Goal: Connect with others: Connect with others

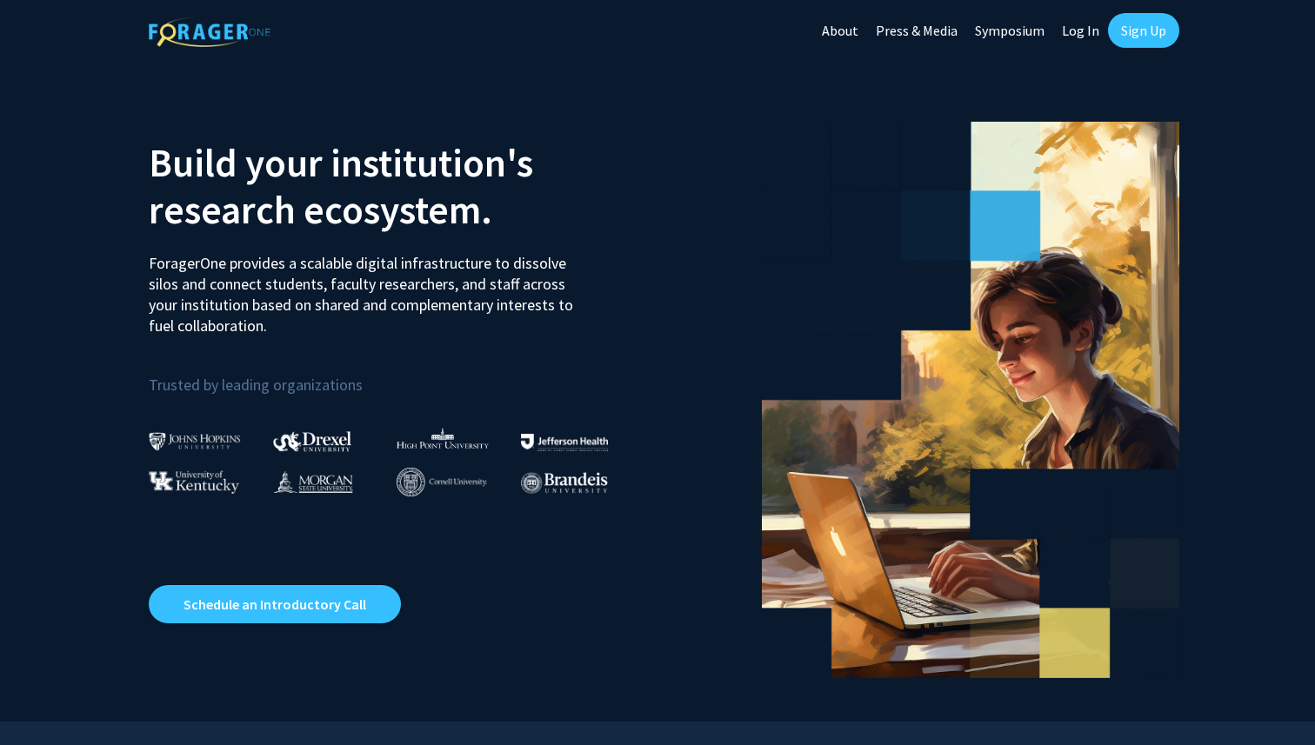
click at [1136, 32] on link "Sign Up" at bounding box center [1143, 30] width 71 height 35
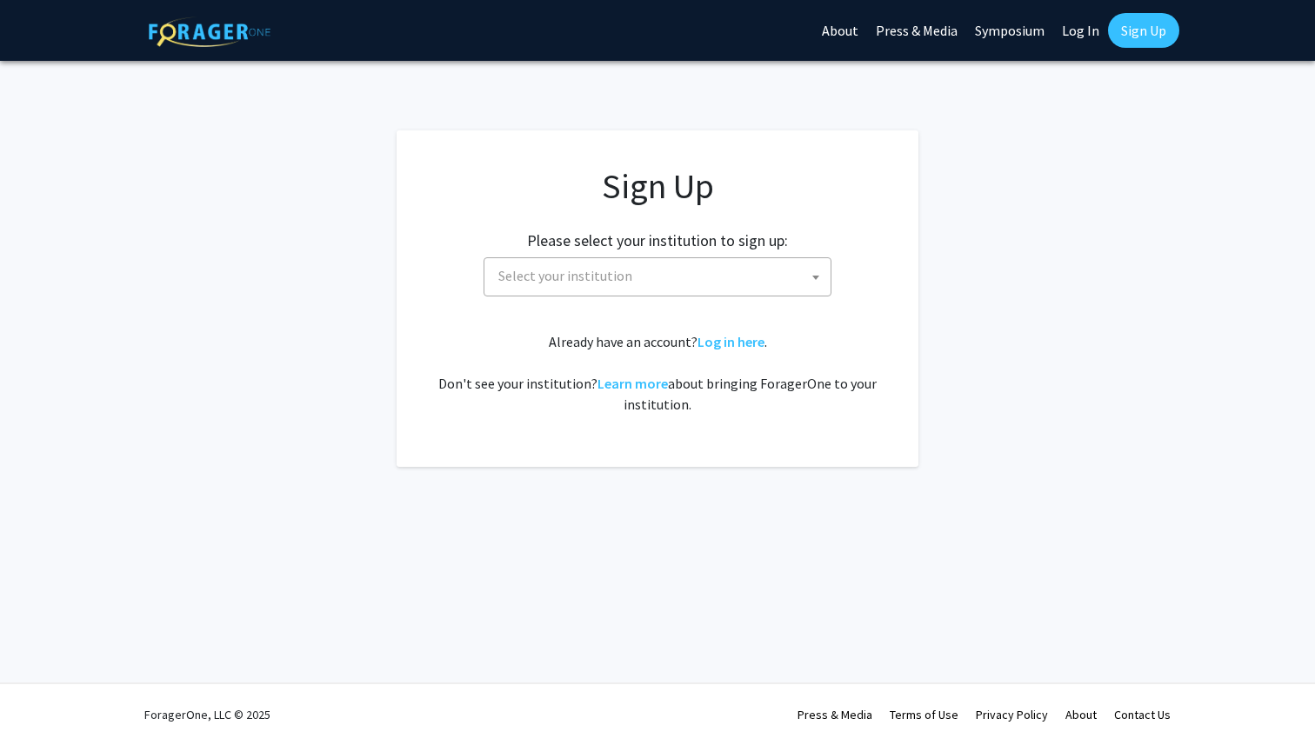
click at [691, 271] on span "Select your institution" at bounding box center [660, 276] width 339 height 36
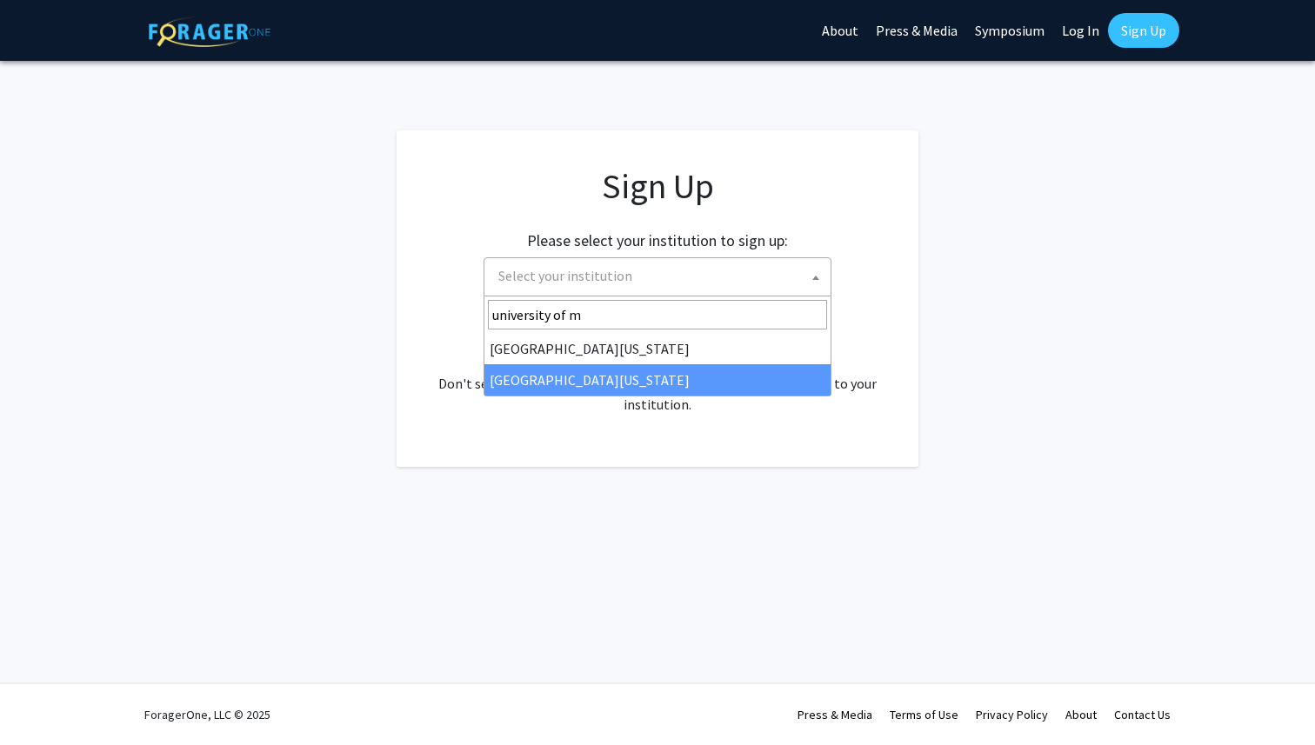
type input "university of m"
select select "33"
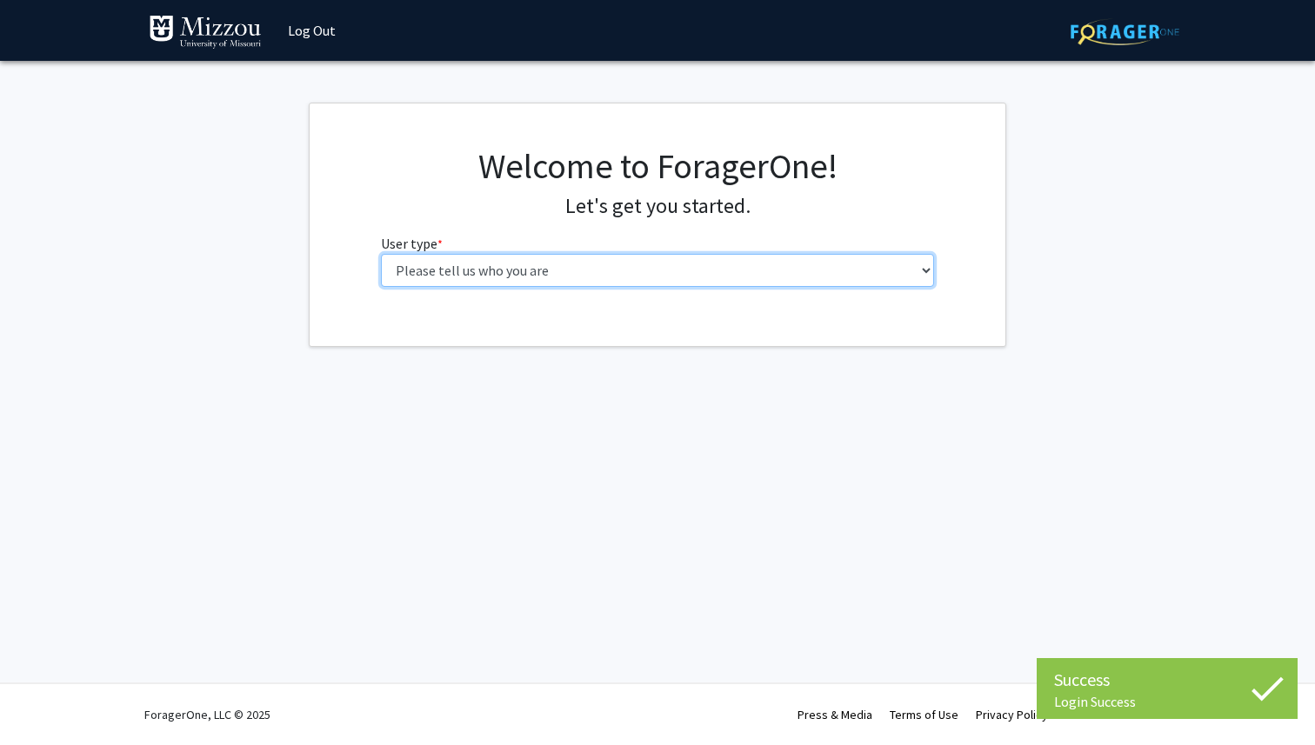
click at [550, 268] on select "Please tell us who you are Undergraduate Student Master's Student Doctoral Cand…" at bounding box center [658, 270] width 554 height 33
select select "1: undergrad"
click at [381, 254] on select "Please tell us who you are Undergraduate Student Master's Student Doctoral Cand…" at bounding box center [658, 270] width 554 height 33
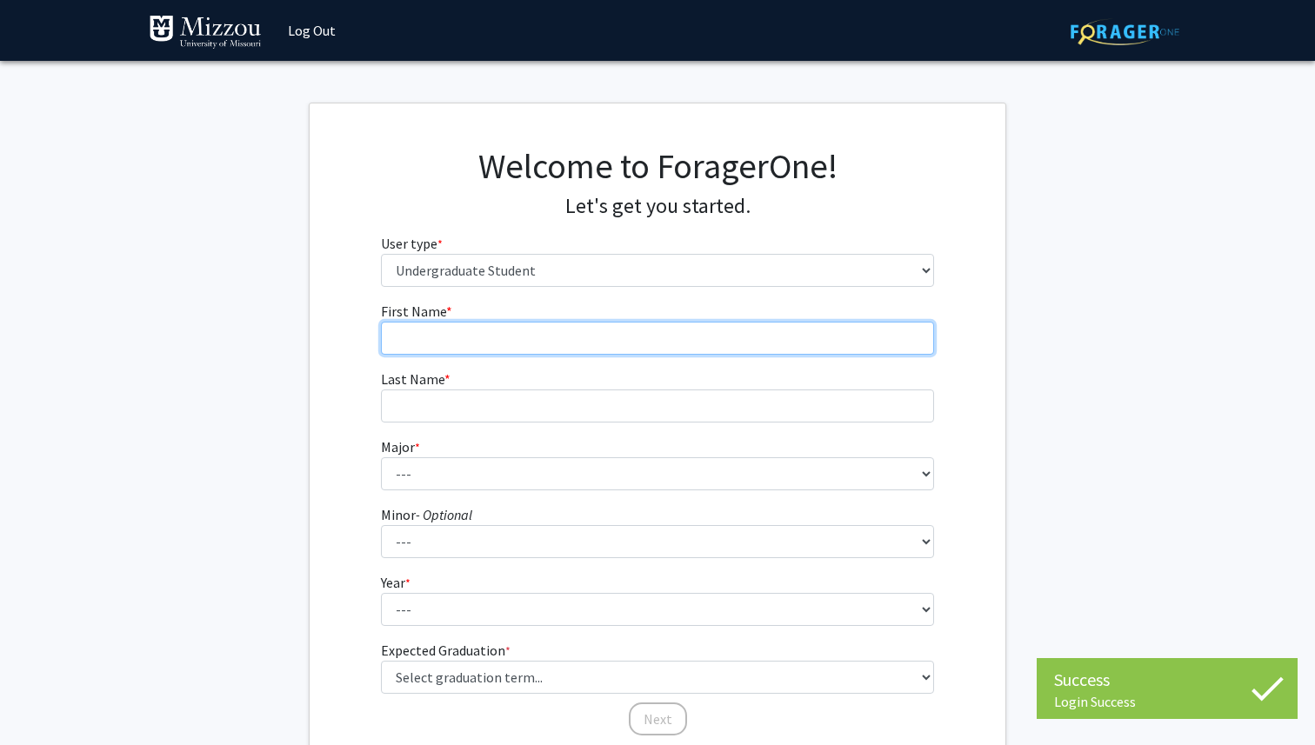
click at [697, 331] on input "First Name * required" at bounding box center [658, 338] width 554 height 33
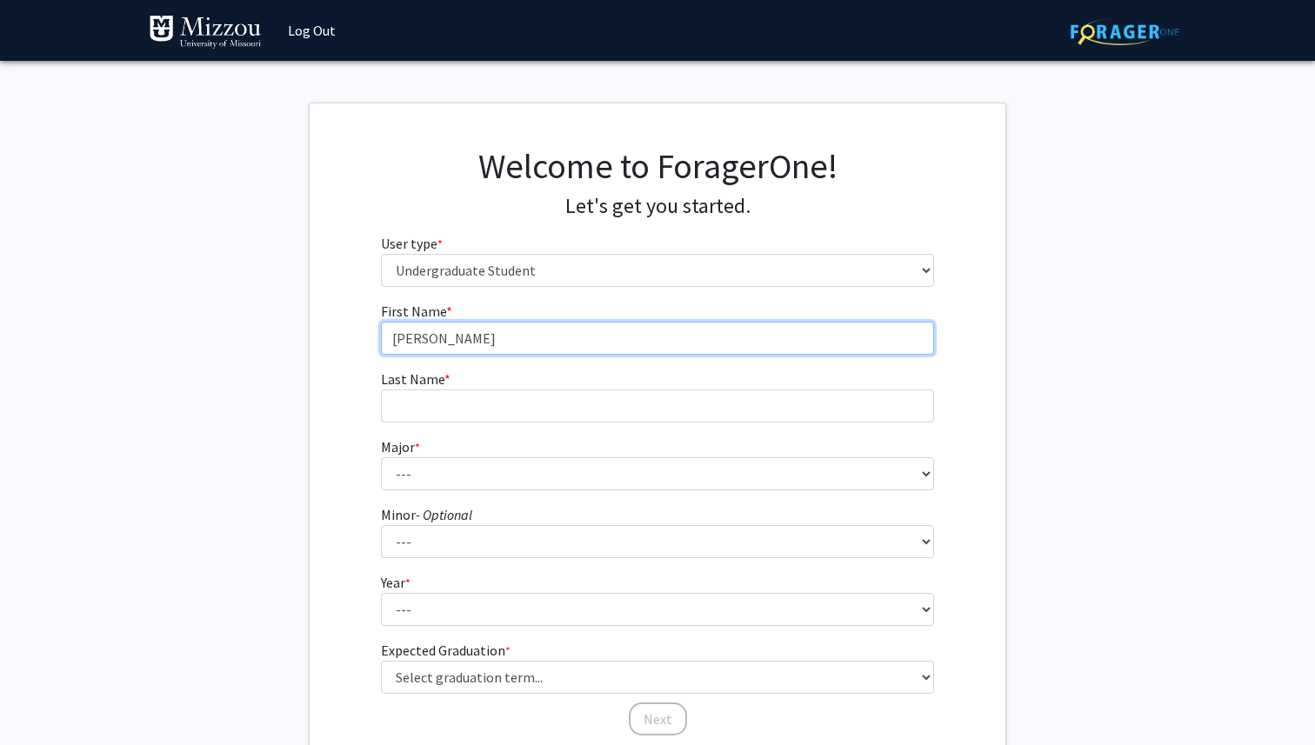
type input "Danya"
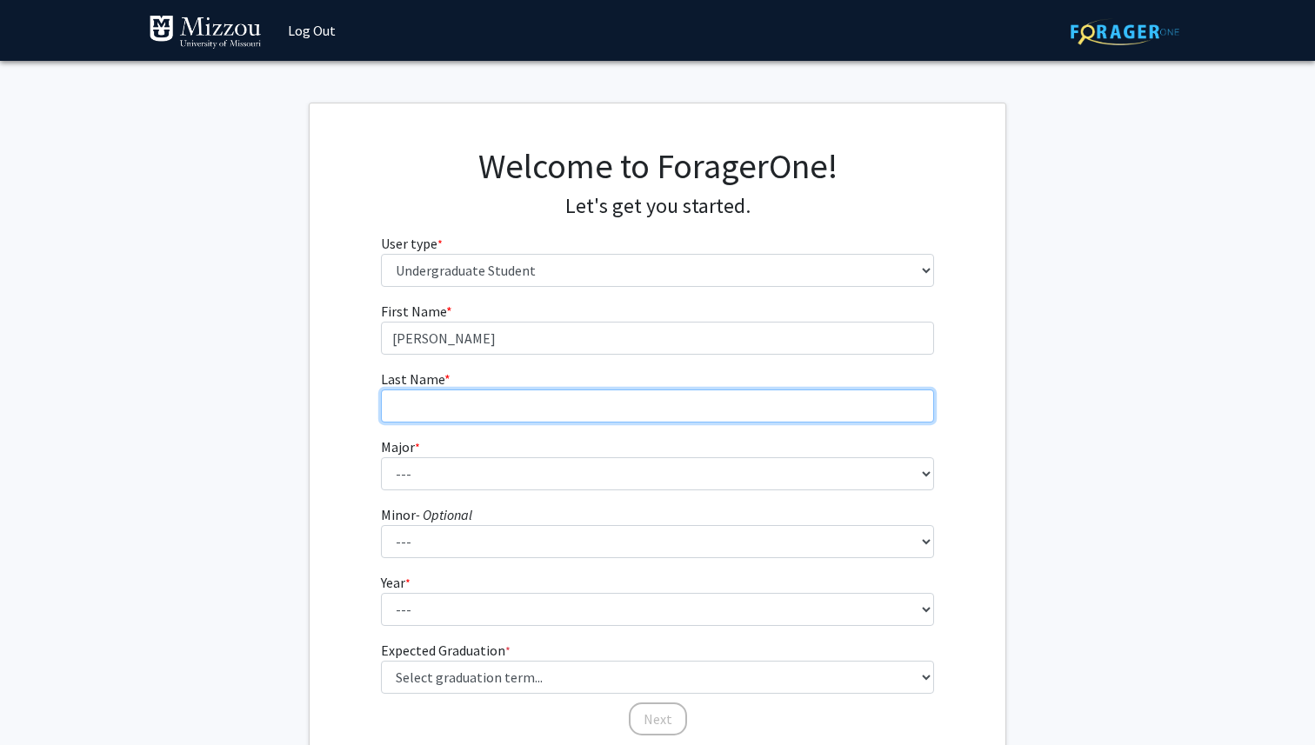
click at [689, 393] on input "Last Name * required" at bounding box center [658, 406] width 554 height 33
type input "Kassem"
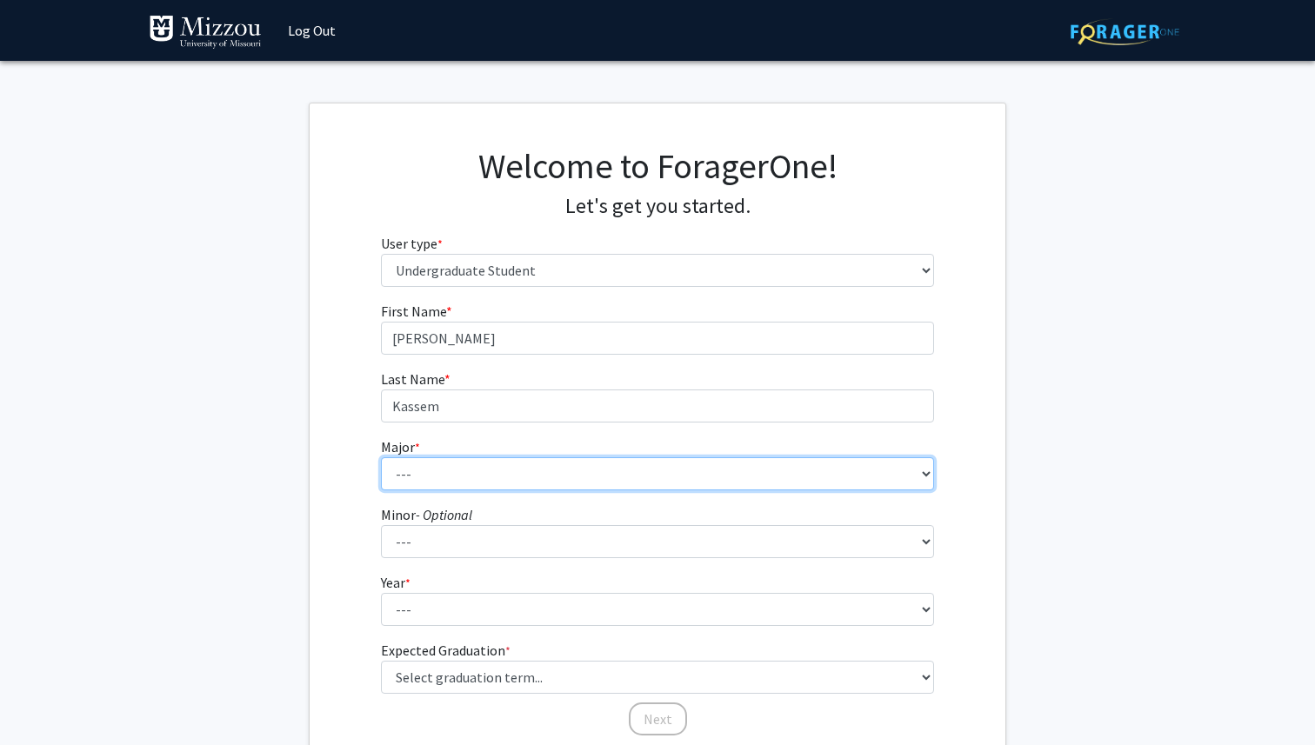
click at [693, 471] on select "--- Agribusiness Management Agricultural Education Agricultural Education: Comm…" at bounding box center [658, 473] width 554 height 33
select select "72: 2564"
click at [381, 457] on select "--- Agribusiness Management Agricultural Education Agricultural Education: Comm…" at bounding box center [658, 473] width 554 height 33
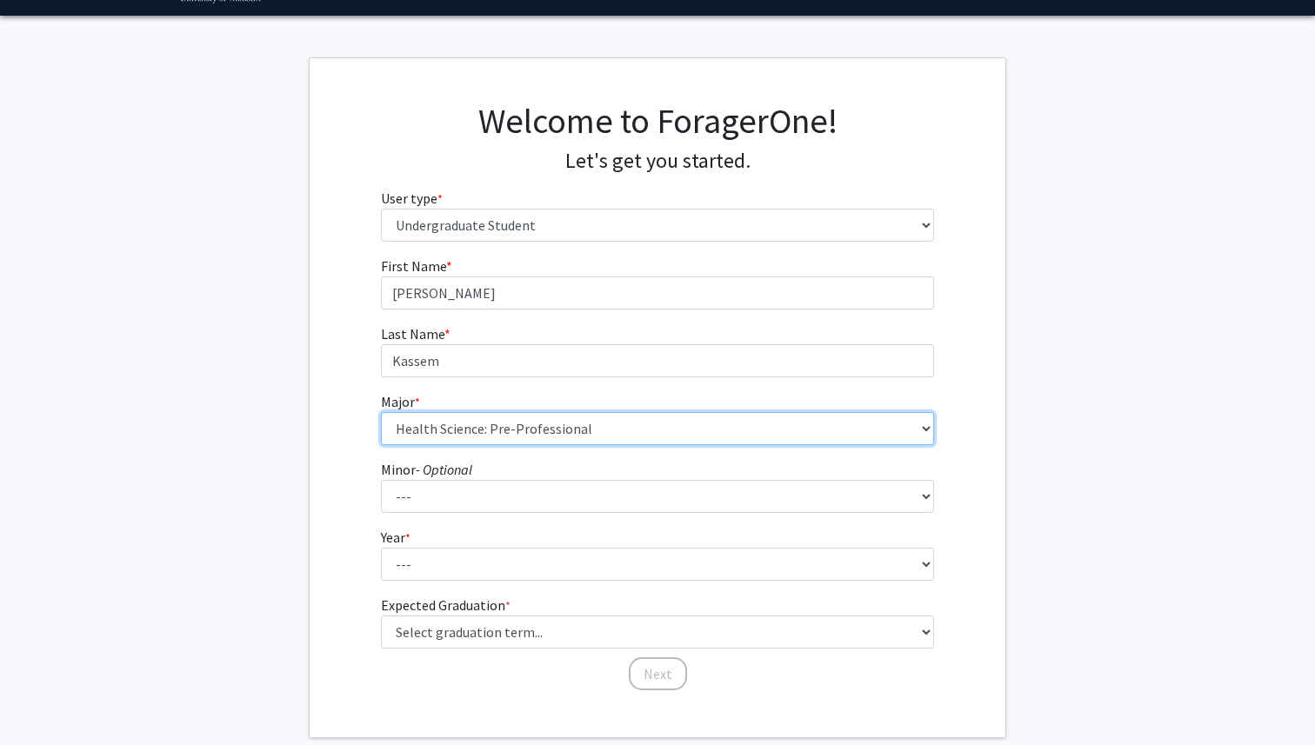
scroll to position [61, 0]
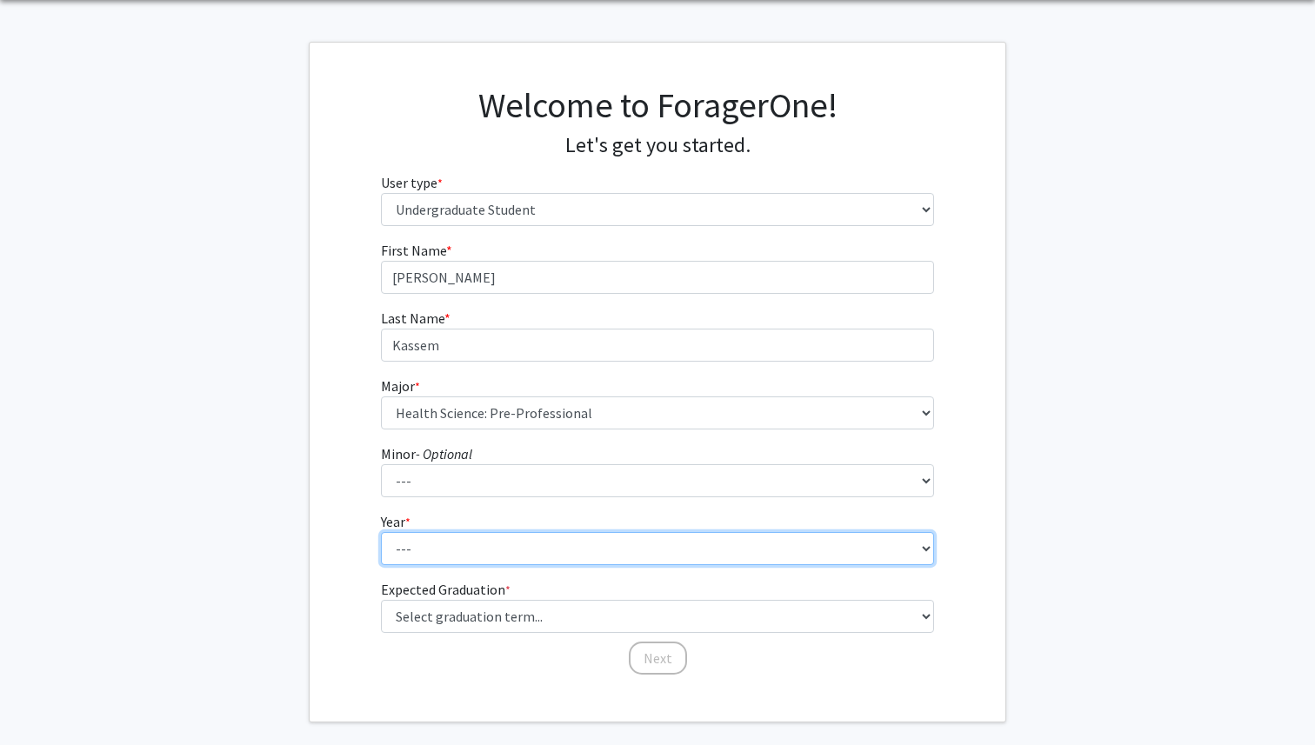
click at [598, 551] on select "--- First-year Sophomore Junior Senior Postbaccalaureate Certificate" at bounding box center [658, 548] width 554 height 33
select select "4: senior"
click at [381, 532] on select "--- First-year Sophomore Junior Senior Postbaccalaureate Certificate" at bounding box center [658, 548] width 554 height 33
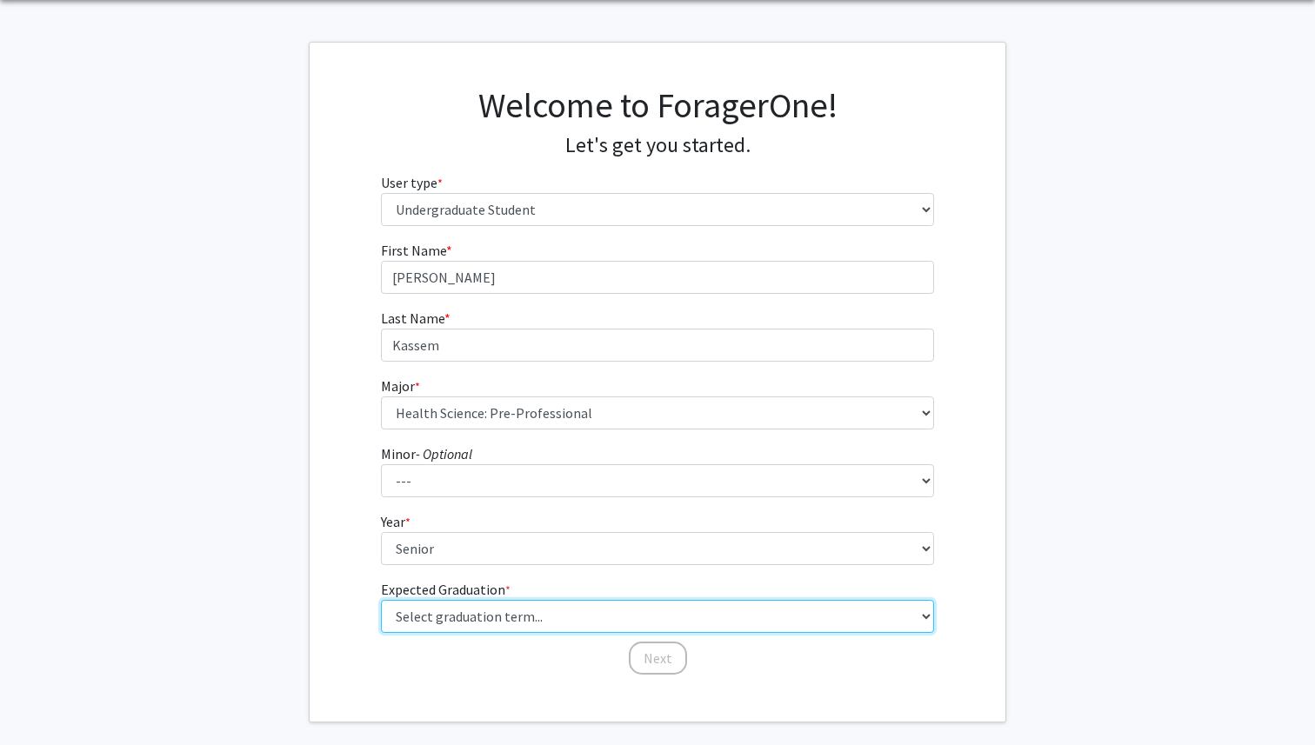
click at [562, 618] on select "Select graduation term... Spring 2025 Summer 2025 Fall 2025 Winter 2025 Spring …" at bounding box center [658, 616] width 554 height 33
select select "5: spring_2026"
click at [381, 600] on select "Select graduation term... Spring 2025 Summer 2025 Fall 2025 Winter 2025 Spring …" at bounding box center [658, 616] width 554 height 33
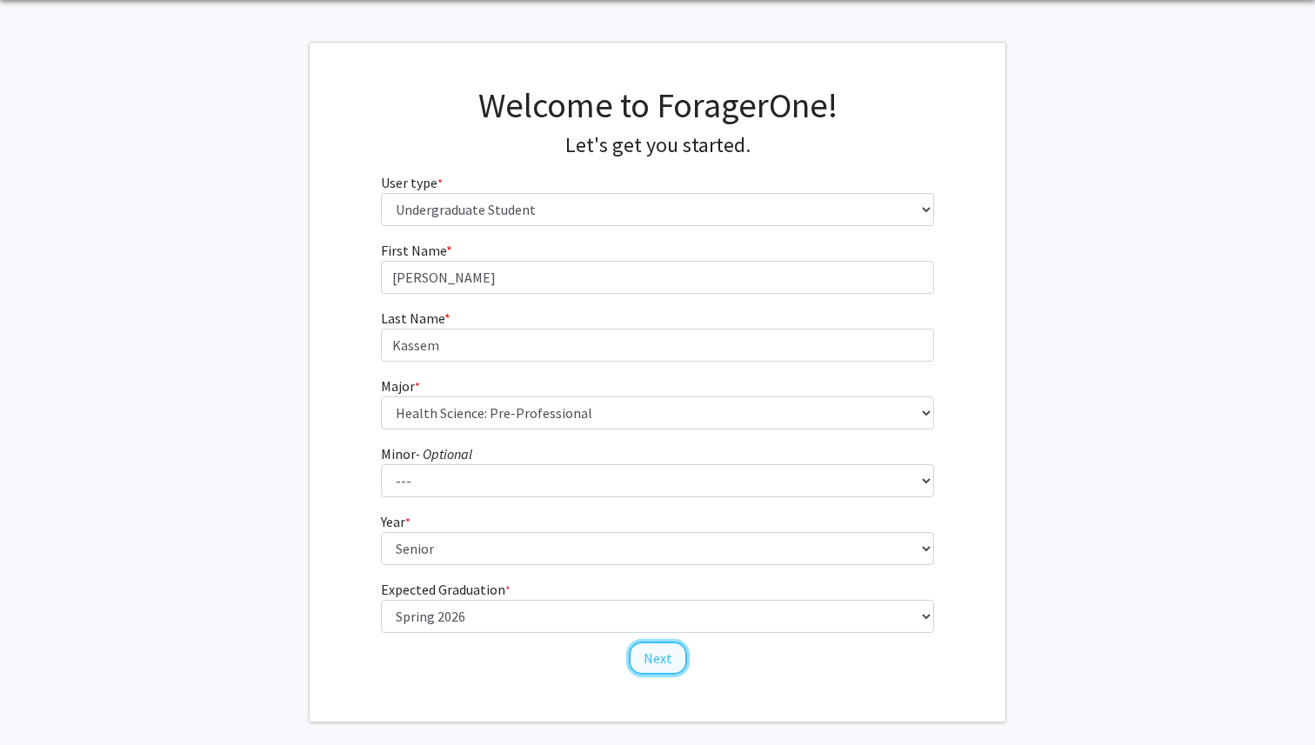
click at [636, 660] on button "Next" at bounding box center [658, 658] width 58 height 33
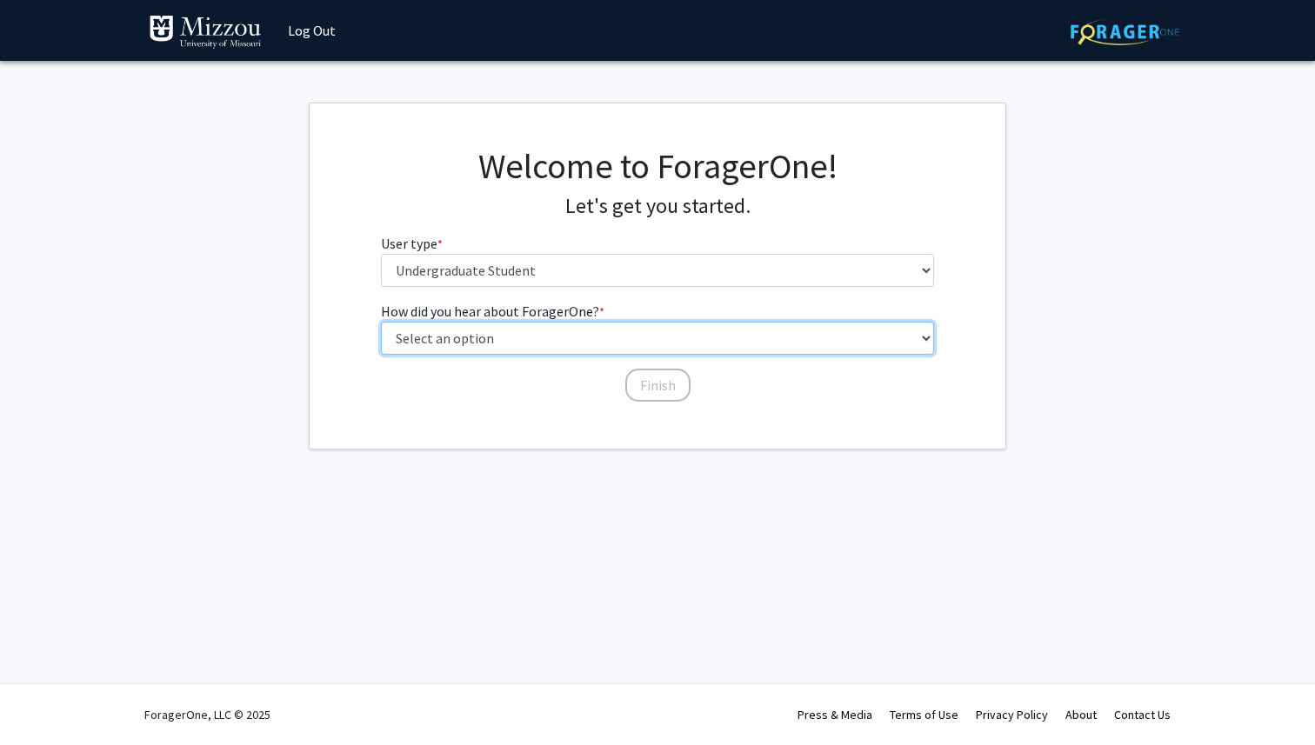
click at [662, 344] on select "Select an option Peer/student recommendation Faculty/staff recommendation Unive…" at bounding box center [658, 338] width 554 height 33
select select "2: faculty_recommendation"
click at [381, 322] on select "Select an option Peer/student recommendation Faculty/staff recommendation Unive…" at bounding box center [658, 338] width 554 height 33
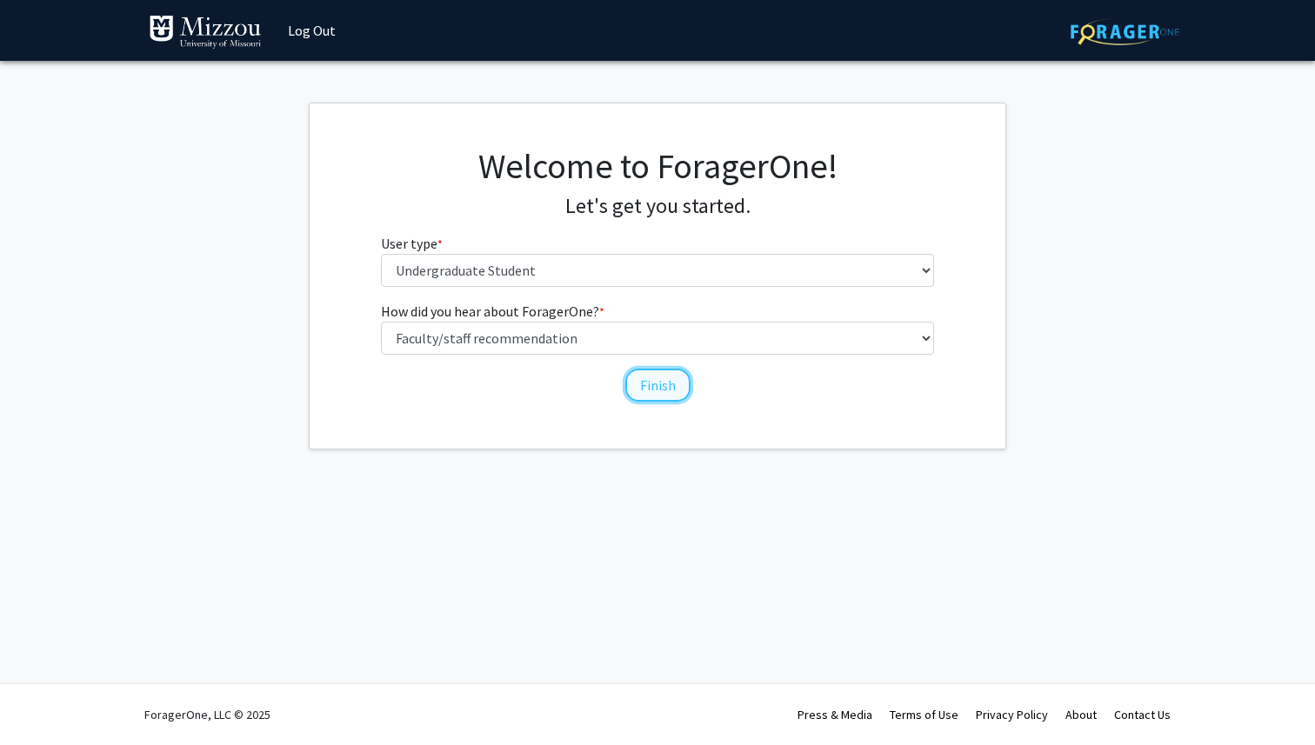
click at [644, 380] on button "Finish" at bounding box center [657, 385] width 65 height 33
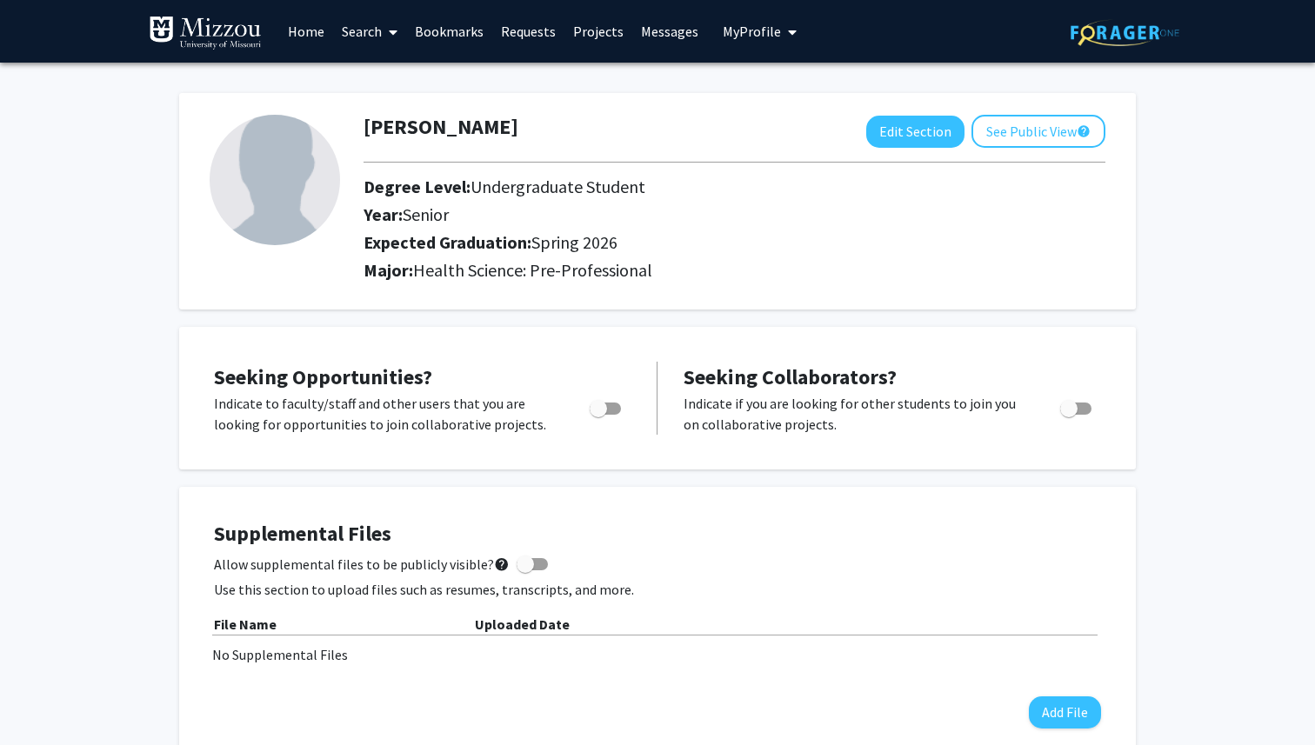
click at [598, 32] on link "Projects" at bounding box center [598, 31] width 68 height 61
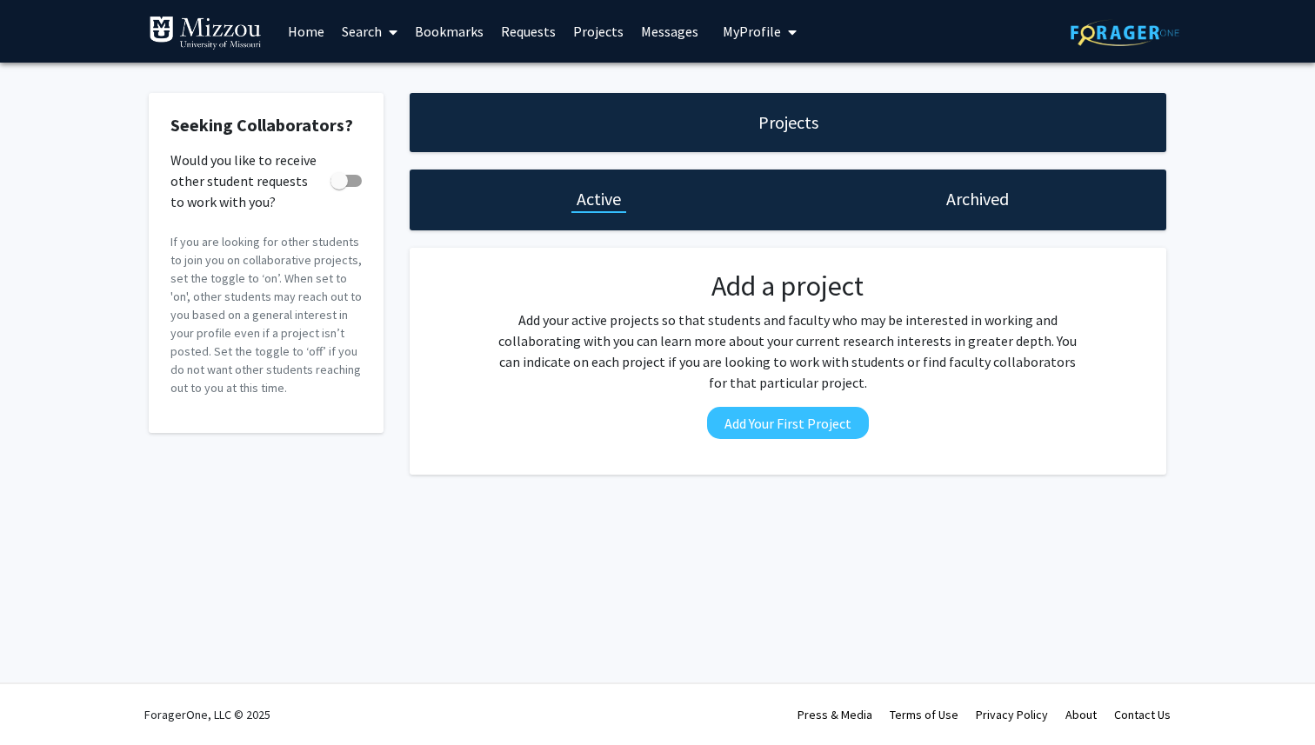
click at [293, 41] on link "Home" at bounding box center [306, 31] width 54 height 61
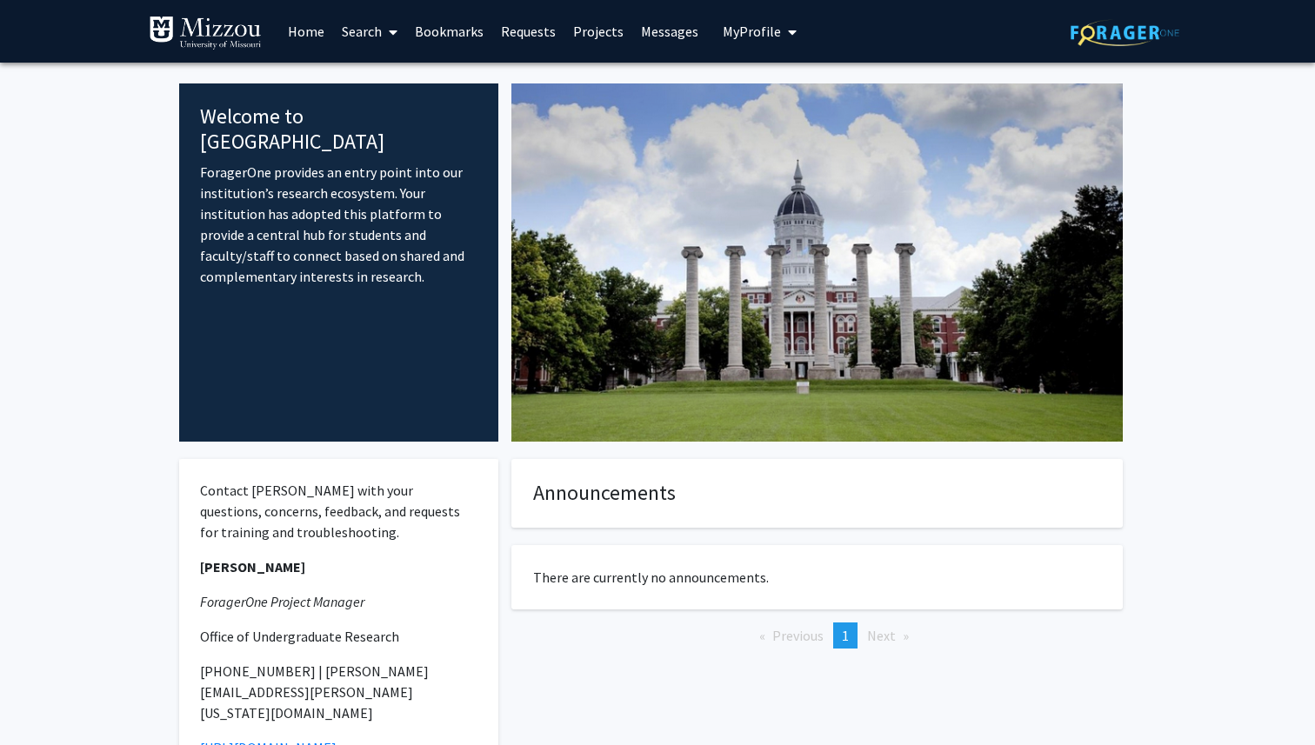
click at [305, 31] on link "Home" at bounding box center [306, 31] width 54 height 61
click at [230, 32] on img at bounding box center [205, 33] width 113 height 35
click at [173, 30] on img at bounding box center [205, 33] width 113 height 35
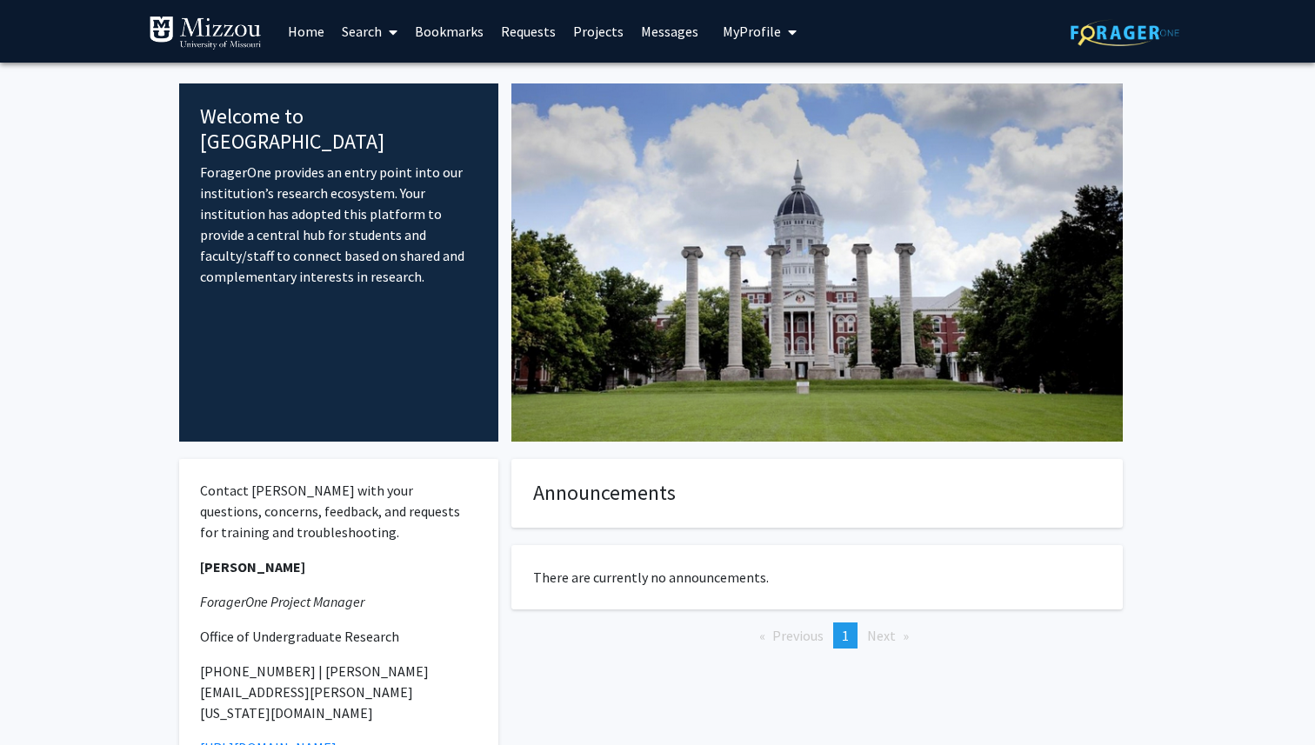
click at [336, 35] on link "Search" at bounding box center [369, 31] width 73 height 61
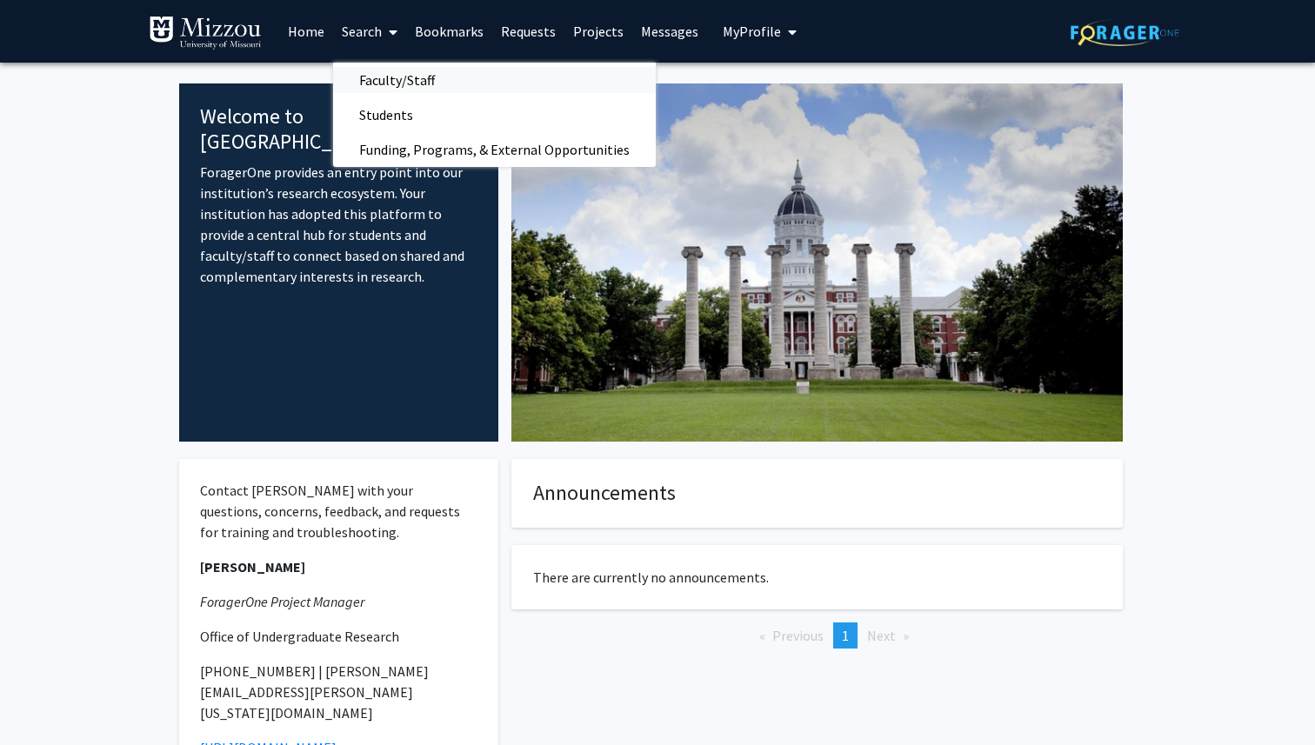
click at [376, 83] on span "Faculty/Staff" at bounding box center [397, 80] width 128 height 35
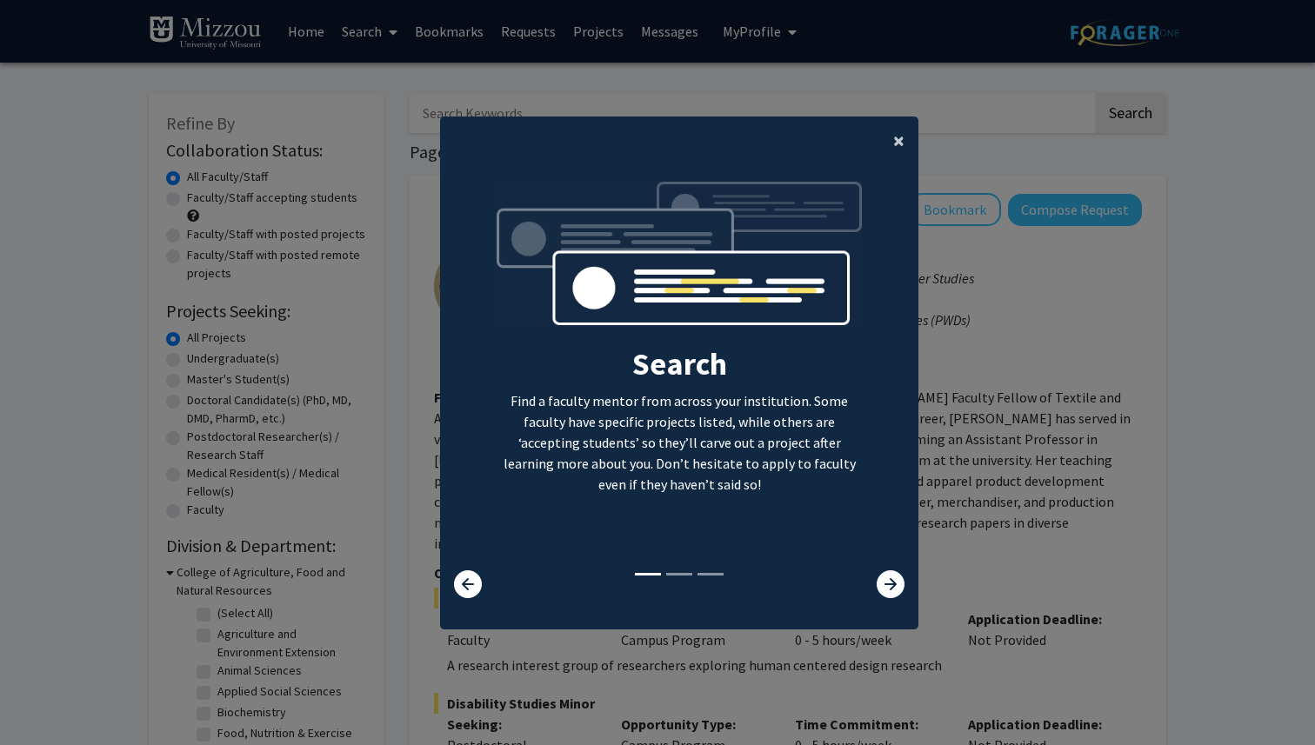
click at [887, 152] on button "×" at bounding box center [898, 141] width 39 height 49
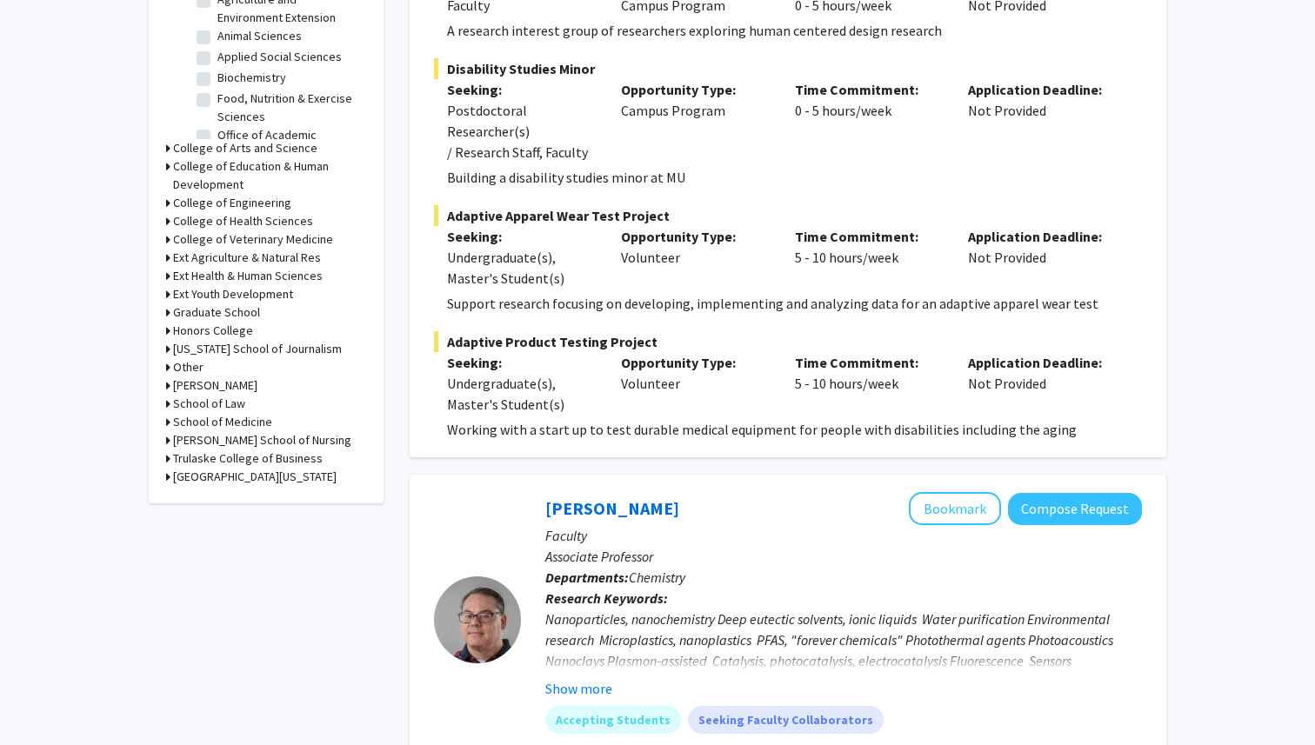
scroll to position [633, 0]
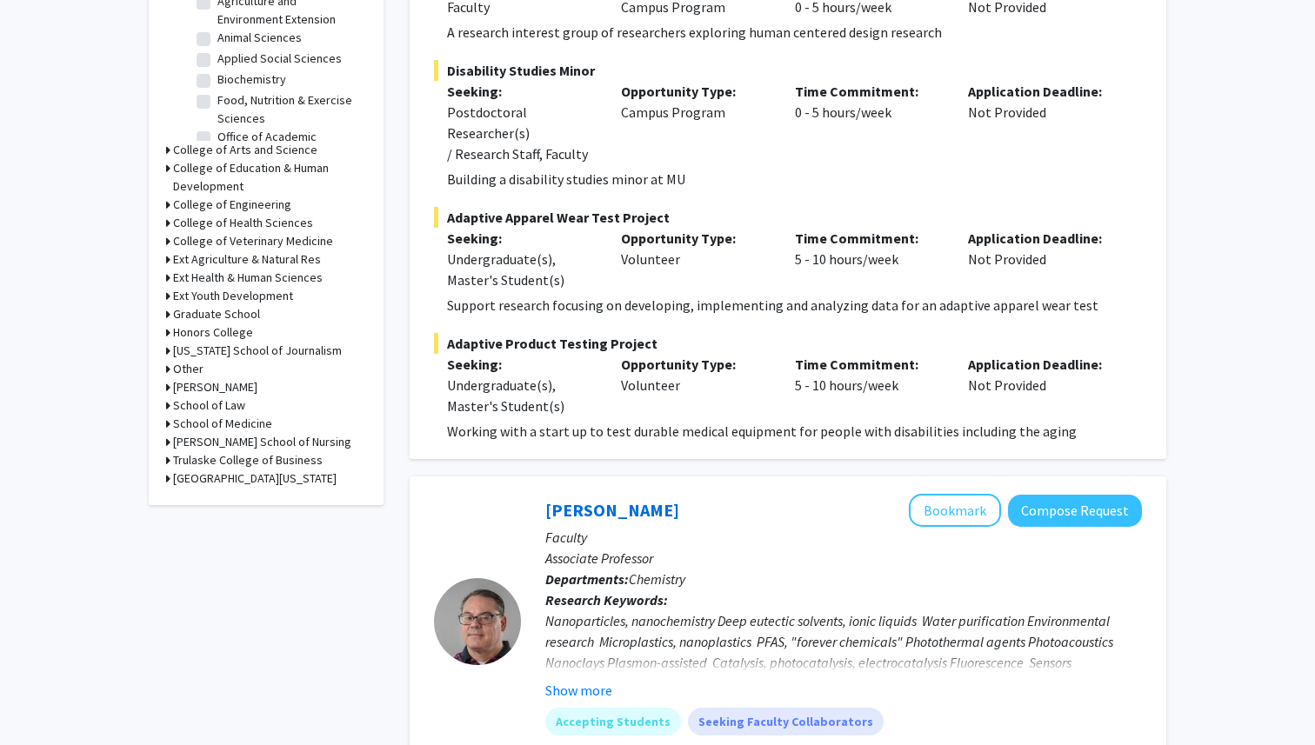
click at [237, 223] on h3 "College of Health Sciences" at bounding box center [243, 223] width 140 height 18
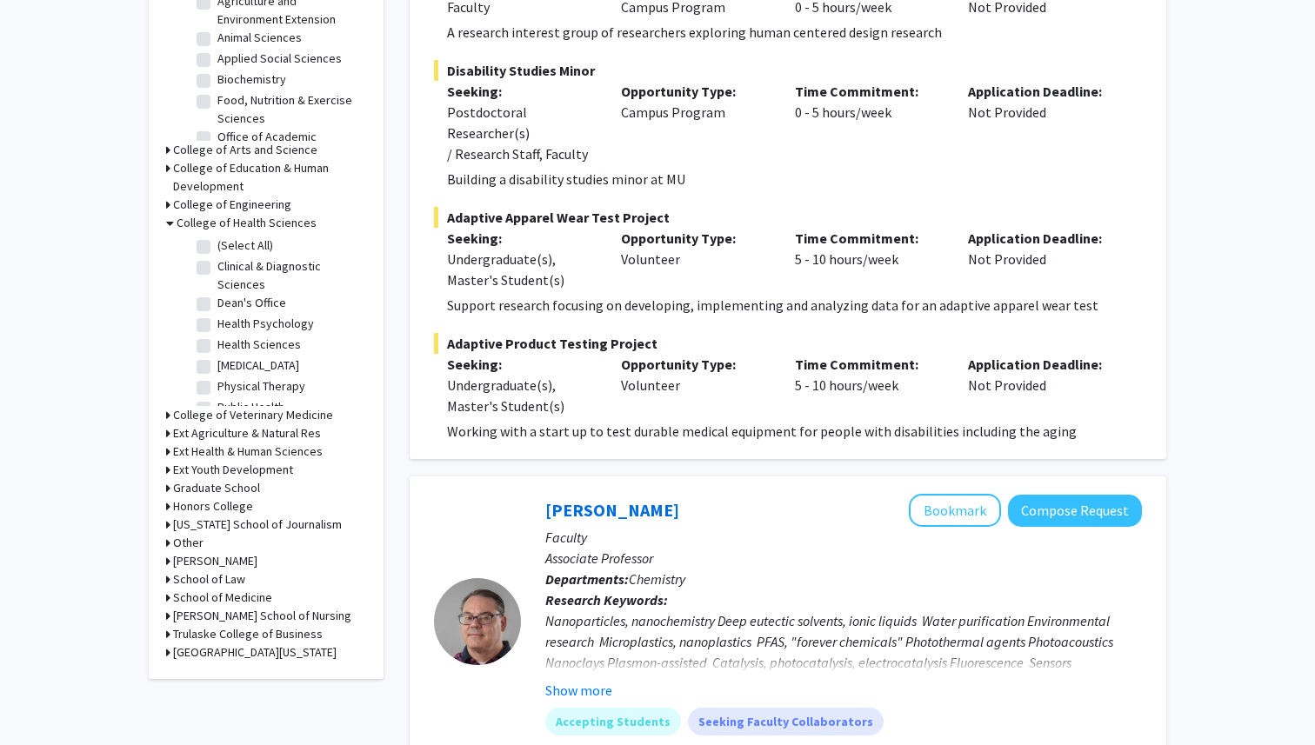
click at [252, 248] on label "(Select All)" at bounding box center [245, 246] width 56 height 18
click at [229, 248] on input "(Select All)" at bounding box center [222, 242] width 11 height 11
checkbox input "true"
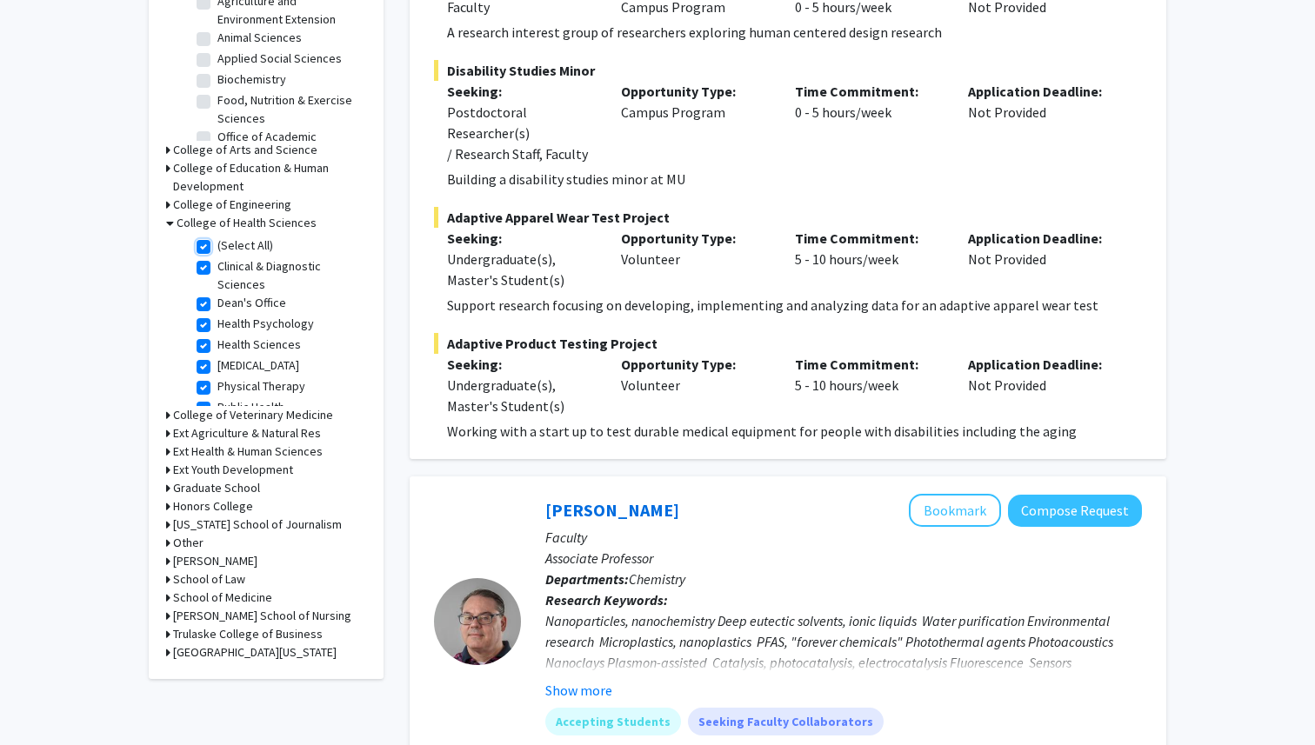
checkbox input "true"
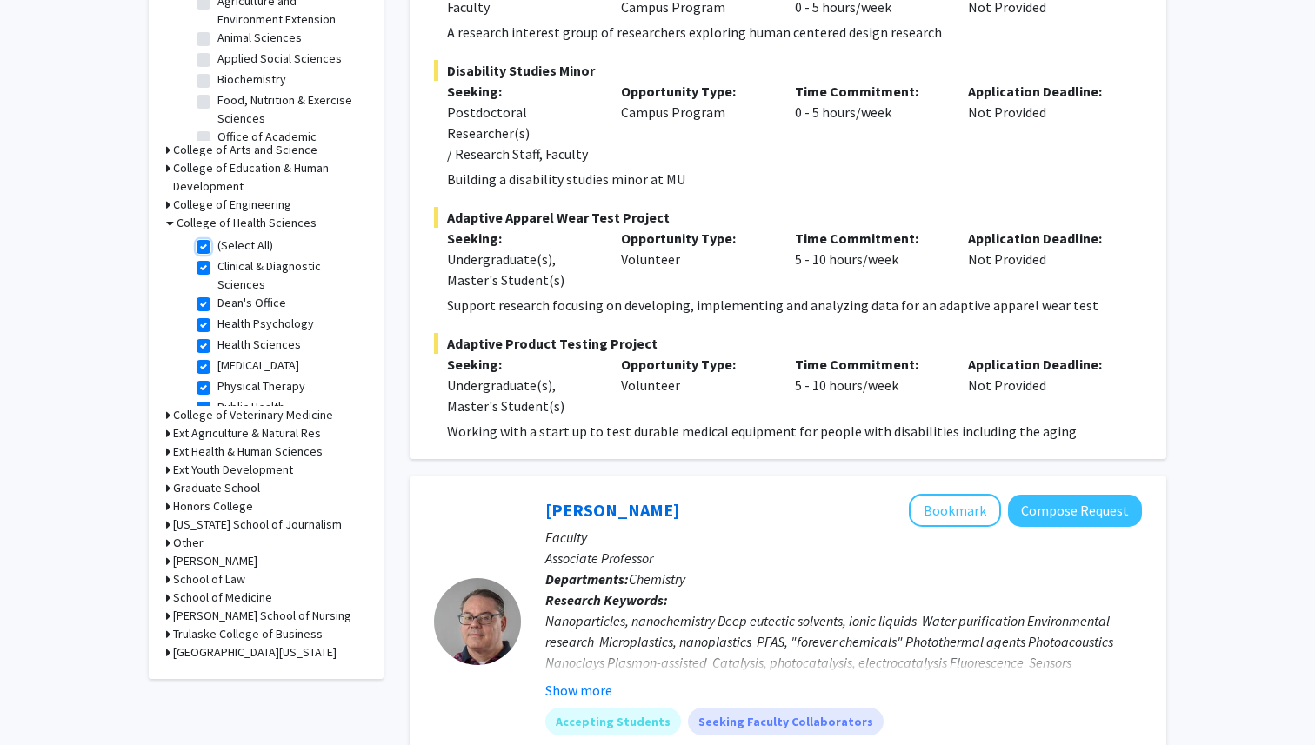
checkbox input "true"
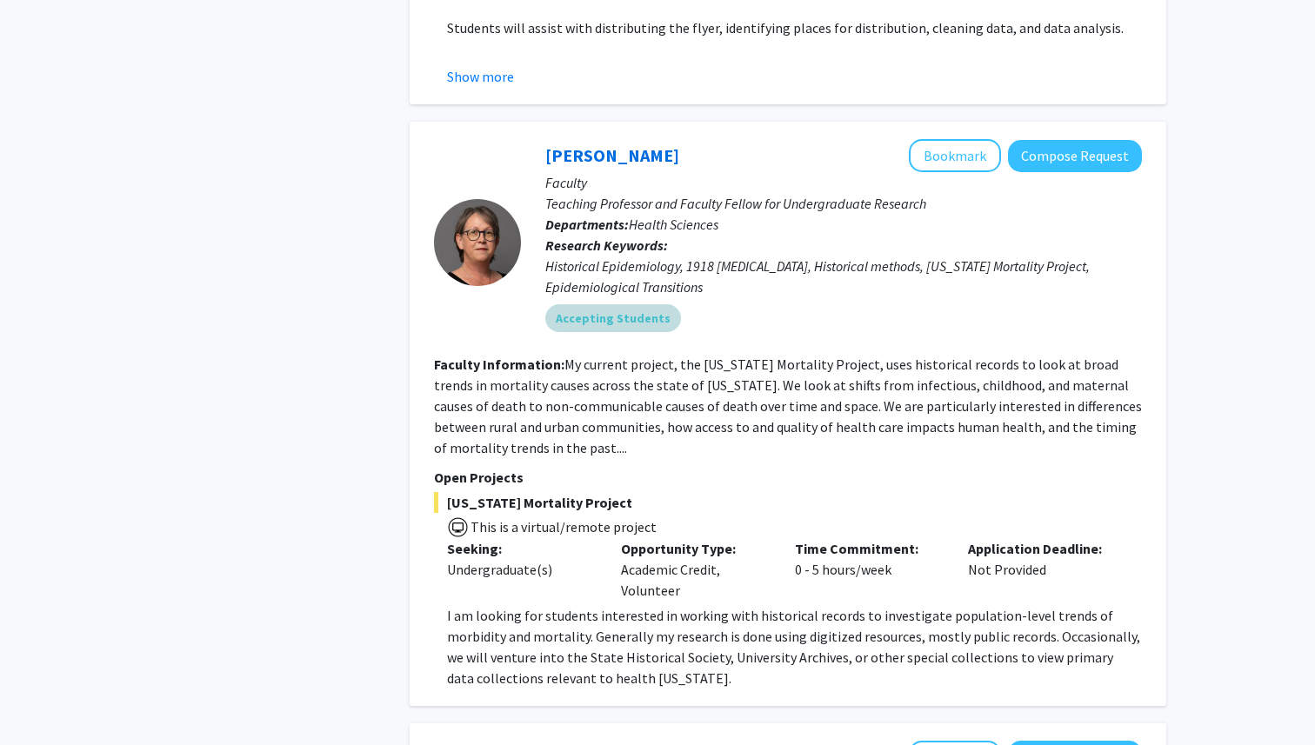
scroll to position [956, 0]
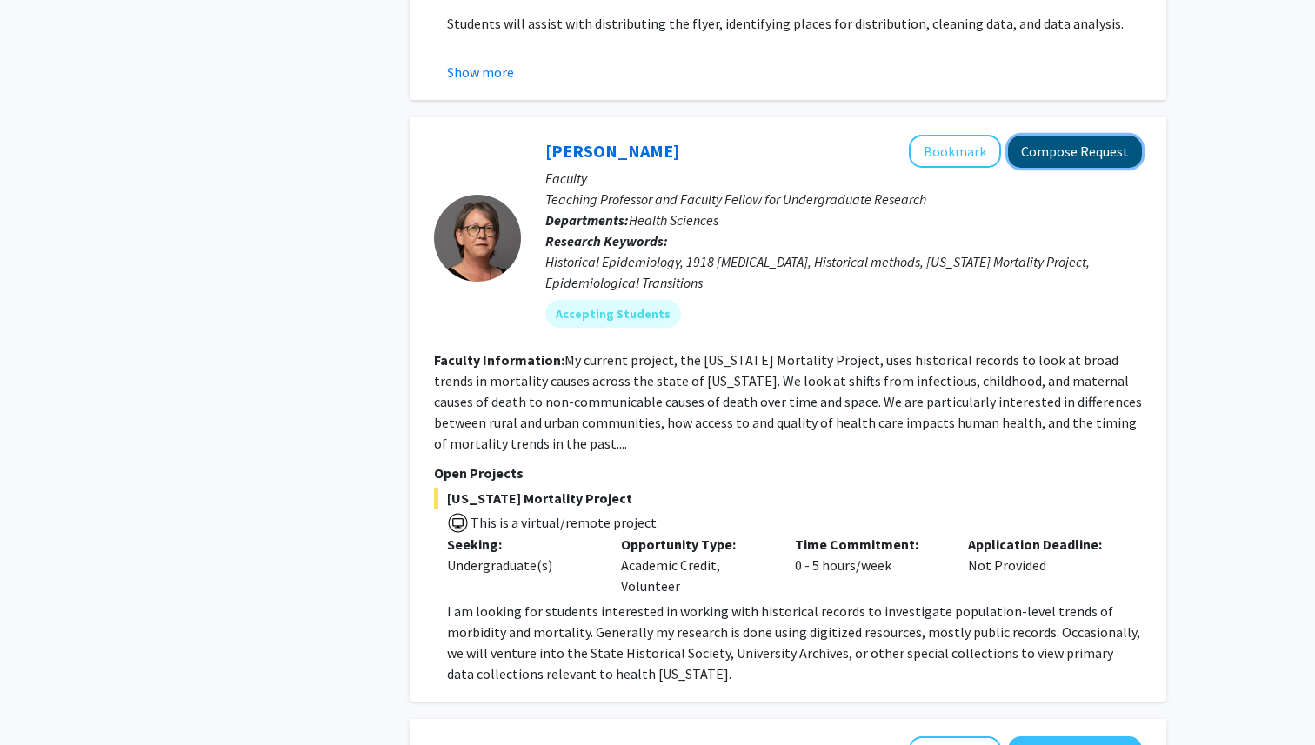
click at [1120, 158] on button "Compose Request" at bounding box center [1075, 152] width 134 height 32
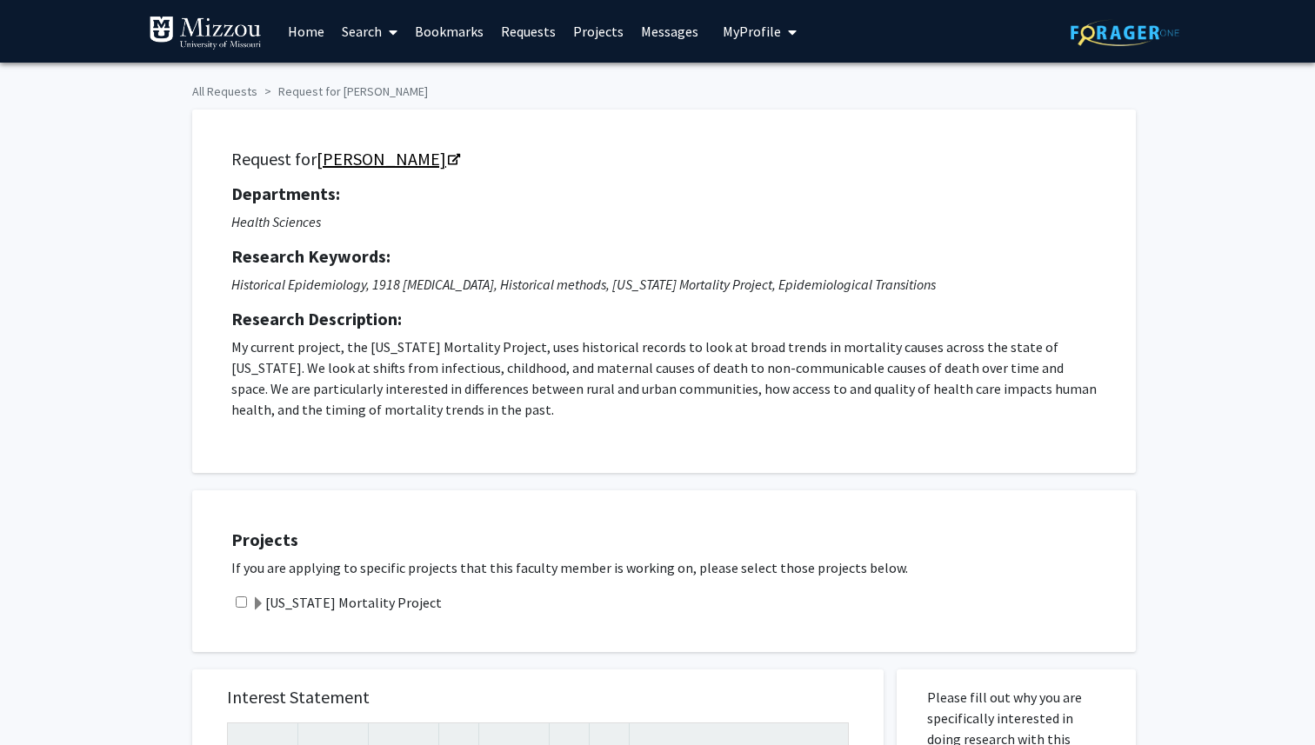
click at [448, 160] on icon "Opens in a new tab" at bounding box center [454, 160] width 12 height 11
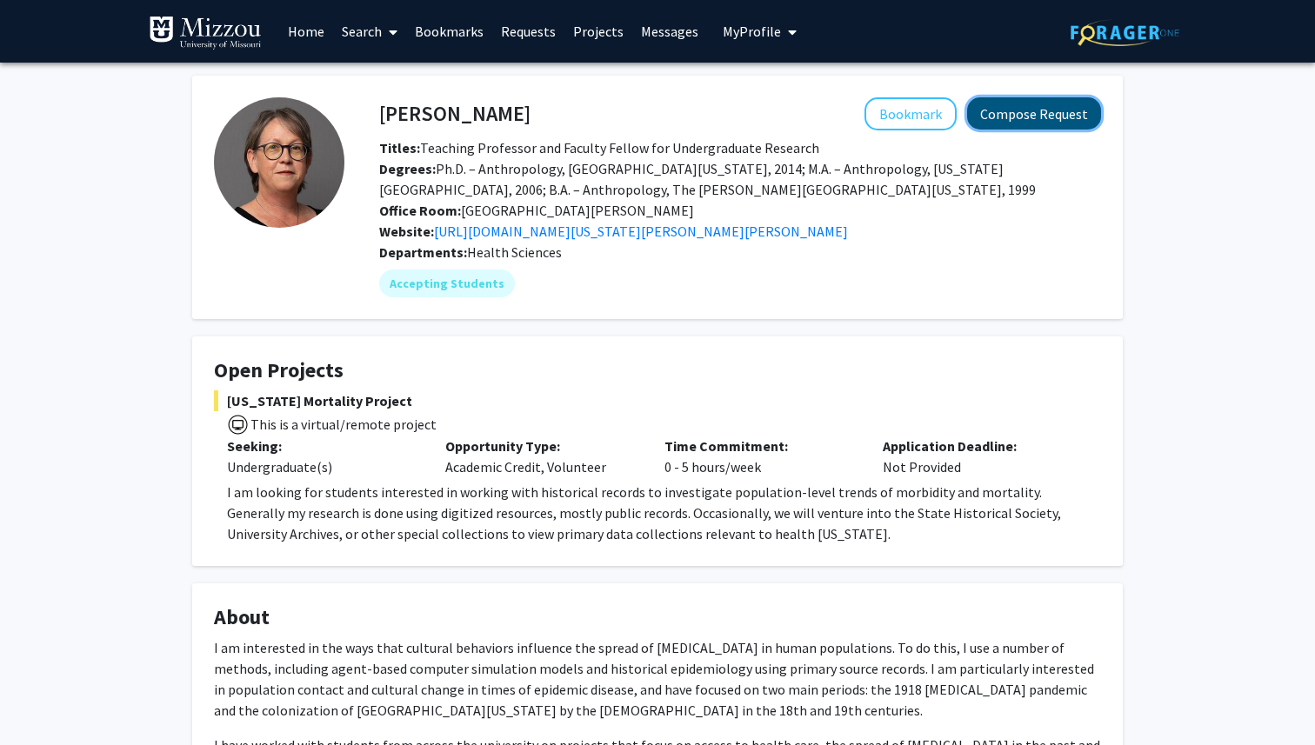
click at [1060, 117] on button "Compose Request" at bounding box center [1034, 113] width 134 height 32
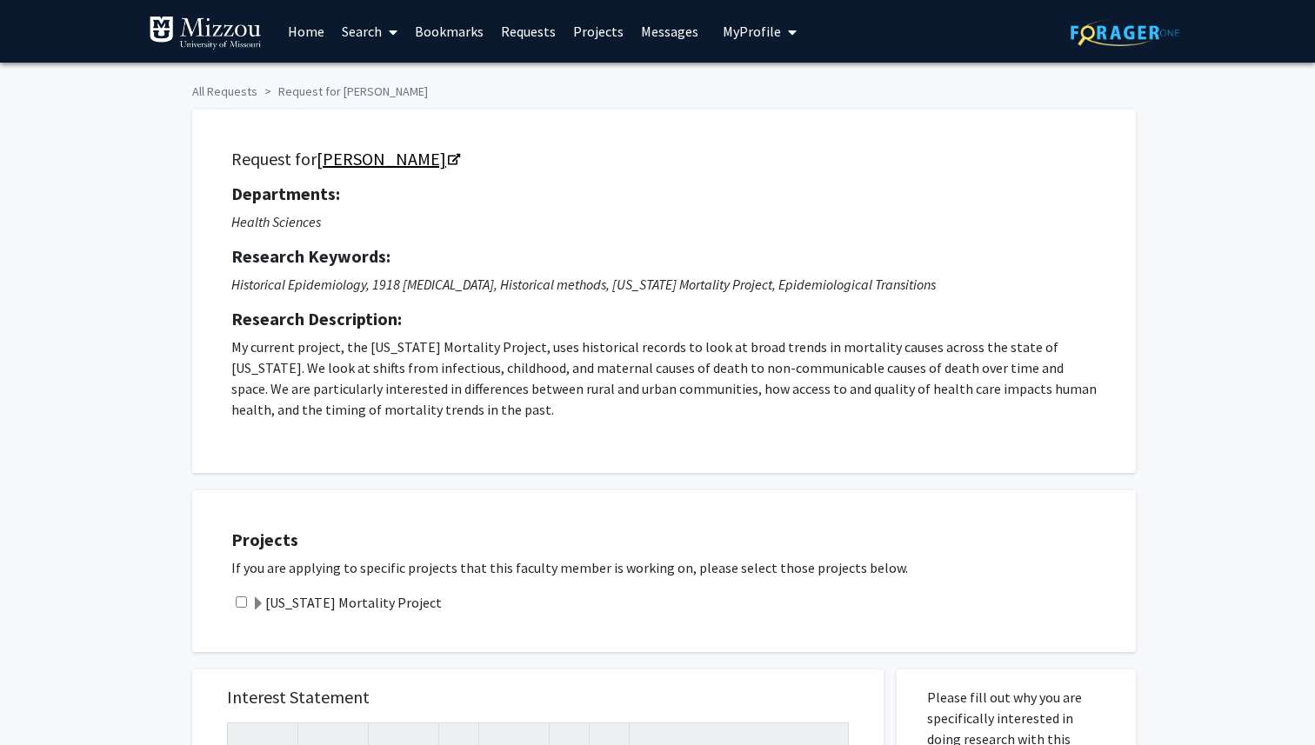
click at [364, 164] on link "[PERSON_NAME]" at bounding box center [388, 159] width 142 height 22
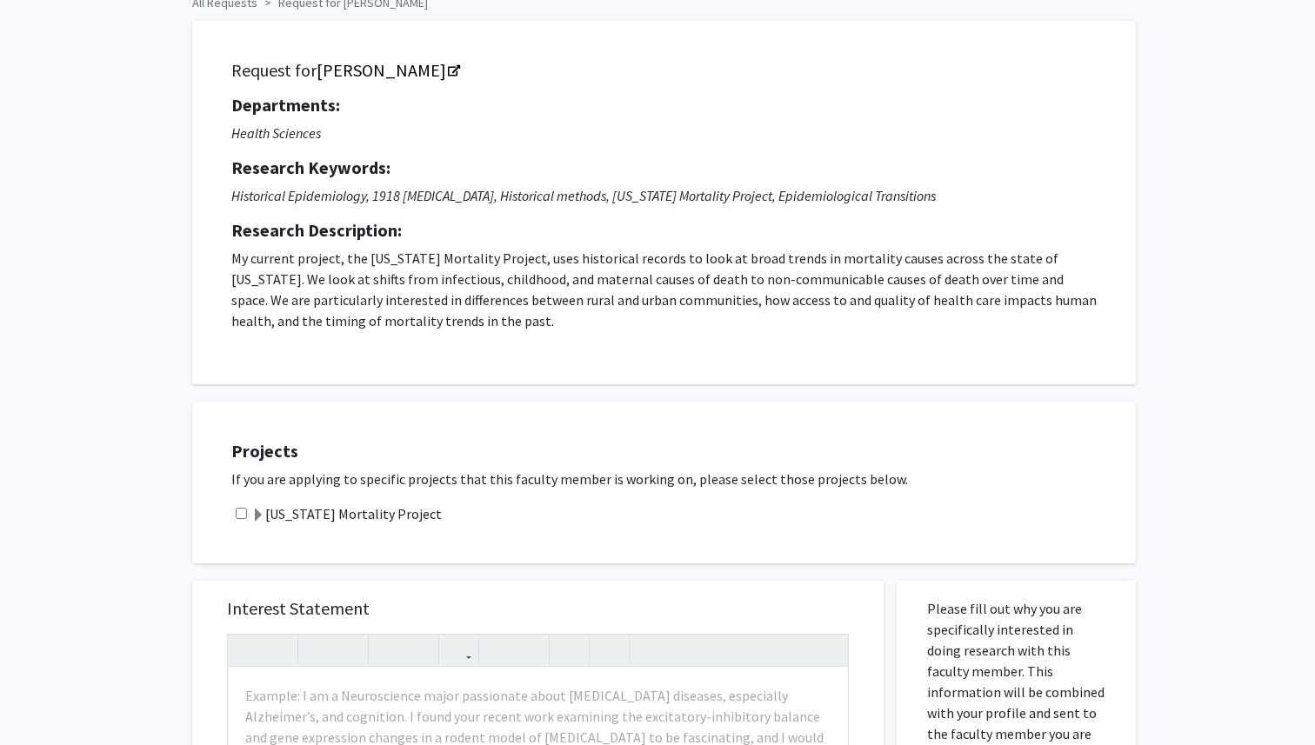
scroll to position [105, 0]
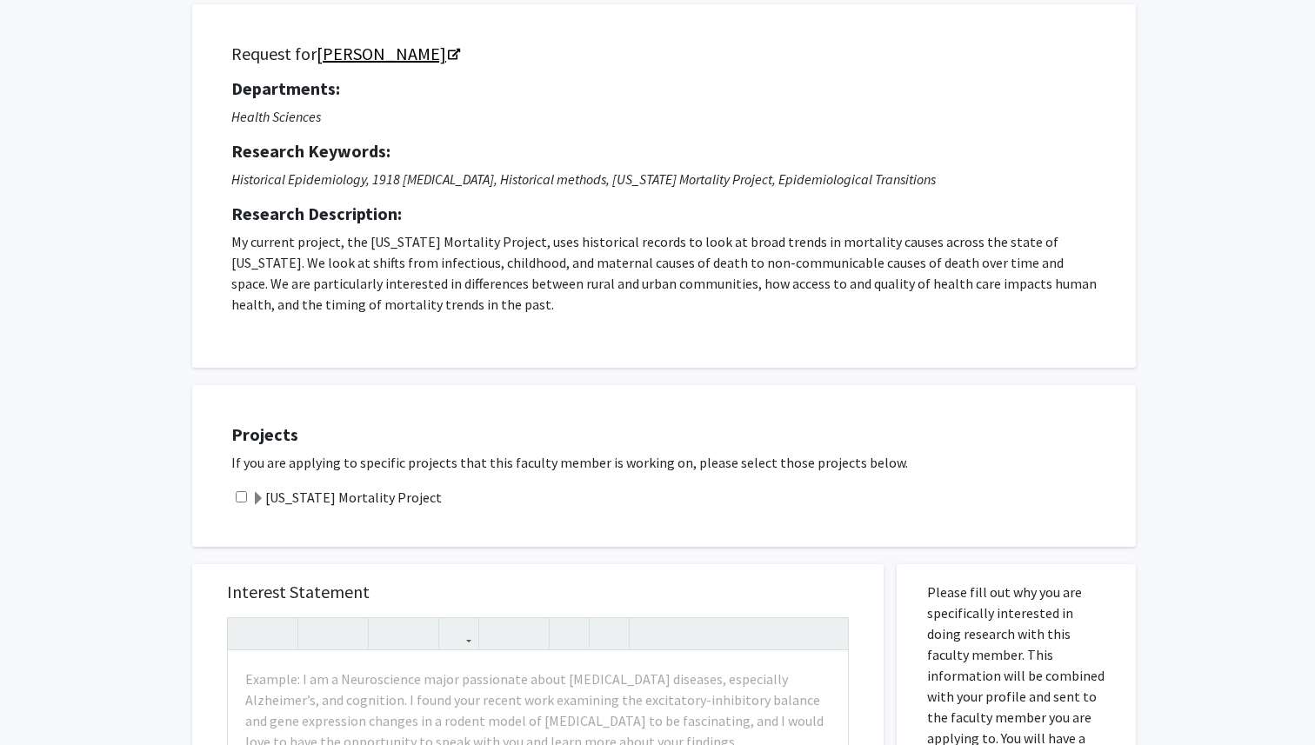
click at [431, 52] on link "[PERSON_NAME]" at bounding box center [388, 54] width 142 height 22
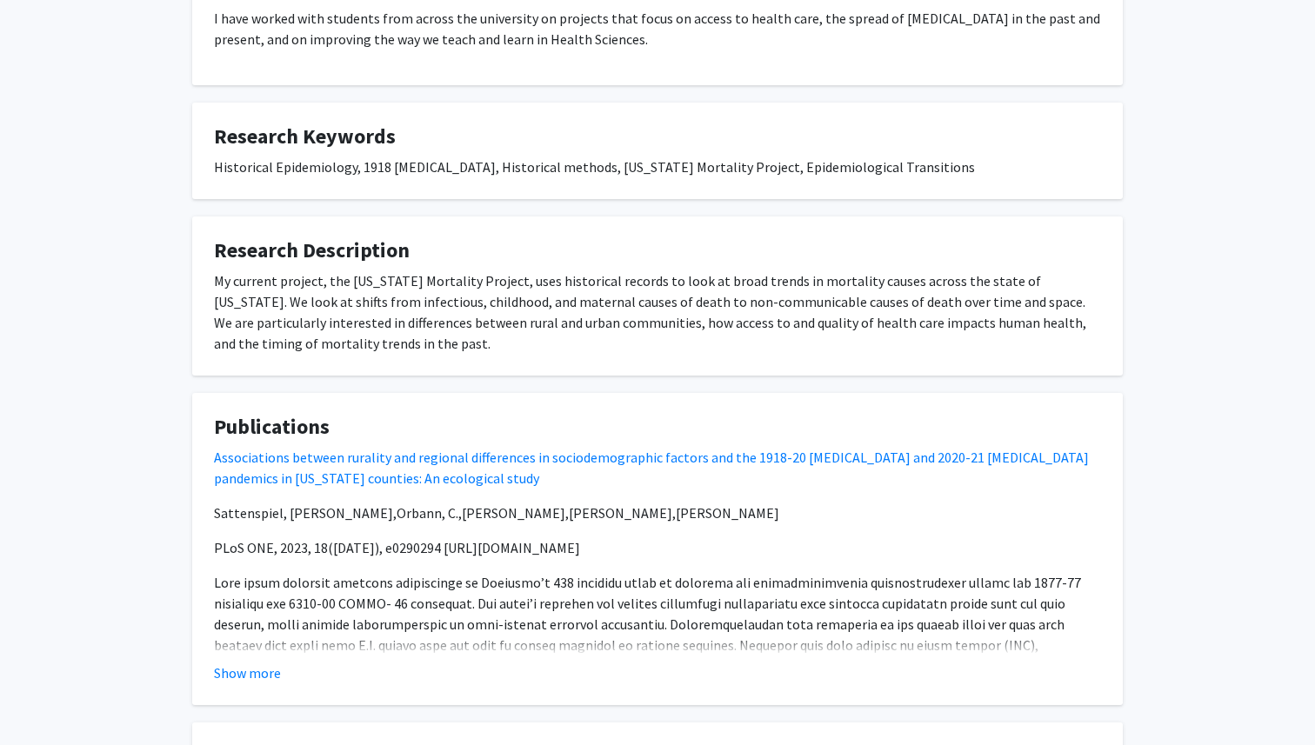
scroll to position [742, 0]
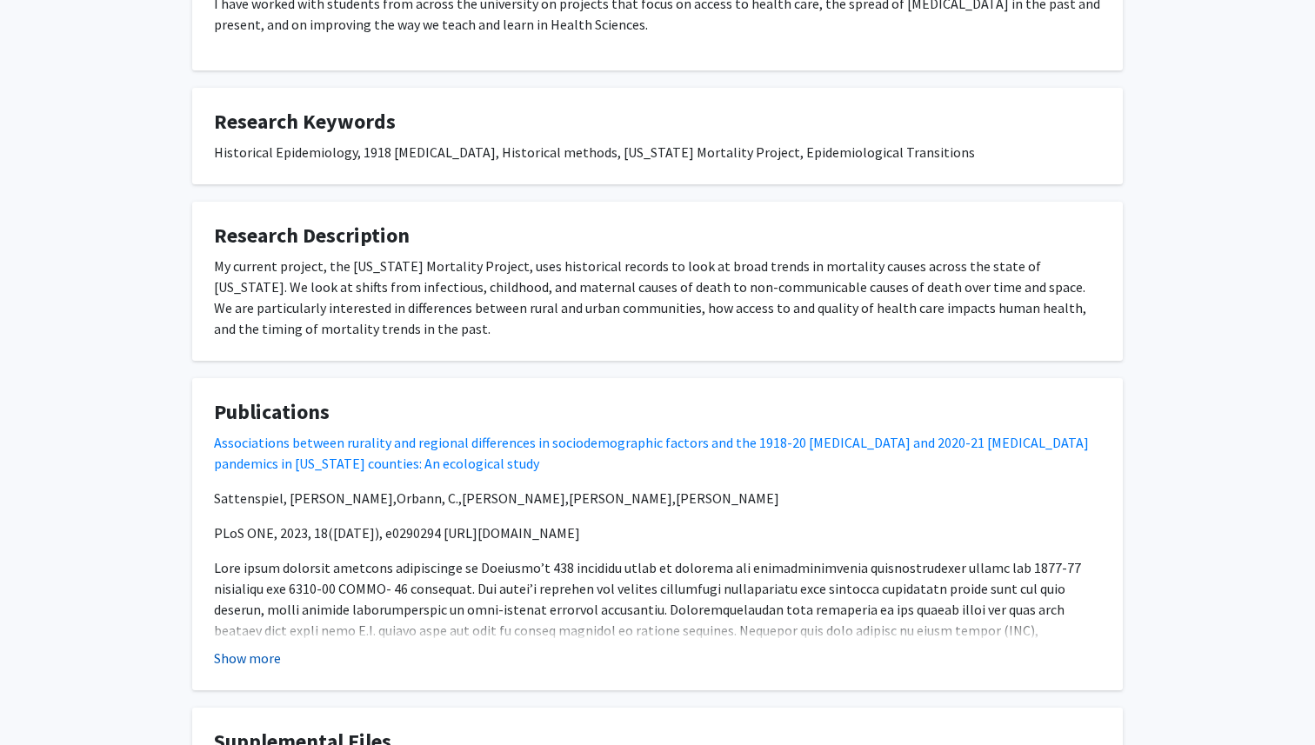
click at [237, 658] on button "Show more" at bounding box center [247, 658] width 67 height 21
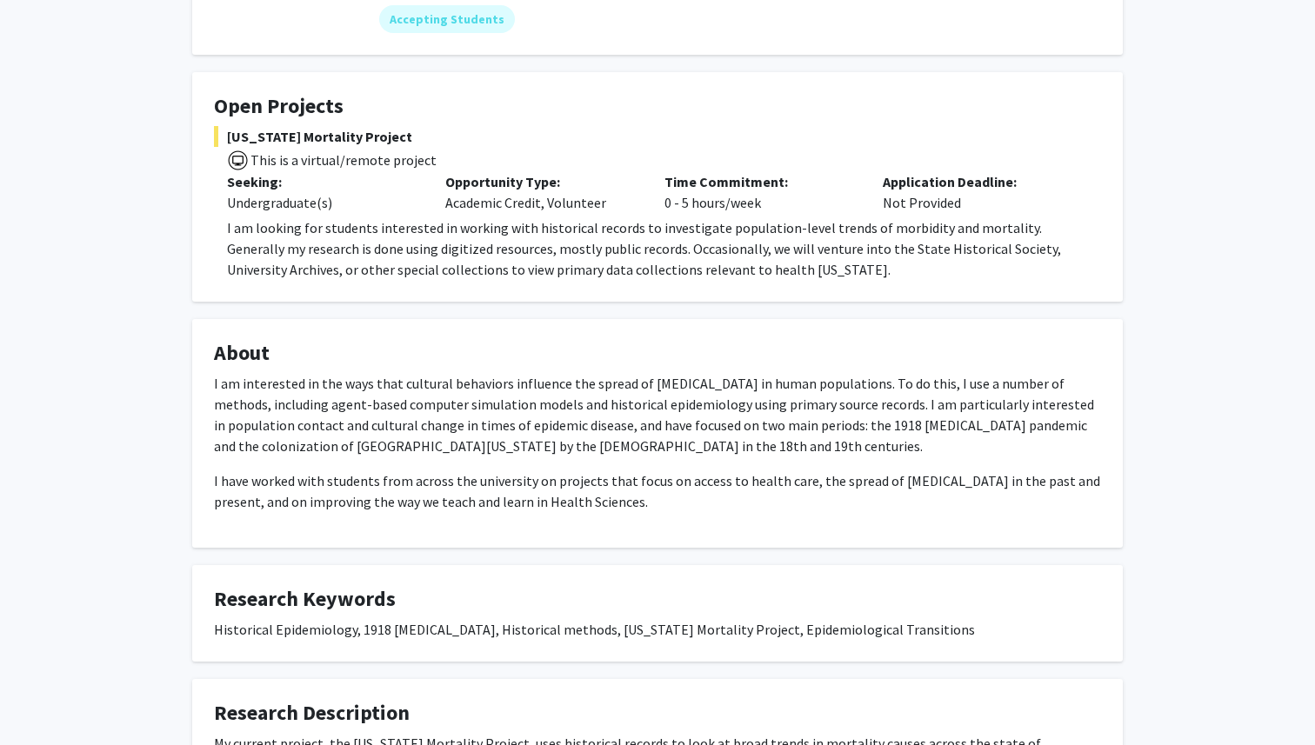
scroll to position [0, 0]
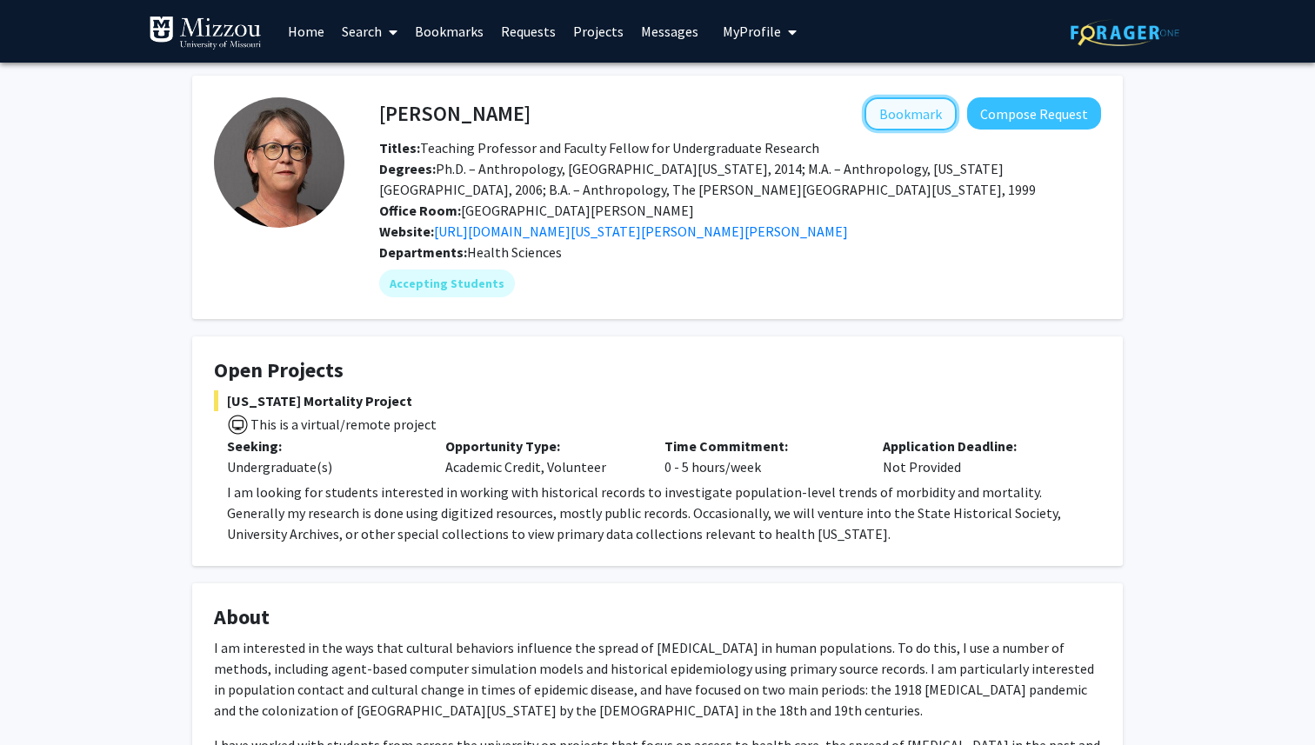
click at [899, 115] on button "Bookmark" at bounding box center [911, 113] width 92 height 33
click at [389, 25] on span at bounding box center [390, 32] width 16 height 61
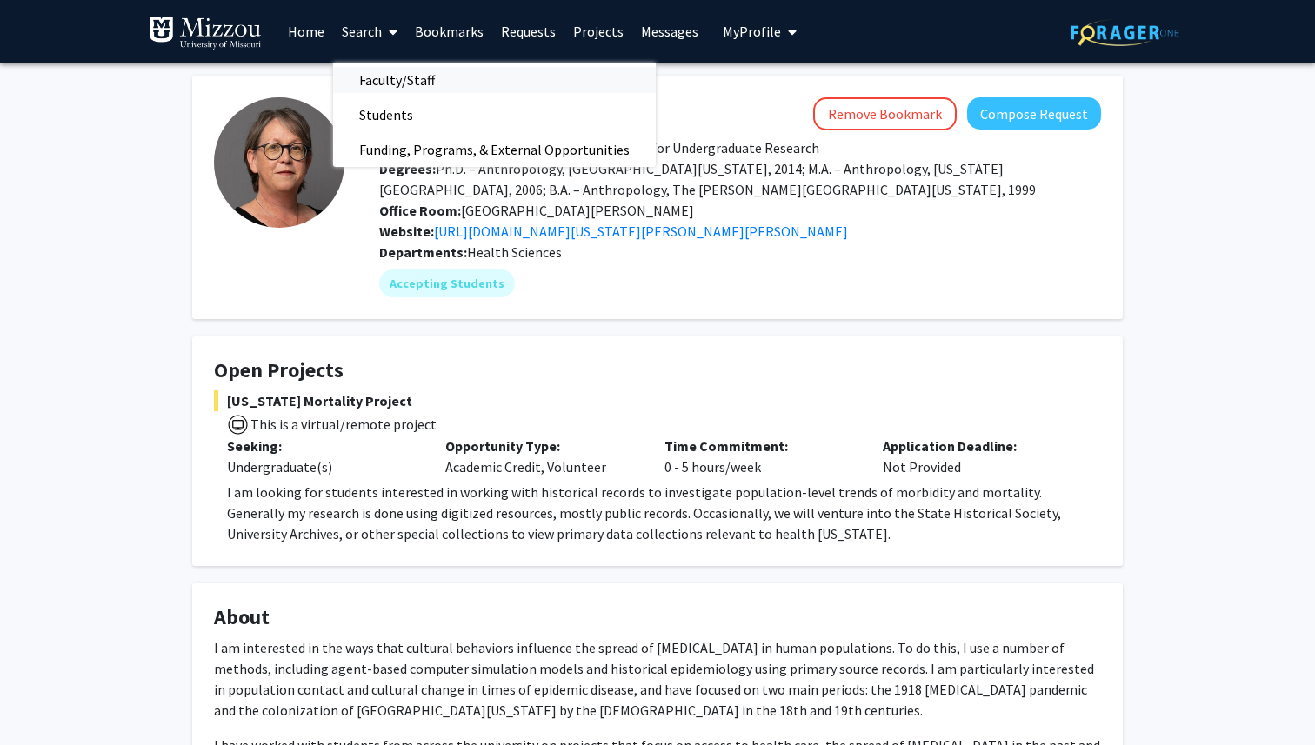
click at [391, 77] on span "Faculty/Staff" at bounding box center [397, 80] width 128 height 35
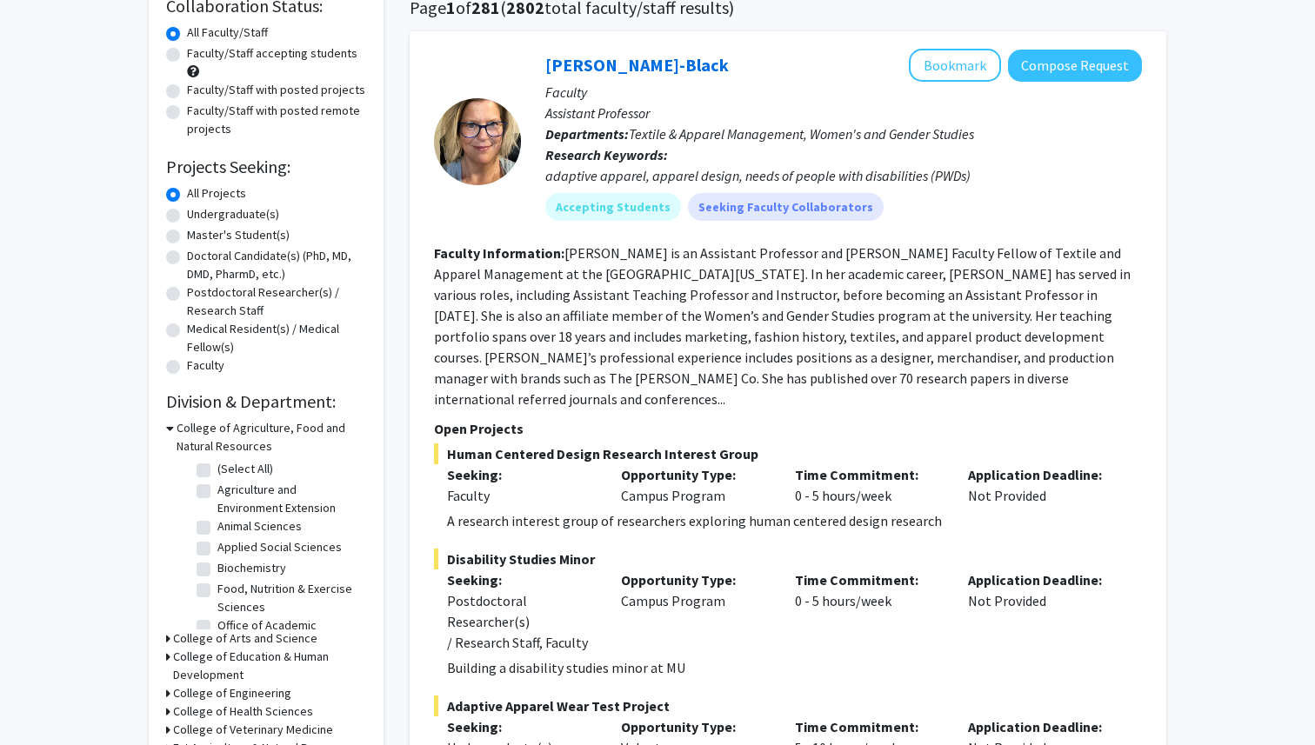
scroll to position [159, 0]
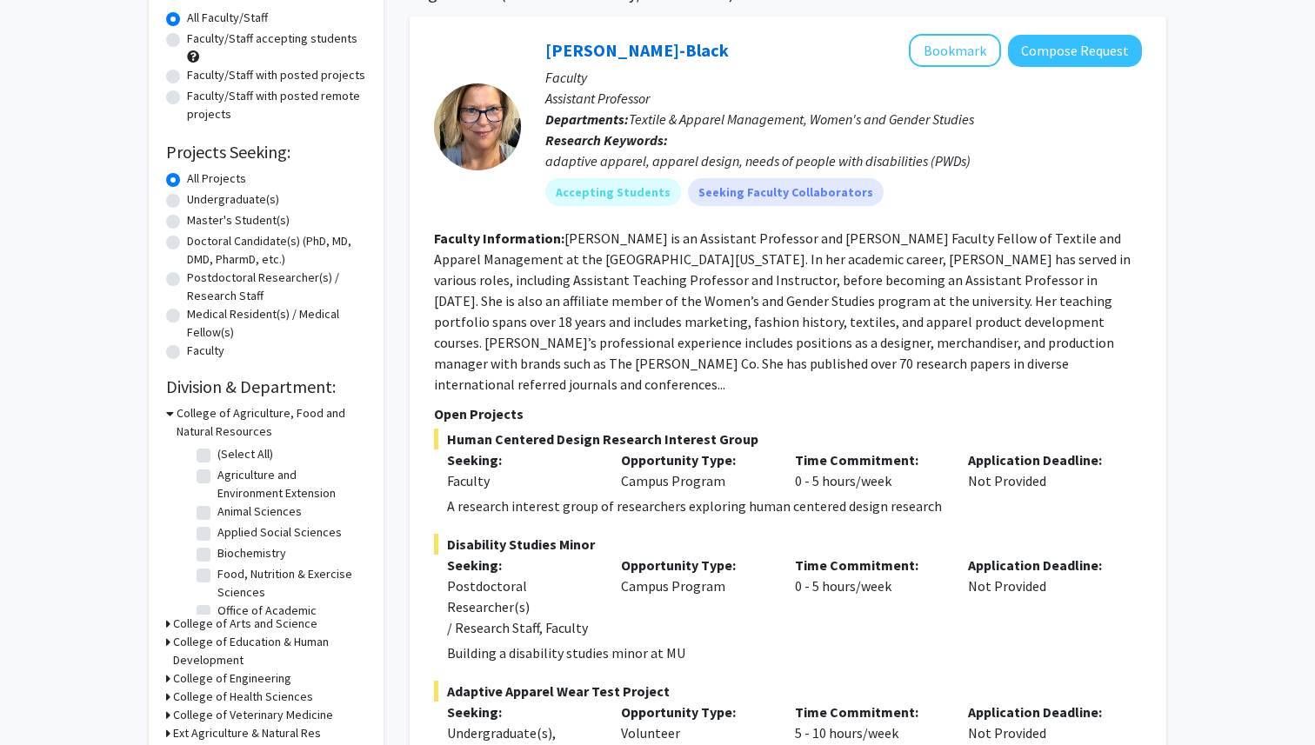
click at [256, 200] on label "Undergraduate(s)" at bounding box center [233, 199] width 92 height 18
click at [198, 200] on input "Undergraduate(s)" at bounding box center [192, 195] width 11 height 11
radio input "true"
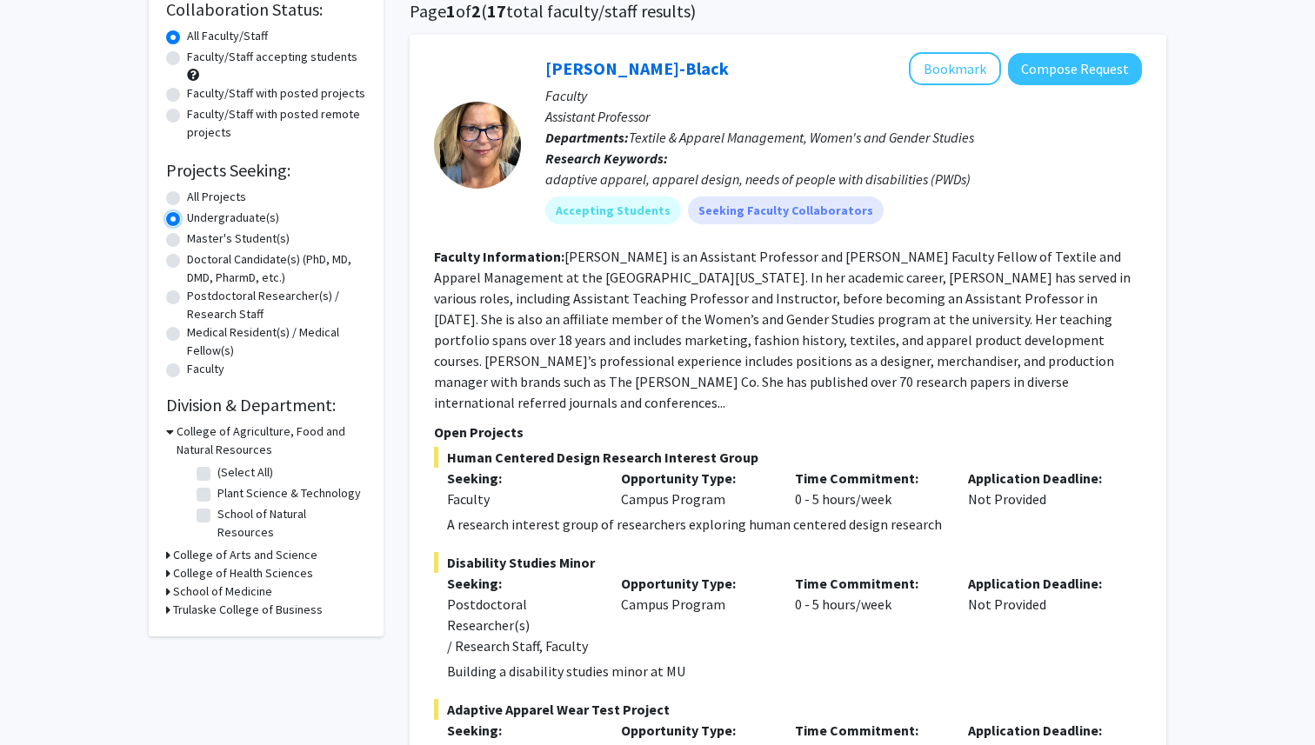
scroll to position [149, 0]
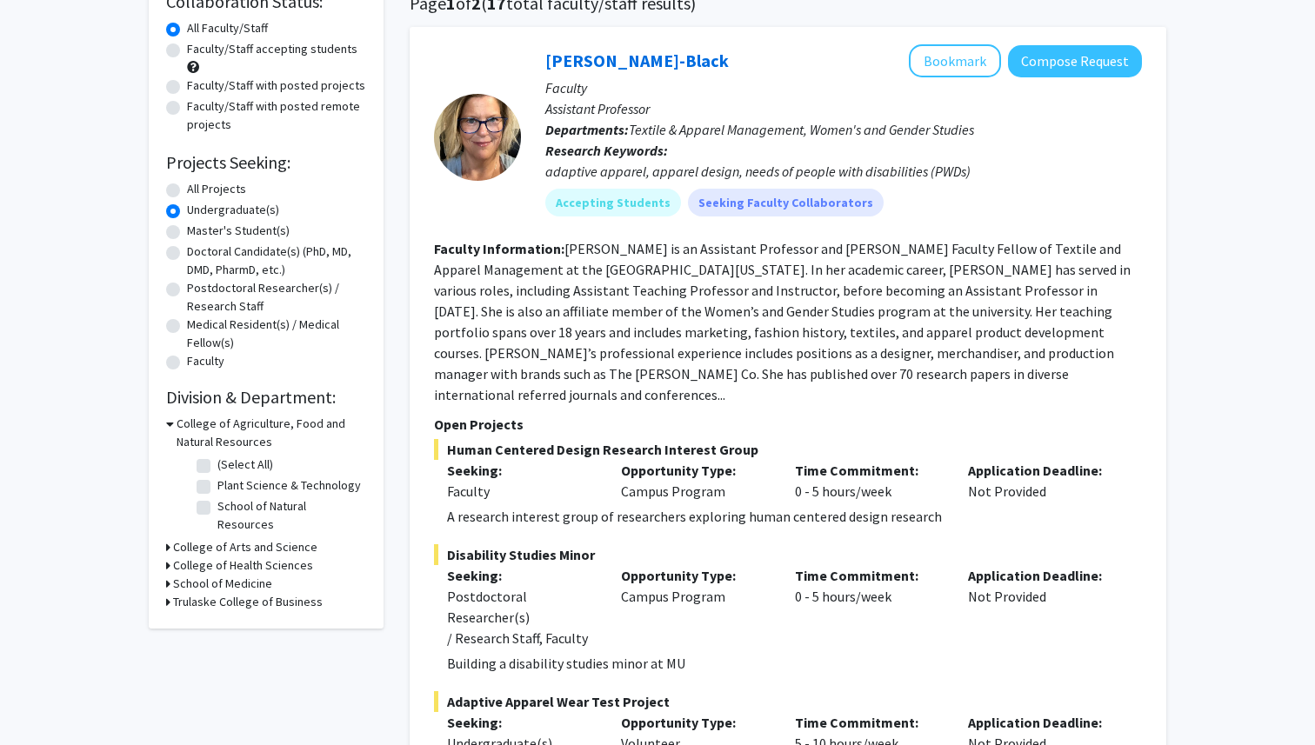
click at [214, 557] on h3 "College of Health Sciences" at bounding box center [243, 566] width 140 height 18
click at [230, 600] on label "Health Sciences" at bounding box center [258, 609] width 83 height 18
click at [229, 600] on input "Health Sciences" at bounding box center [222, 605] width 11 height 11
checkbox input "true"
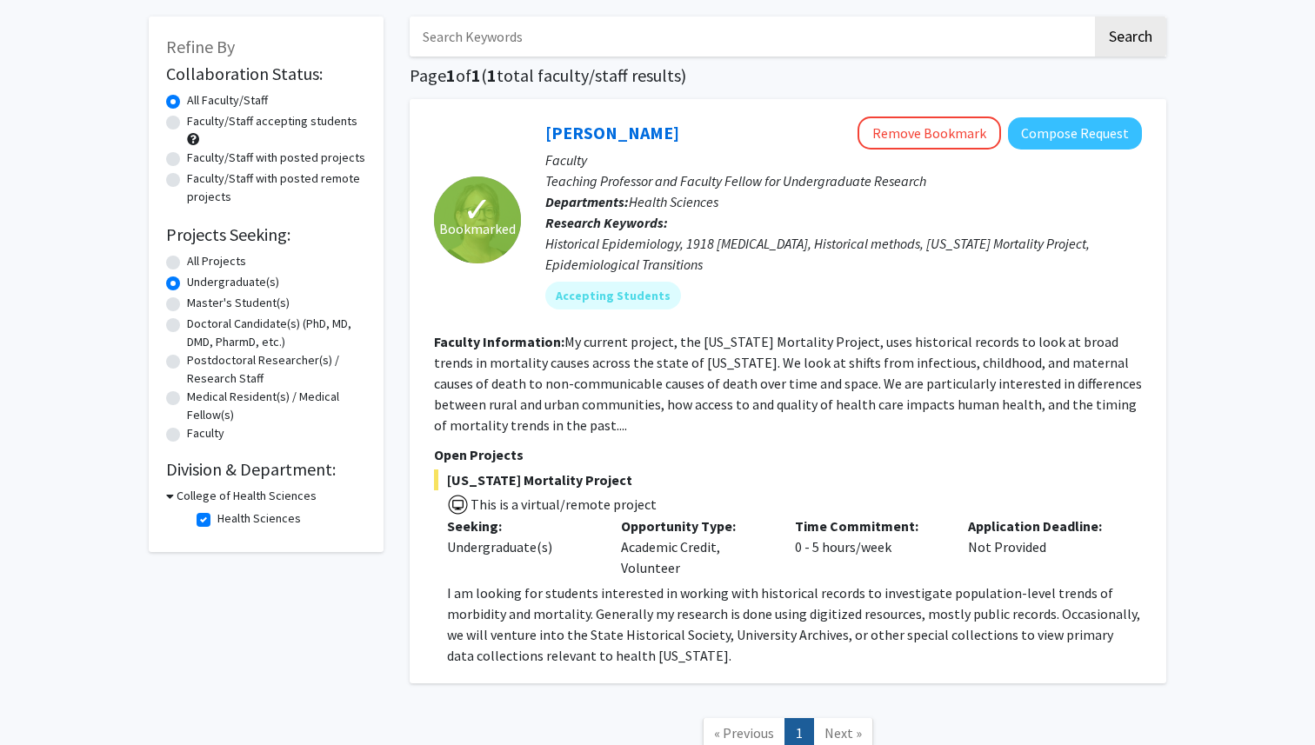
scroll to position [73, 0]
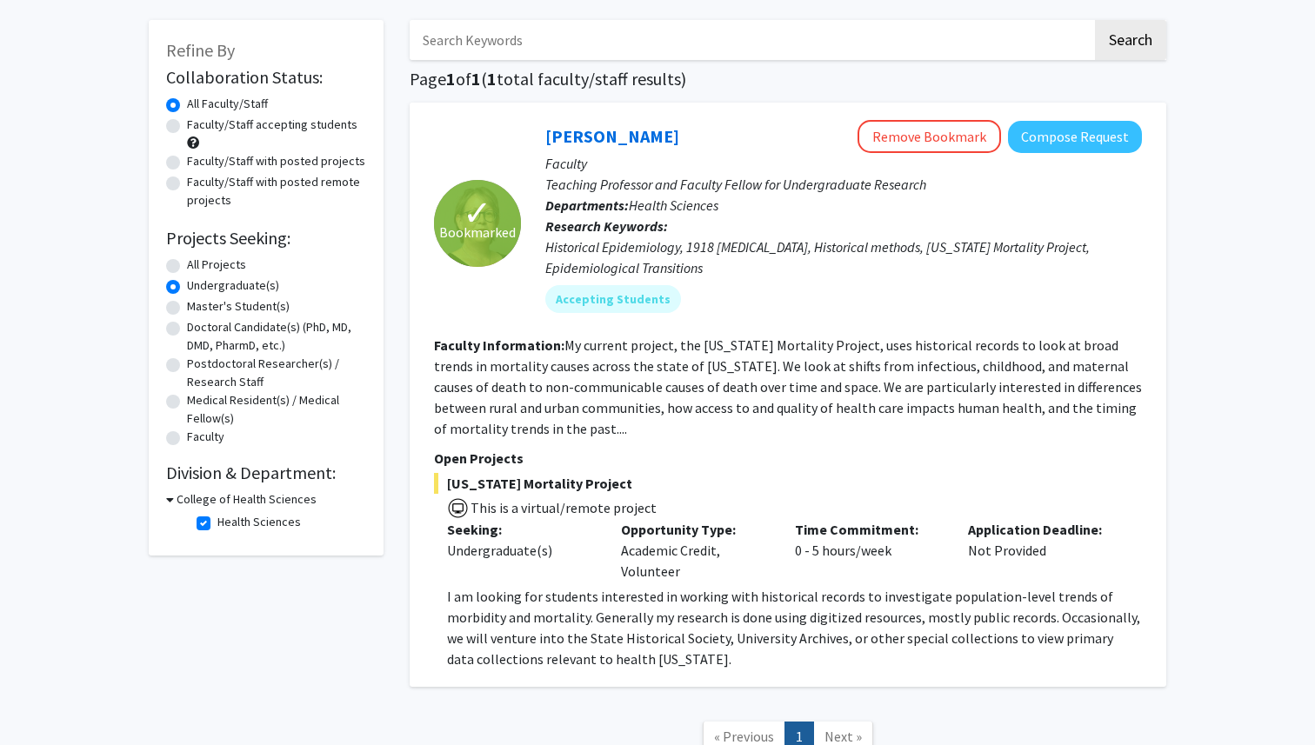
click at [202, 265] on label "All Projects" at bounding box center [216, 265] width 59 height 18
click at [198, 265] on input "All Projects" at bounding box center [192, 261] width 11 height 11
radio input "true"
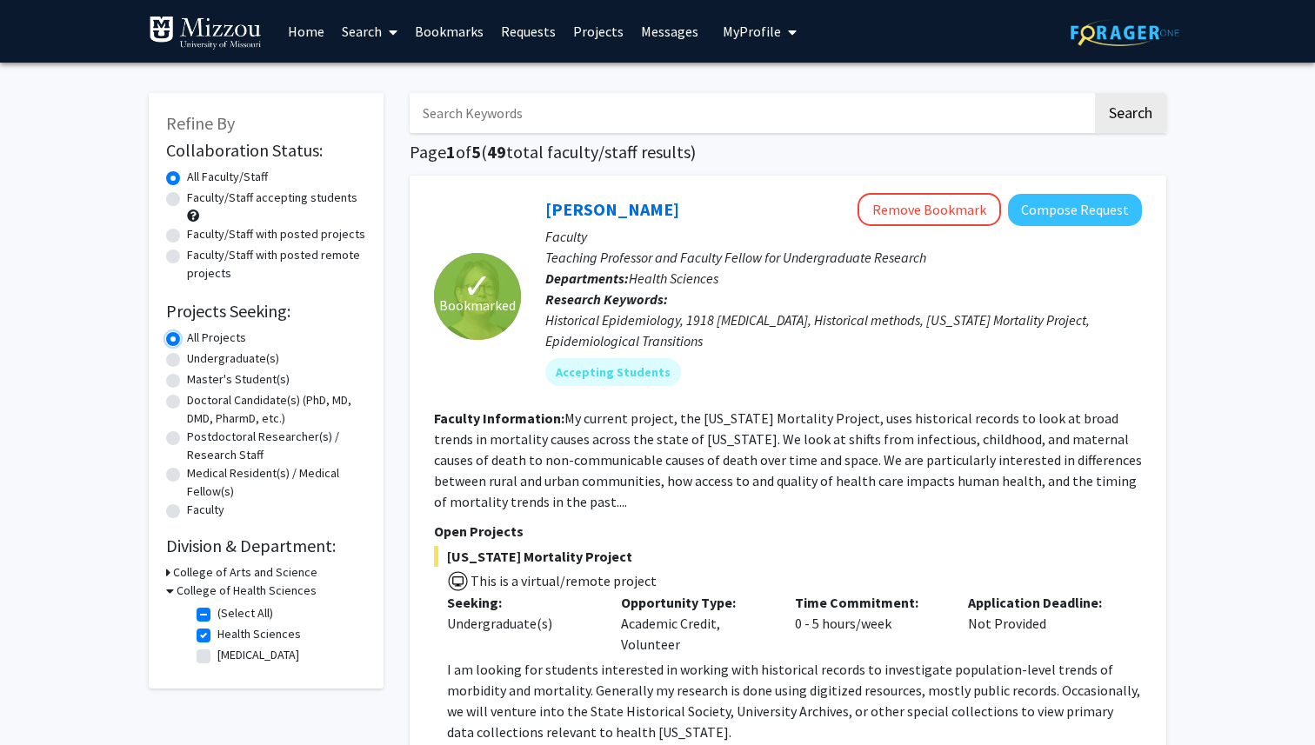
scroll to position [66, 0]
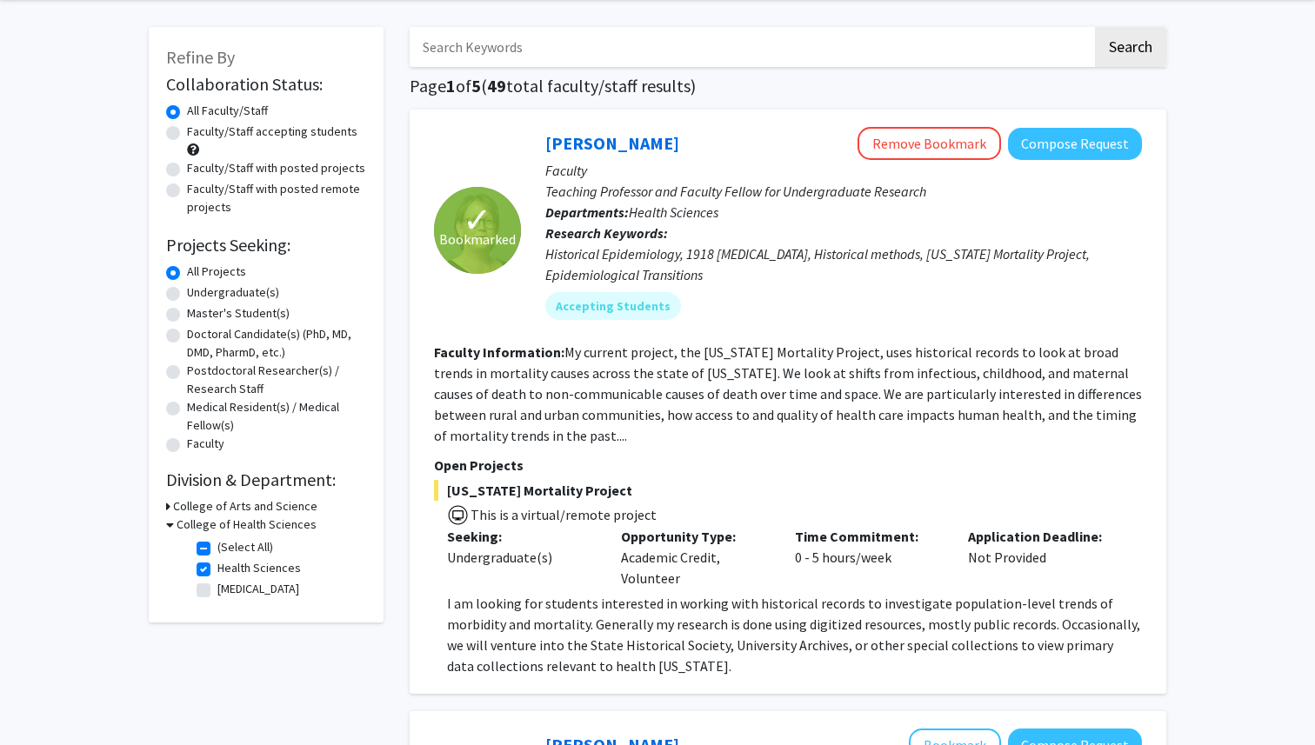
click at [211, 521] on h3 "College of Health Sciences" at bounding box center [247, 525] width 140 height 18
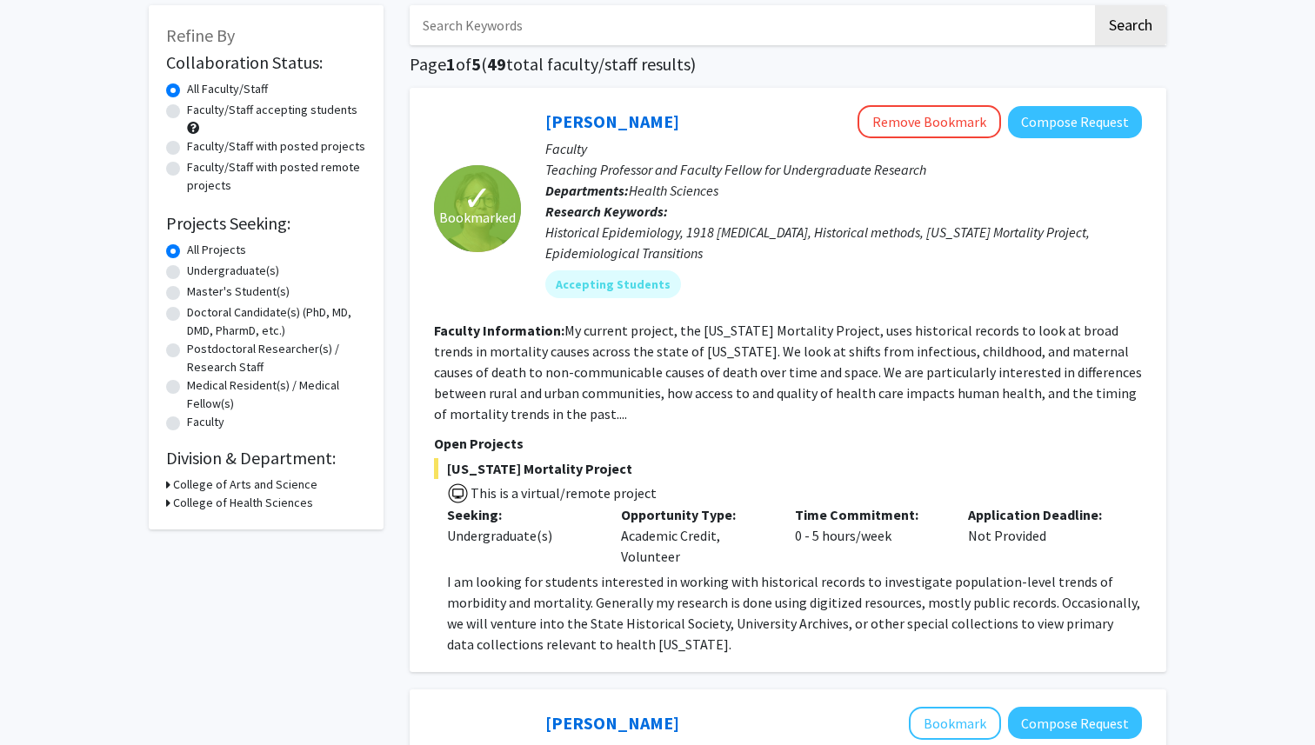
click at [351, 474] on div "Collaboration Status: Collaboration Status All Faculty/Staff Collaboration Stat…" at bounding box center [266, 281] width 200 height 464
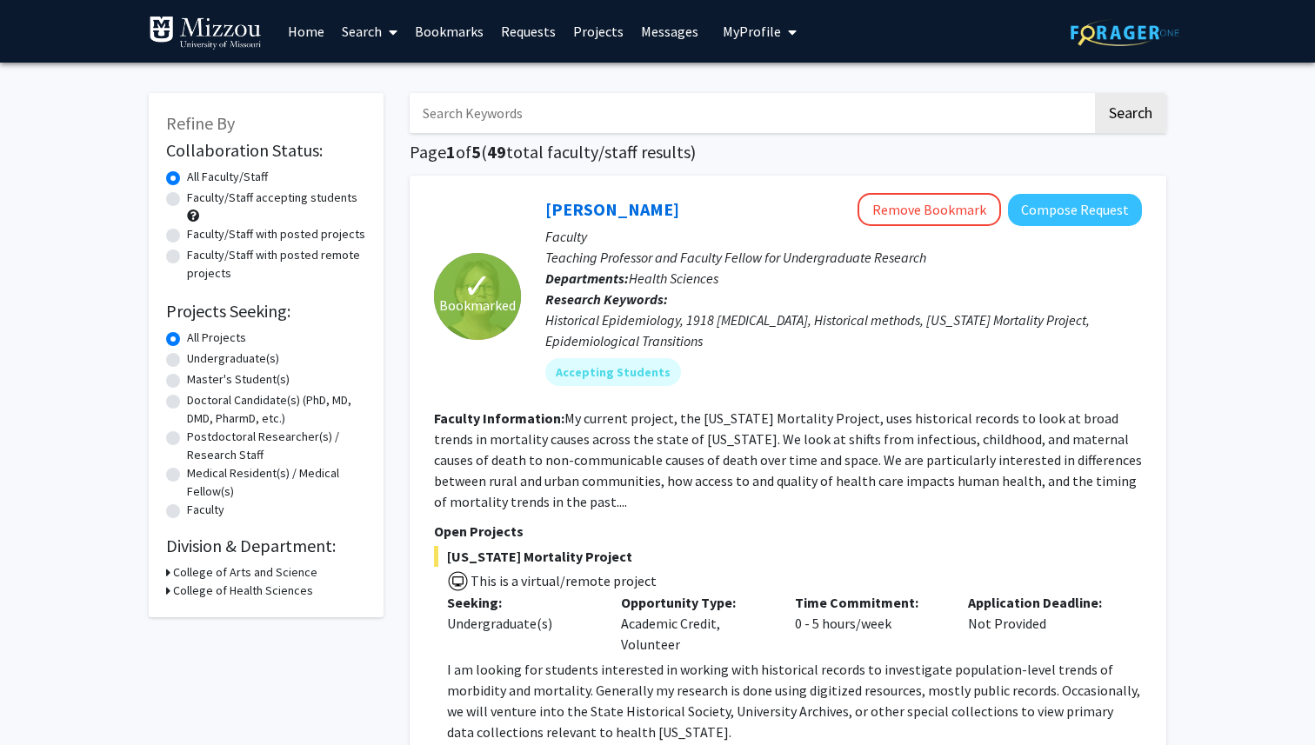
click at [192, 571] on h3 "College of Arts and Science" at bounding box center [245, 573] width 144 height 18
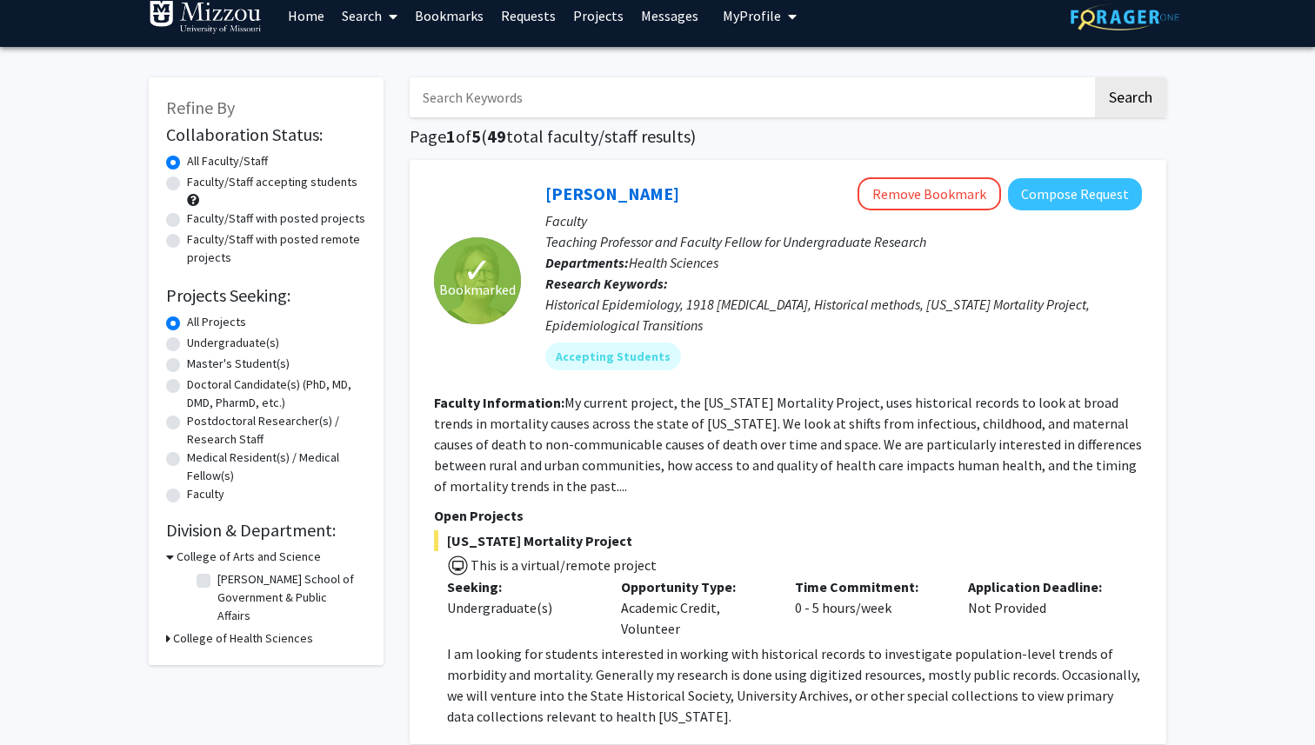
scroll to position [4, 0]
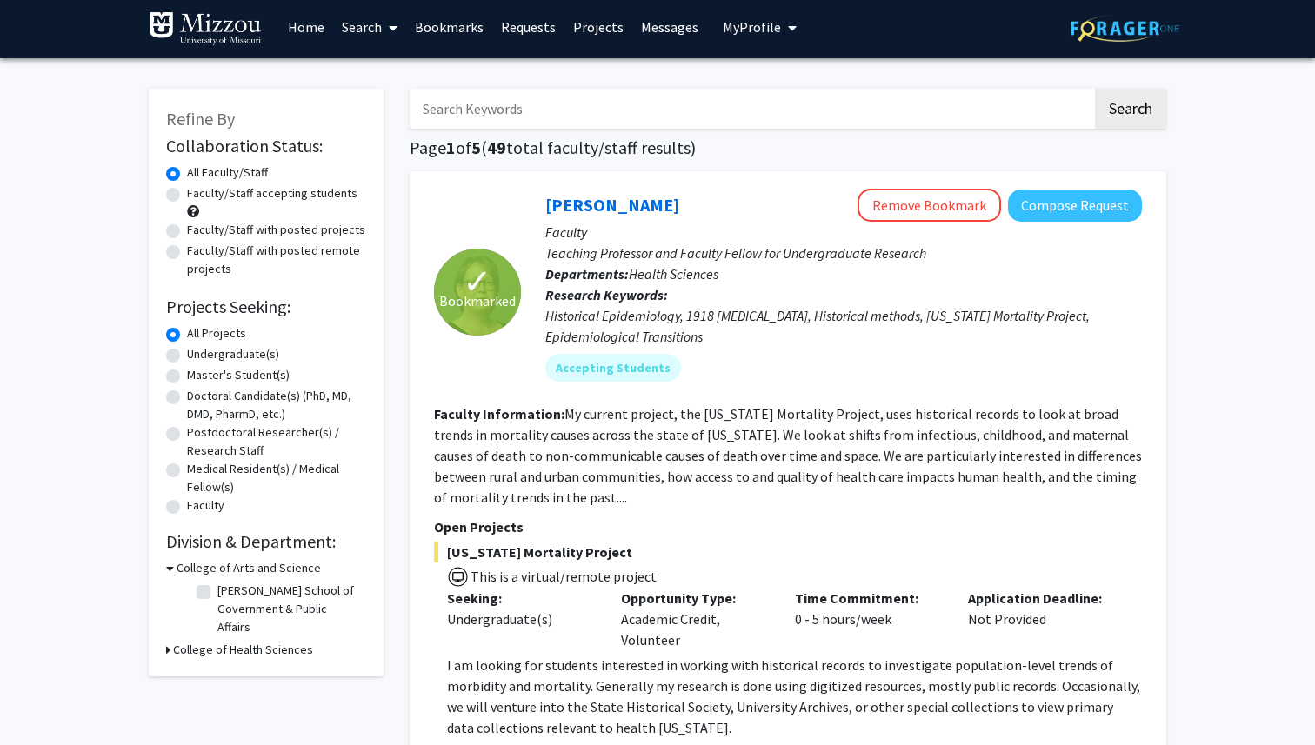
click at [189, 641] on h3 "College of Health Sciences" at bounding box center [243, 650] width 140 height 18
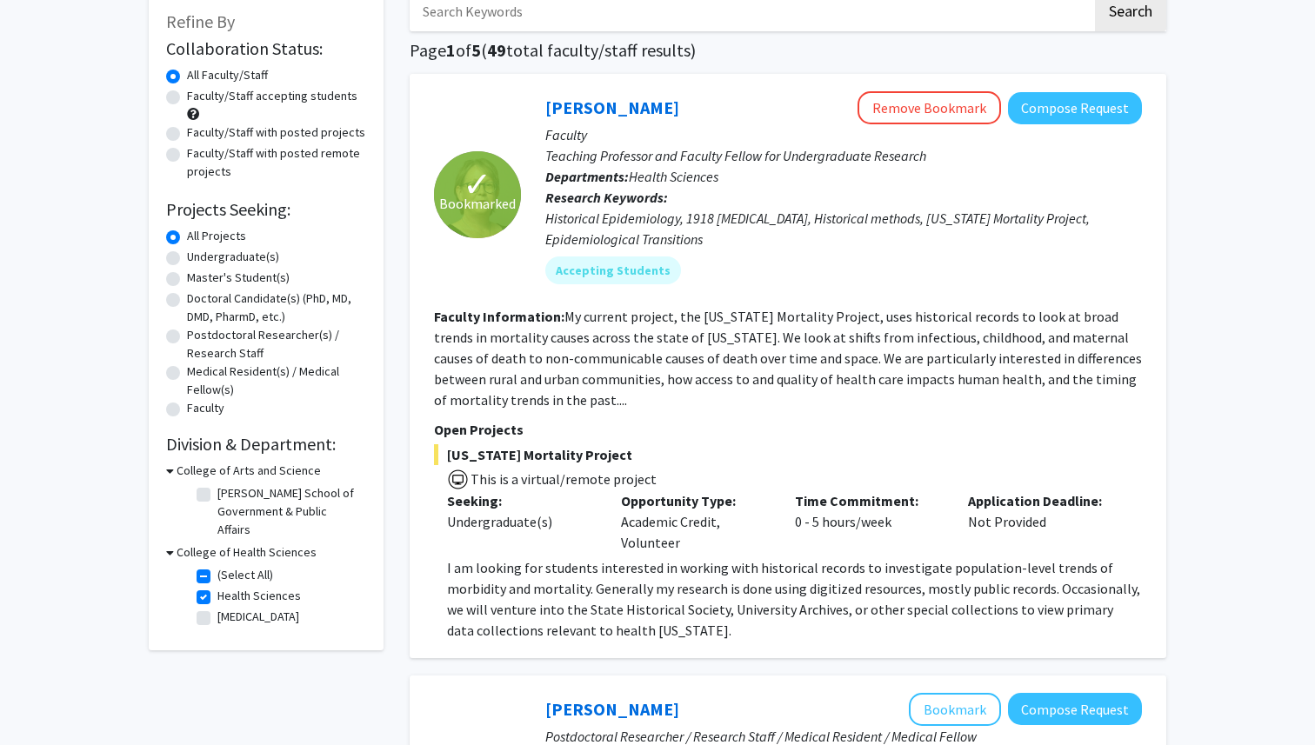
scroll to position [103, 0]
click at [217, 565] on label "(Select All)" at bounding box center [245, 574] width 56 height 18
click at [217, 565] on input "(Select All)" at bounding box center [222, 570] width 11 height 11
checkbox input "false"
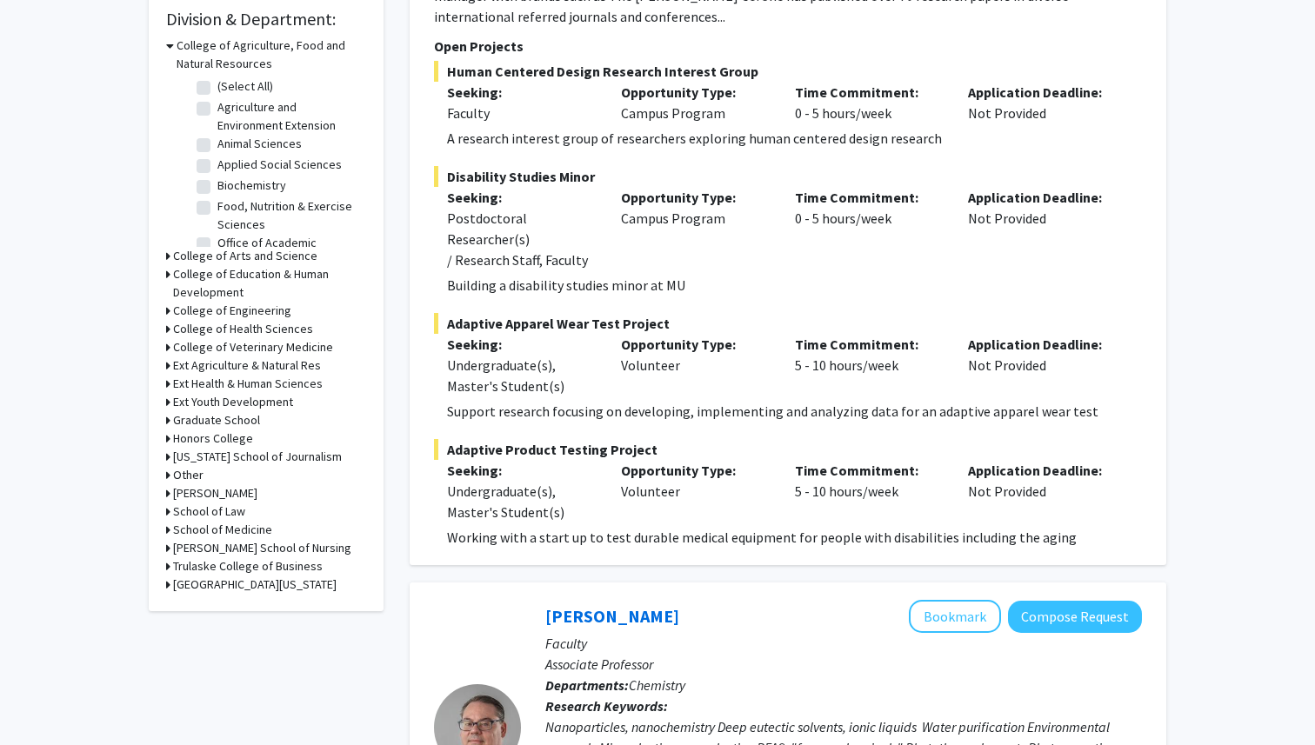
scroll to position [540, 0]
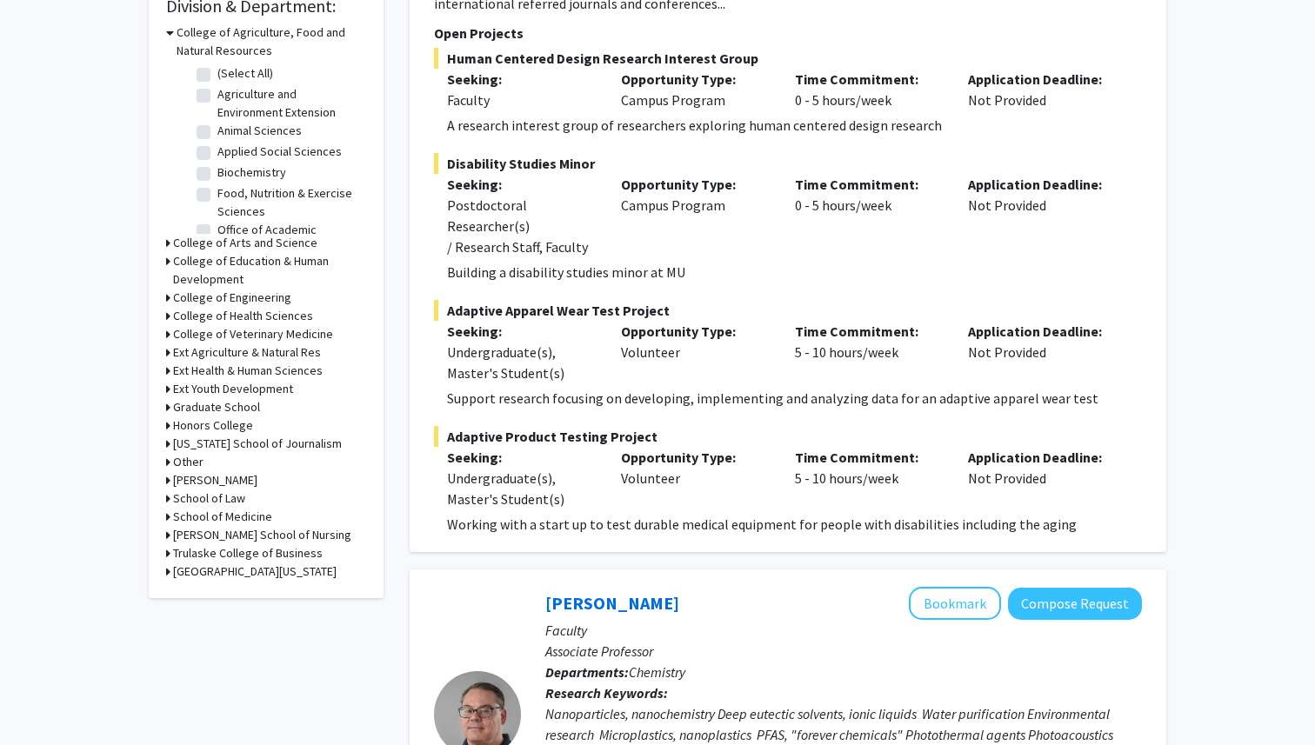
click at [197, 513] on h3 "School of Medicine" at bounding box center [222, 517] width 99 height 18
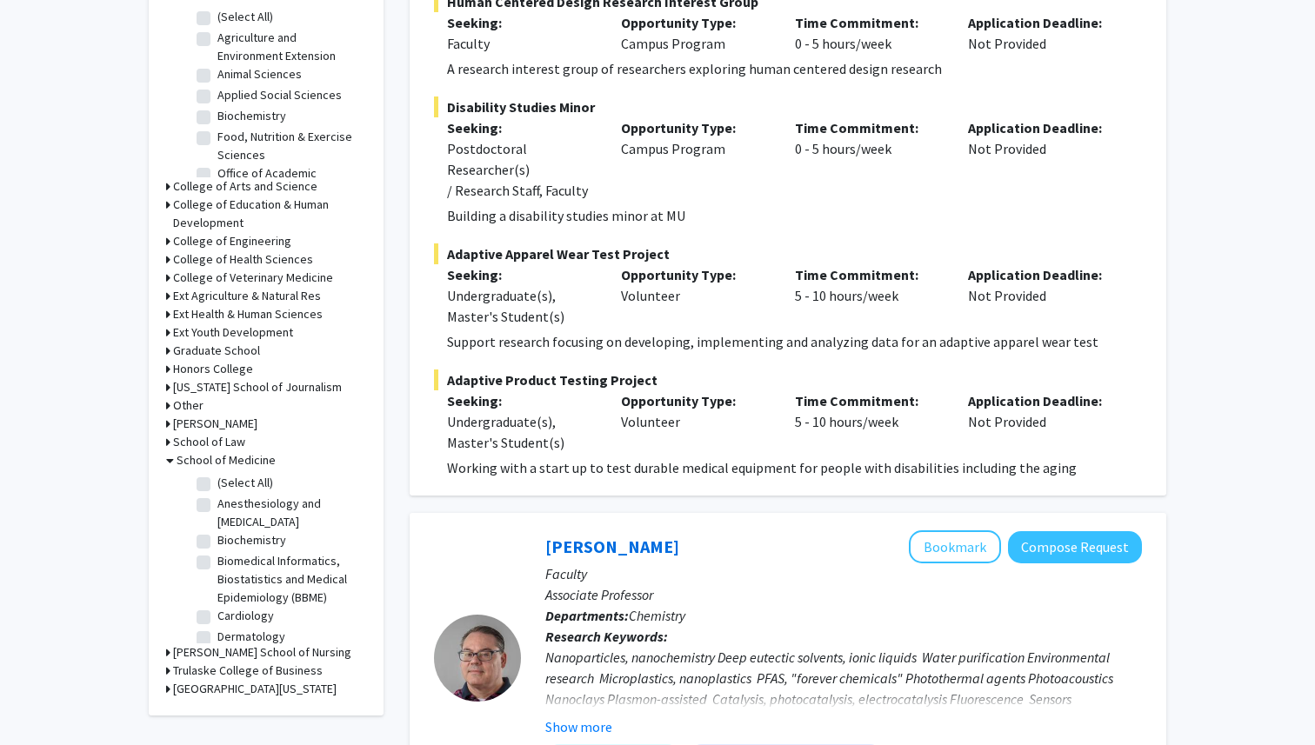
scroll to position [598, 0]
click at [217, 480] on label "(Select All)" at bounding box center [245, 481] width 56 height 18
click at [217, 480] on input "(Select All)" at bounding box center [222, 477] width 11 height 11
checkbox input "true"
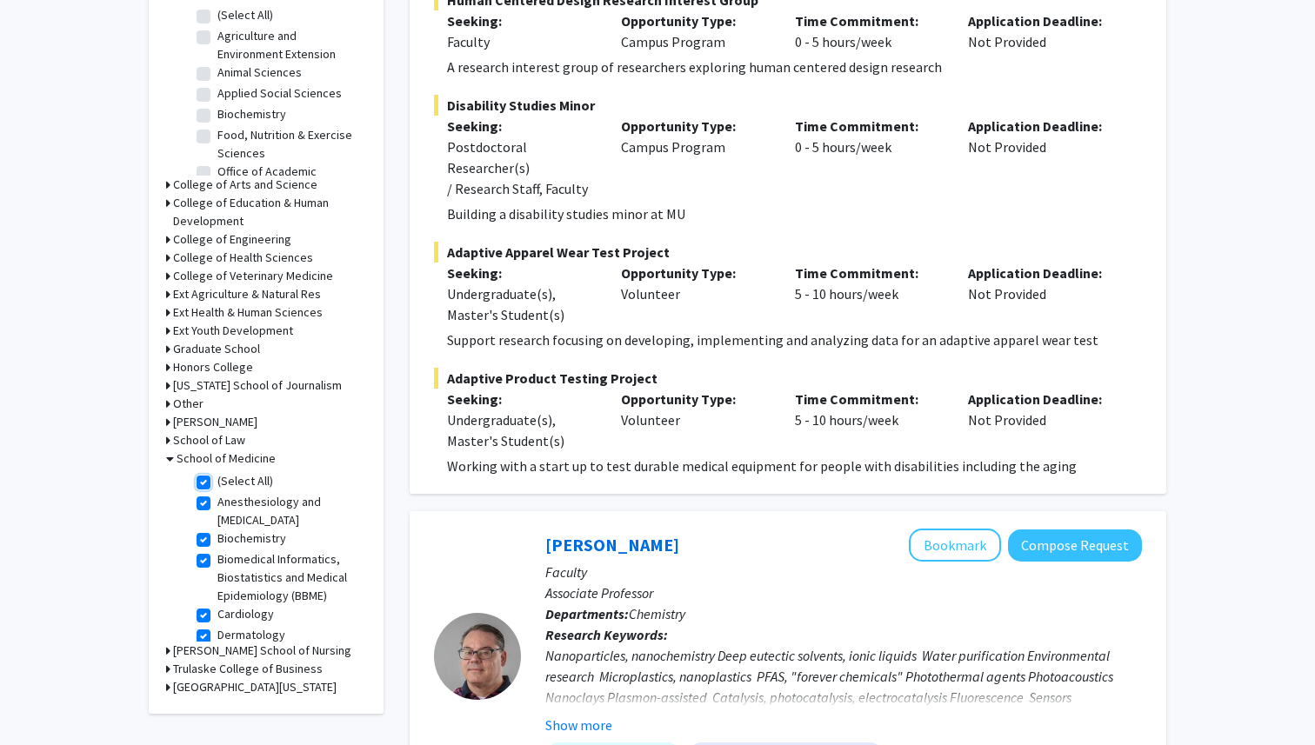
checkbox input "true"
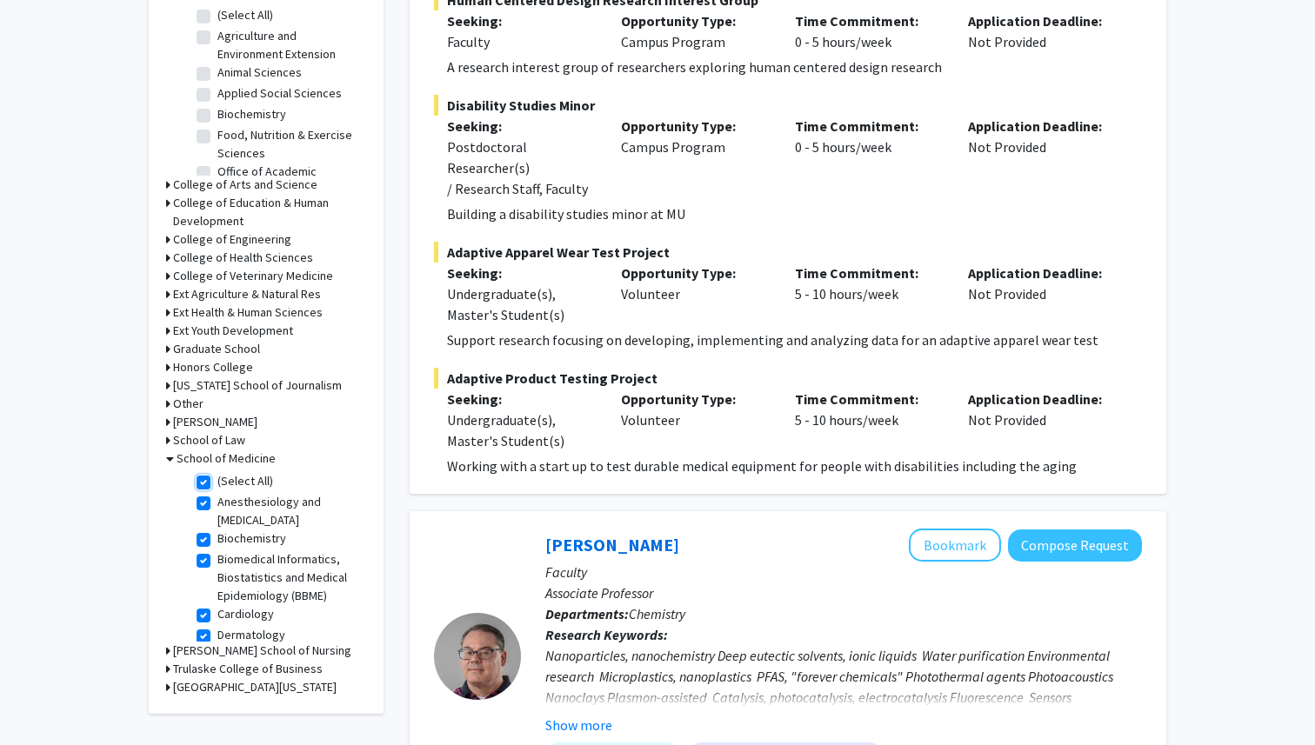
checkbox input "true"
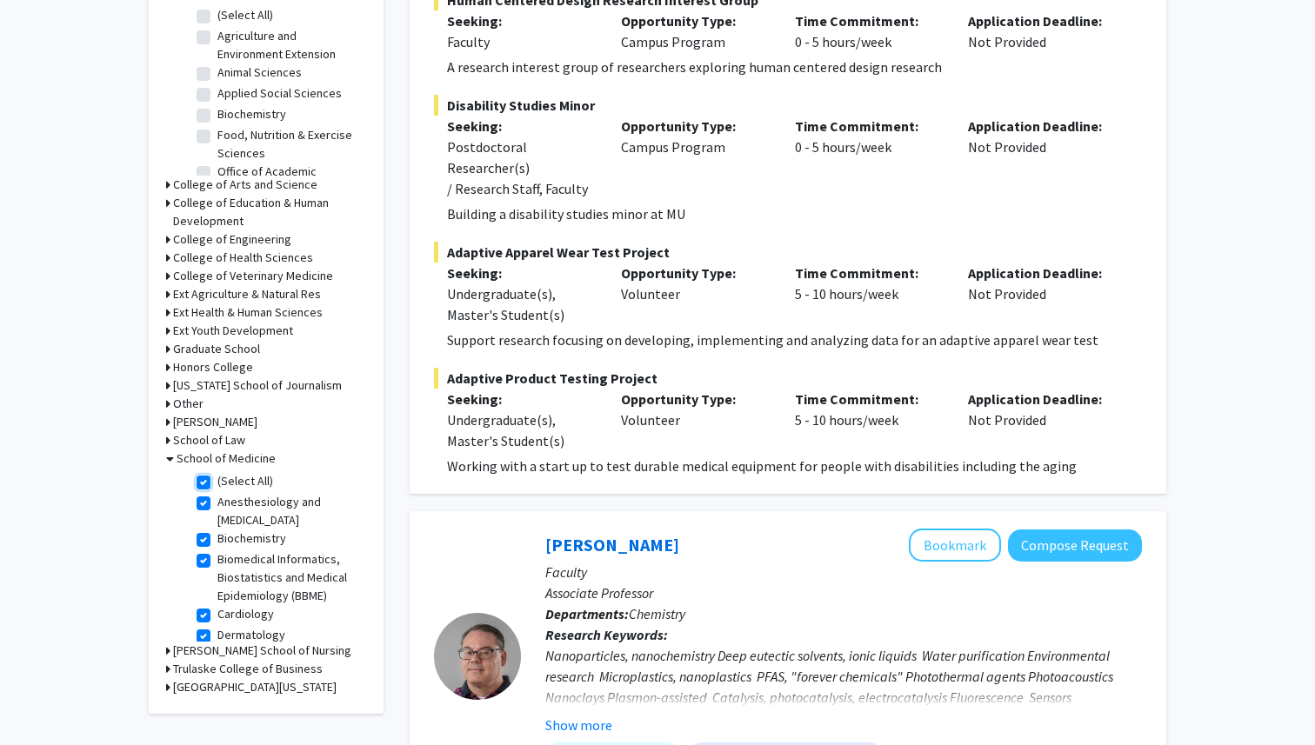
checkbox input "true"
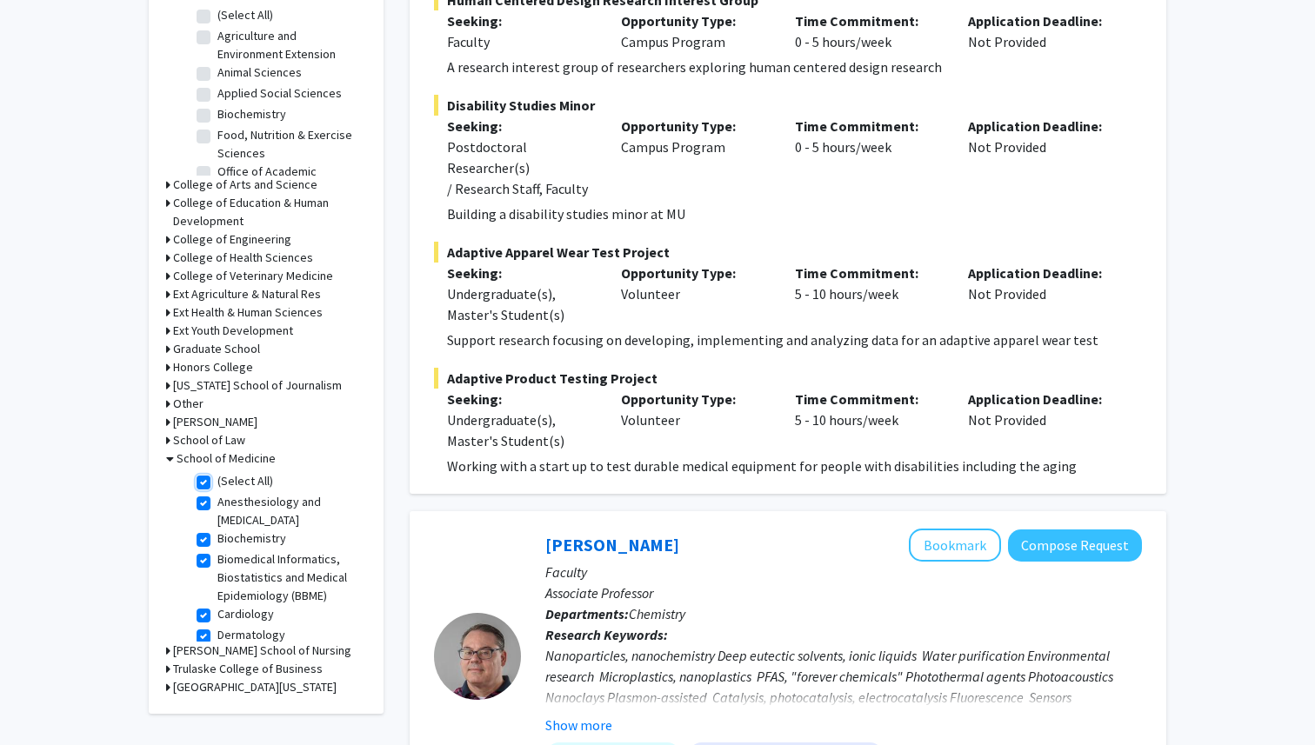
checkbox input "true"
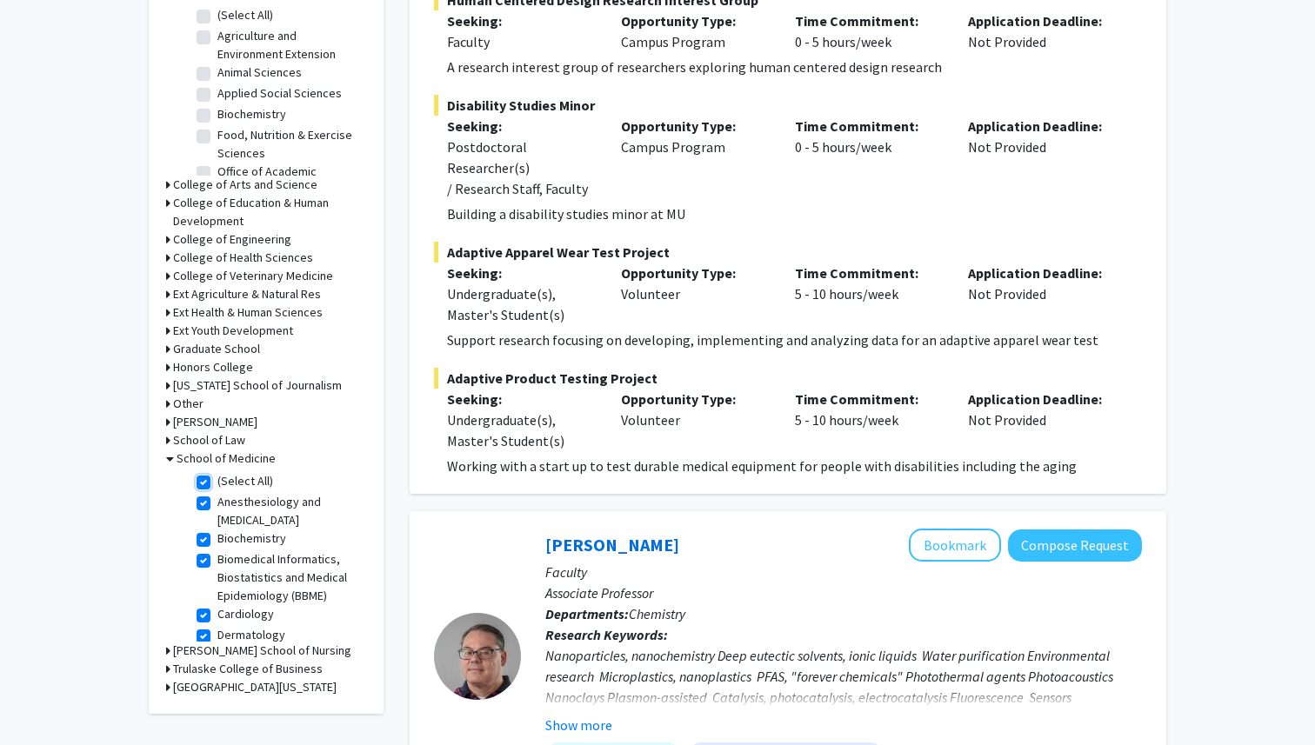
checkbox input "true"
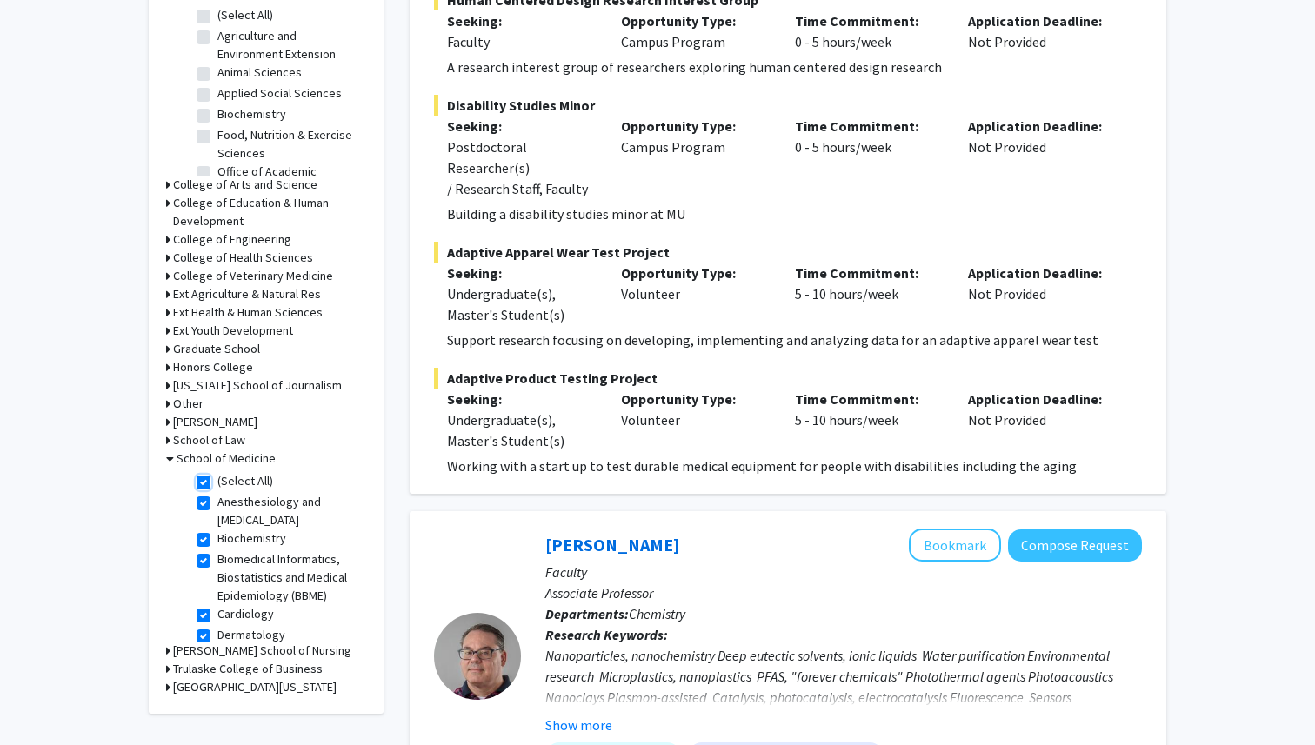
checkbox input "true"
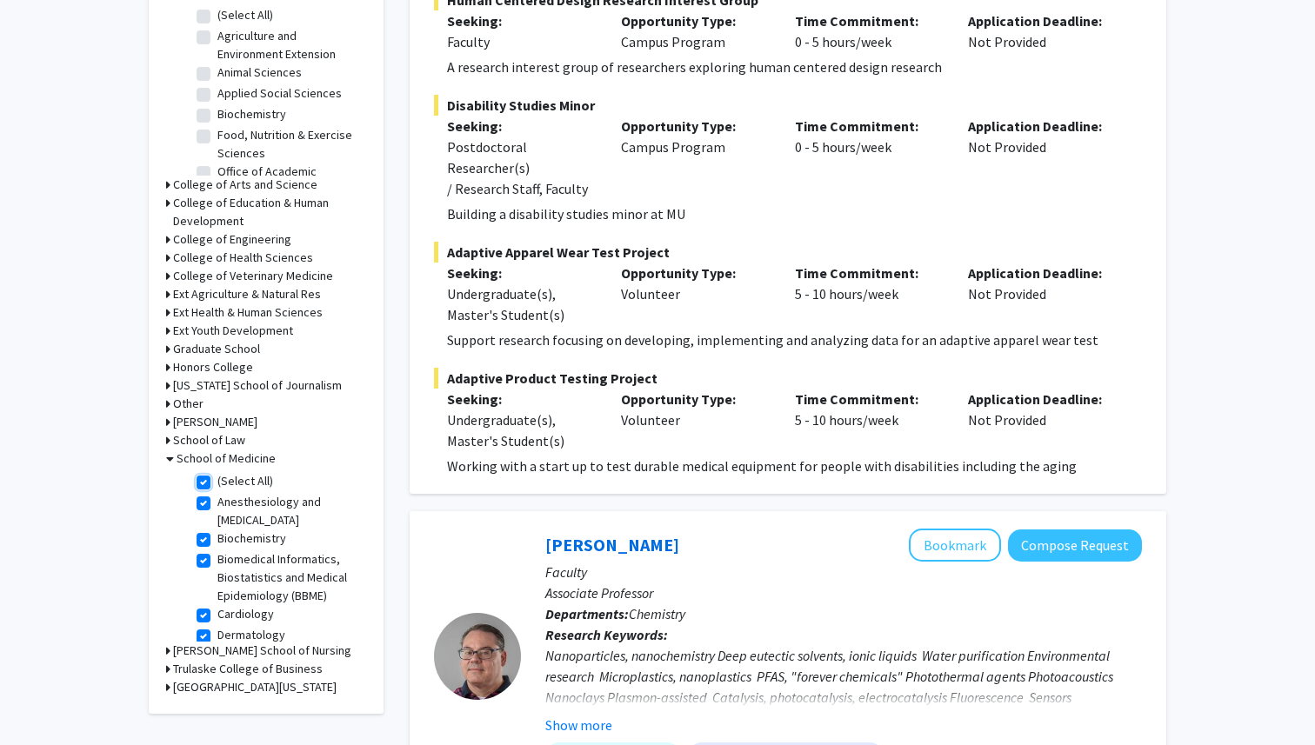
checkbox input "true"
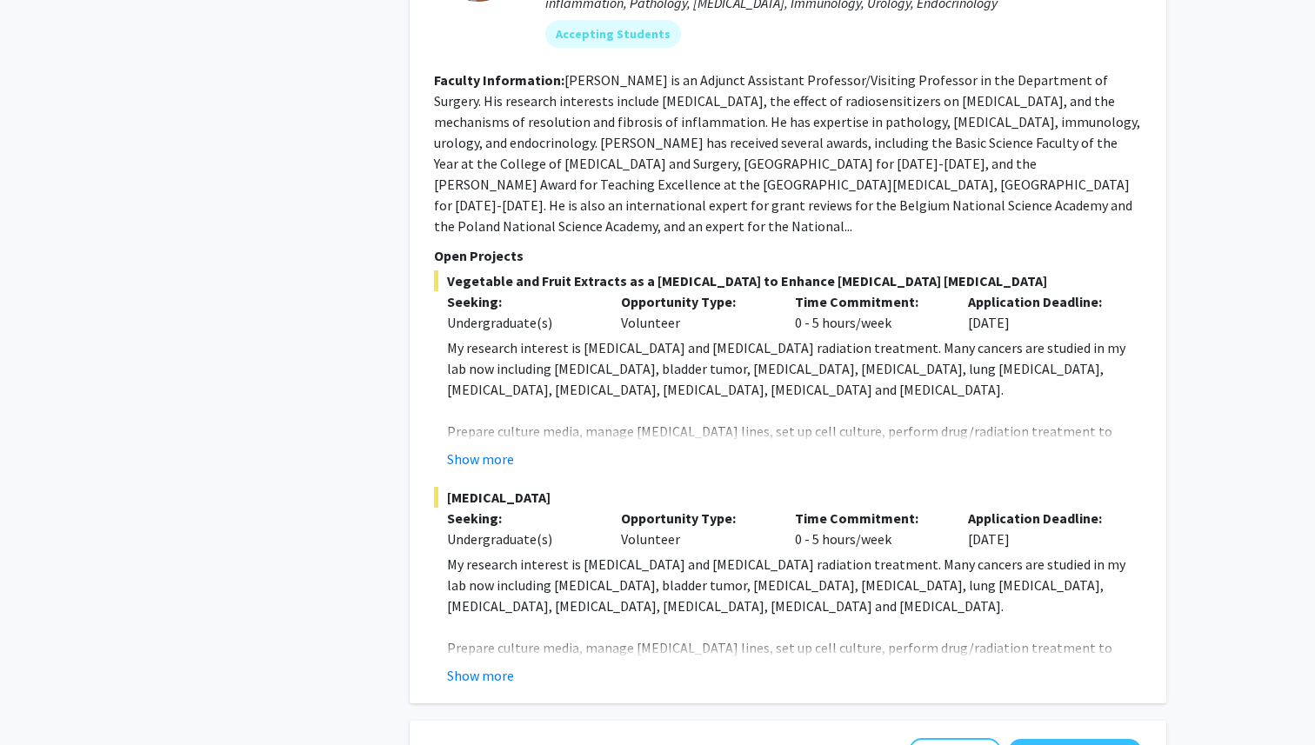
scroll to position [1737, 0]
click at [493, 667] on button "Show more" at bounding box center [480, 677] width 67 height 21
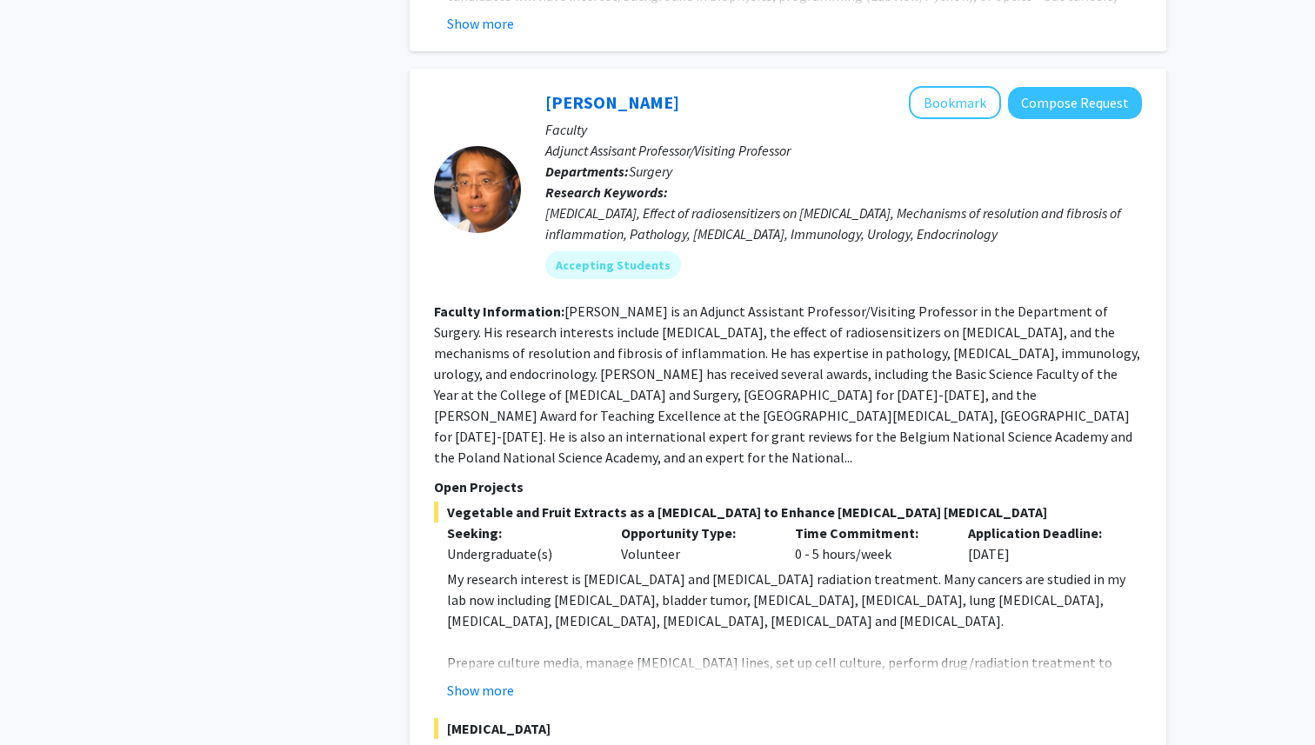
scroll to position [1495, 0]
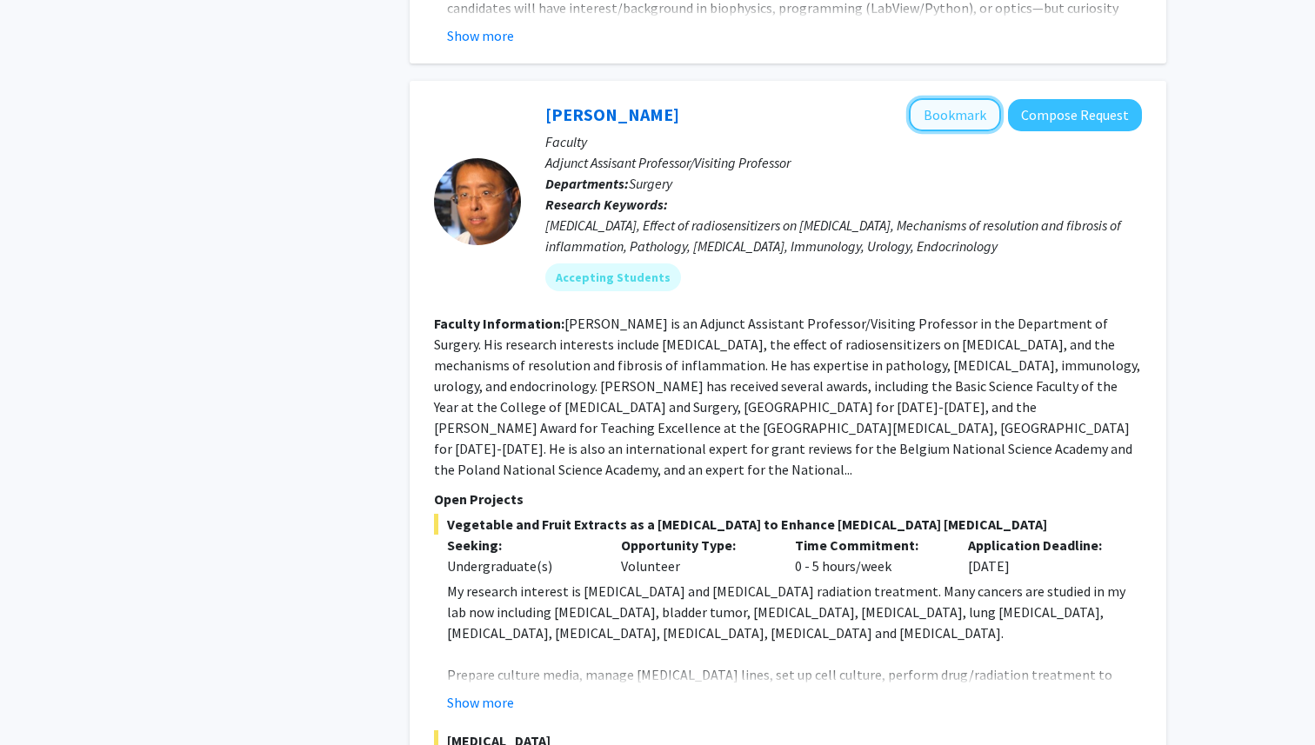
click at [933, 98] on button "Bookmark" at bounding box center [955, 114] width 92 height 33
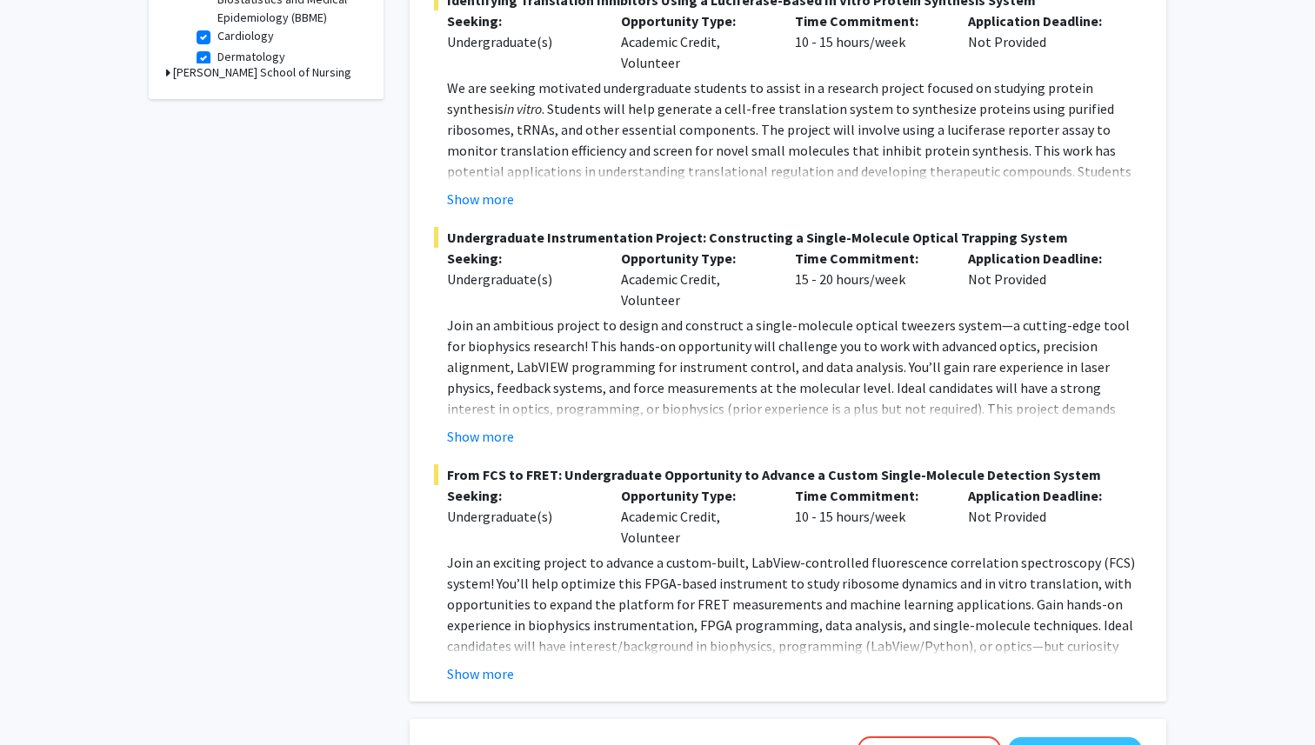
scroll to position [872, 0]
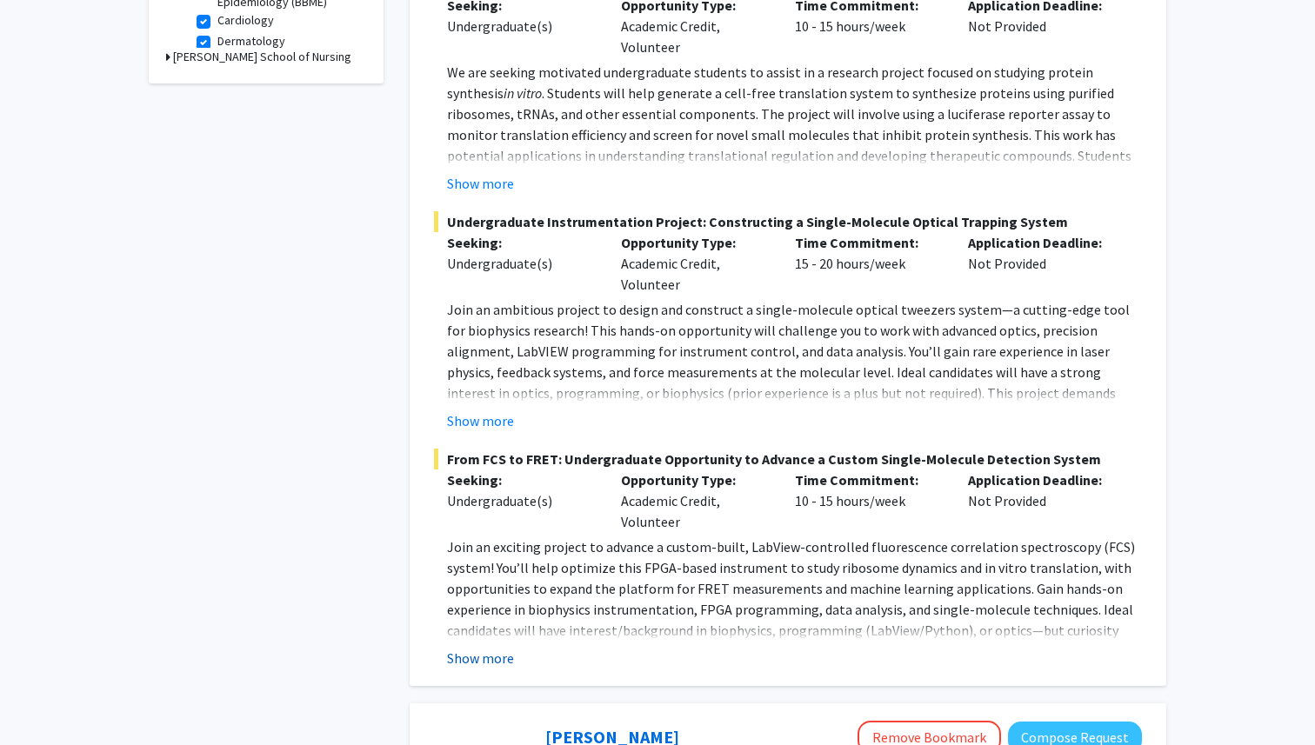
click at [503, 648] on button "Show more" at bounding box center [480, 658] width 67 height 21
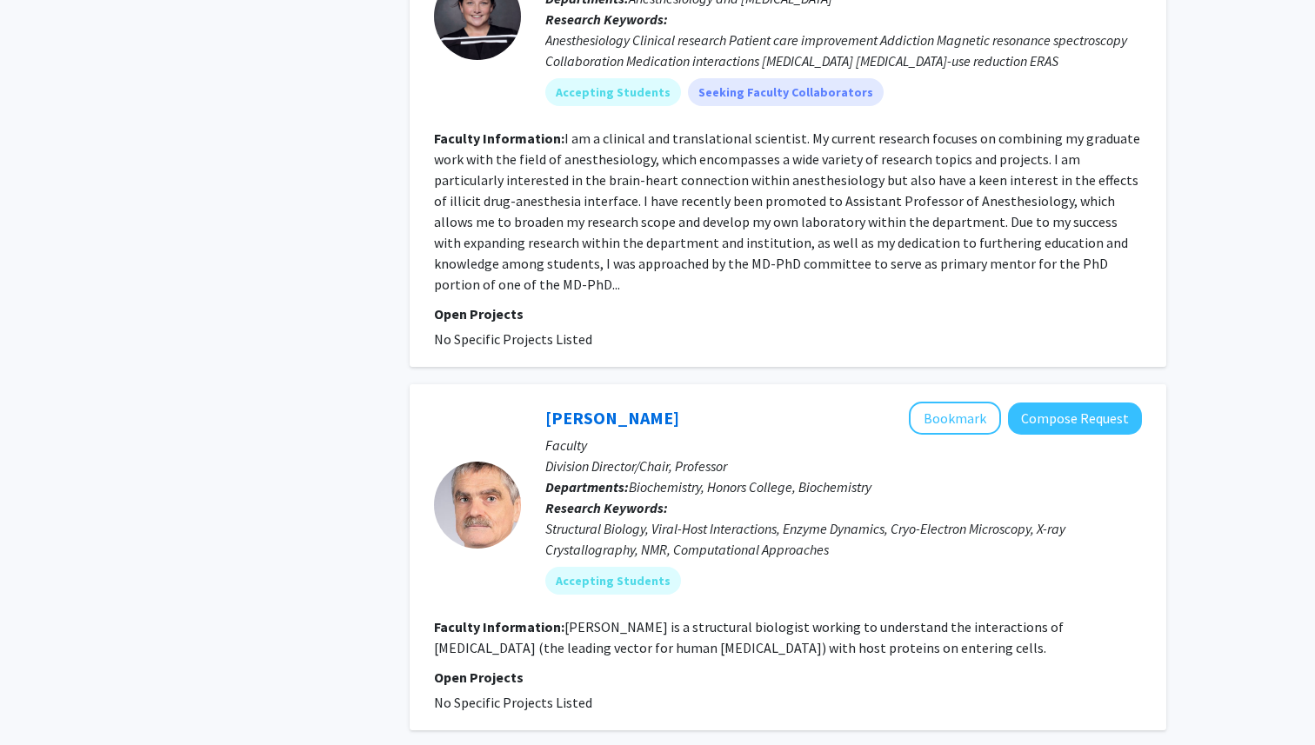
scroll to position [5832, 0]
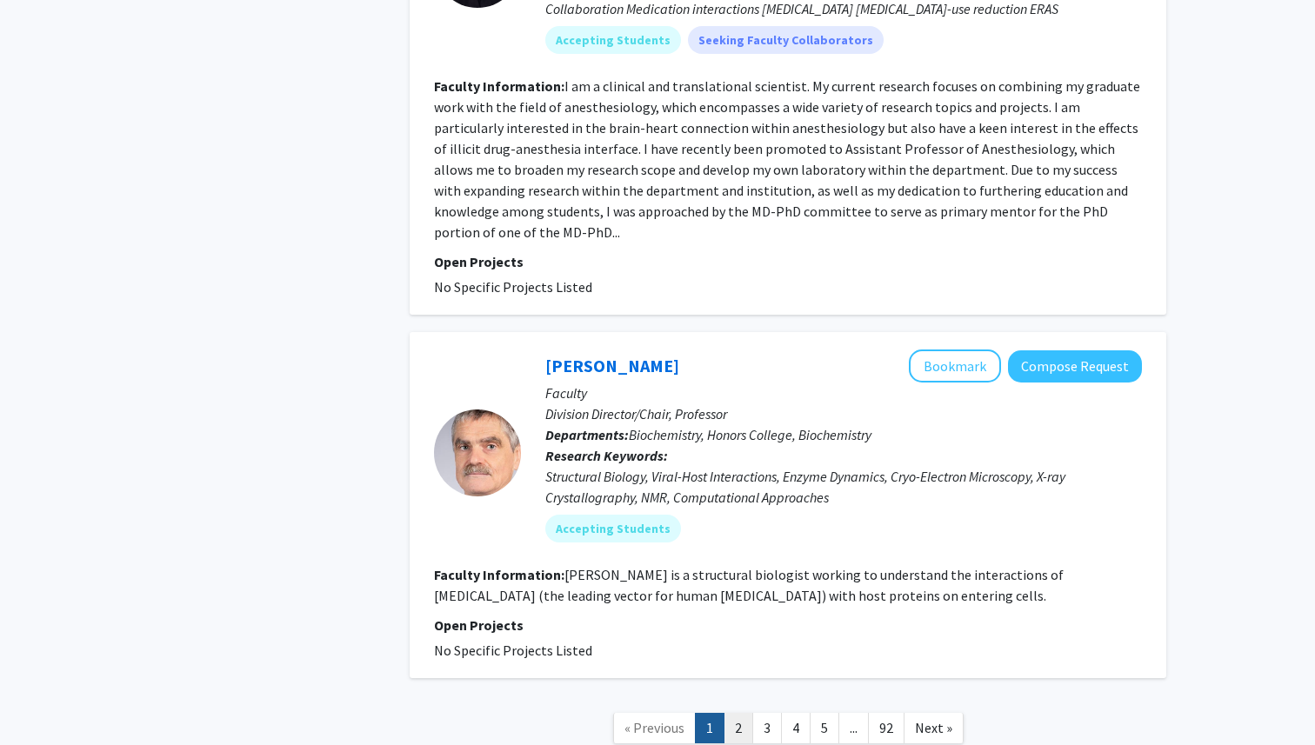
click at [731, 713] on link "2" at bounding box center [739, 728] width 30 height 30
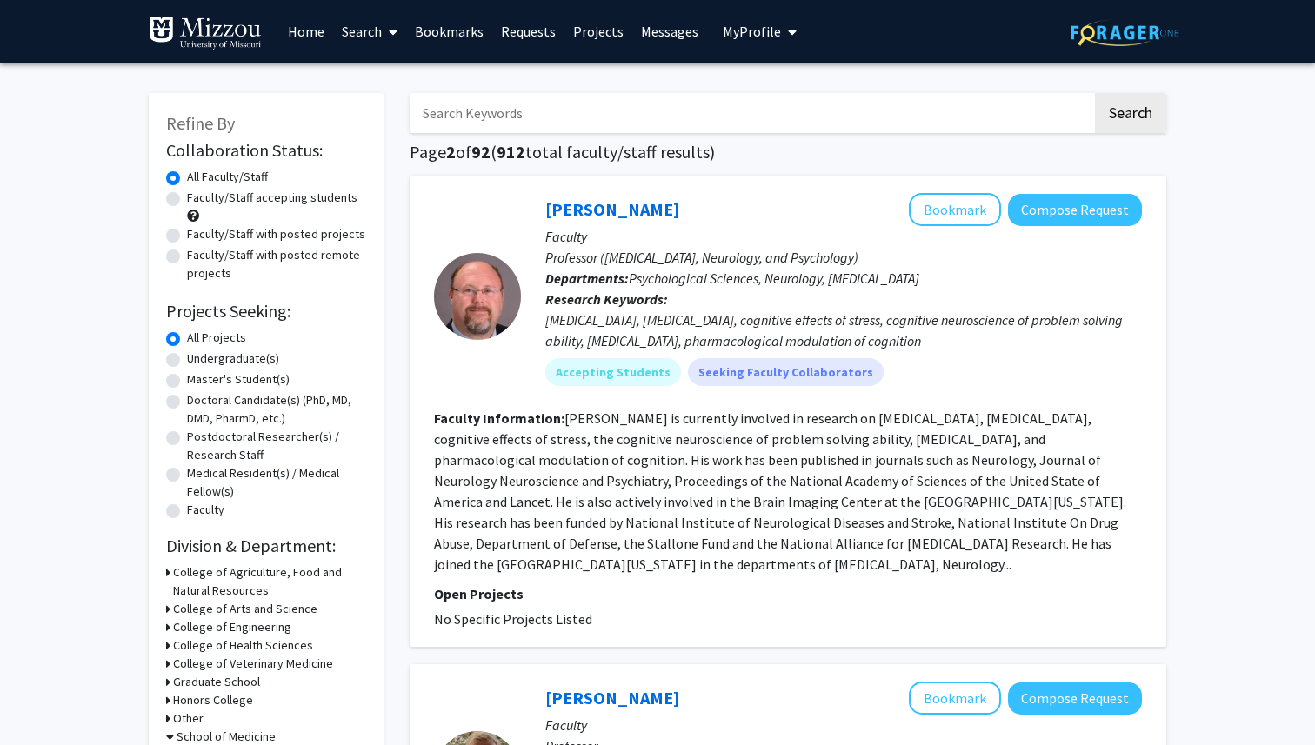
click at [254, 646] on h3 "College of Health Sciences" at bounding box center [243, 646] width 140 height 18
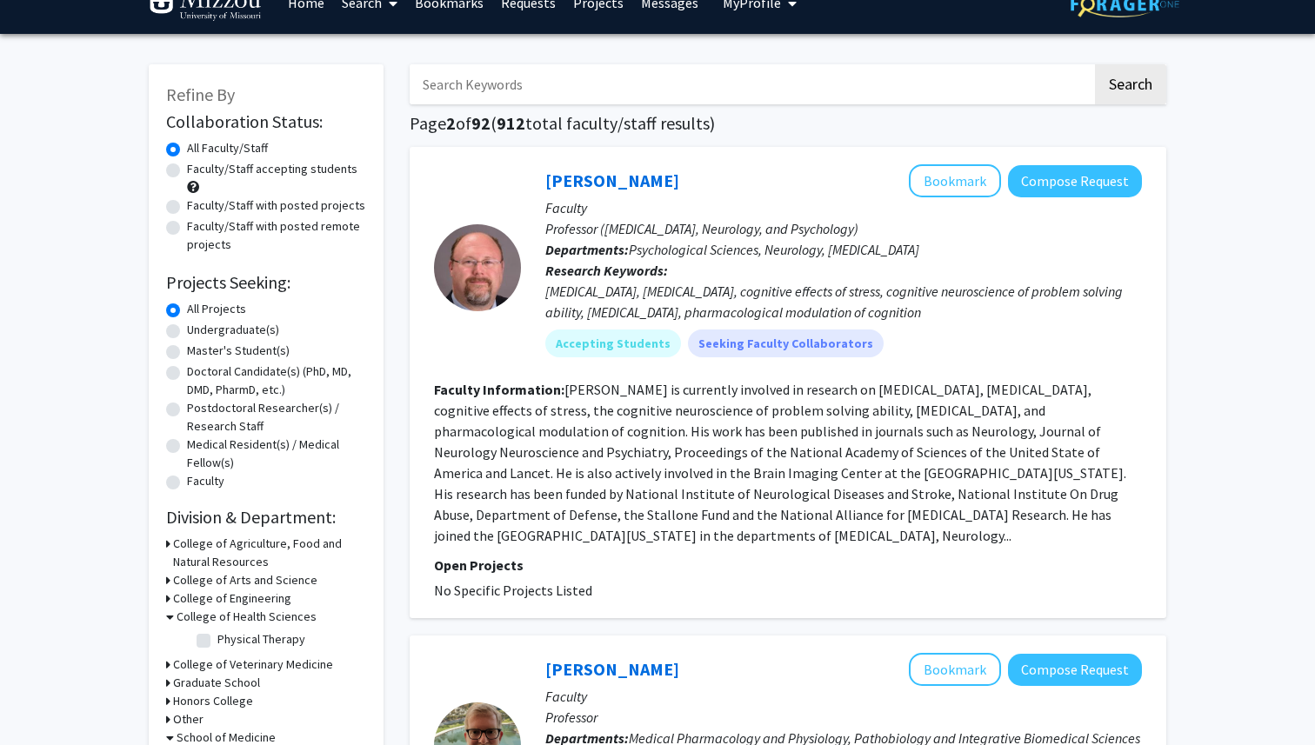
click at [258, 621] on h3 "College of Health Sciences" at bounding box center [247, 617] width 140 height 18
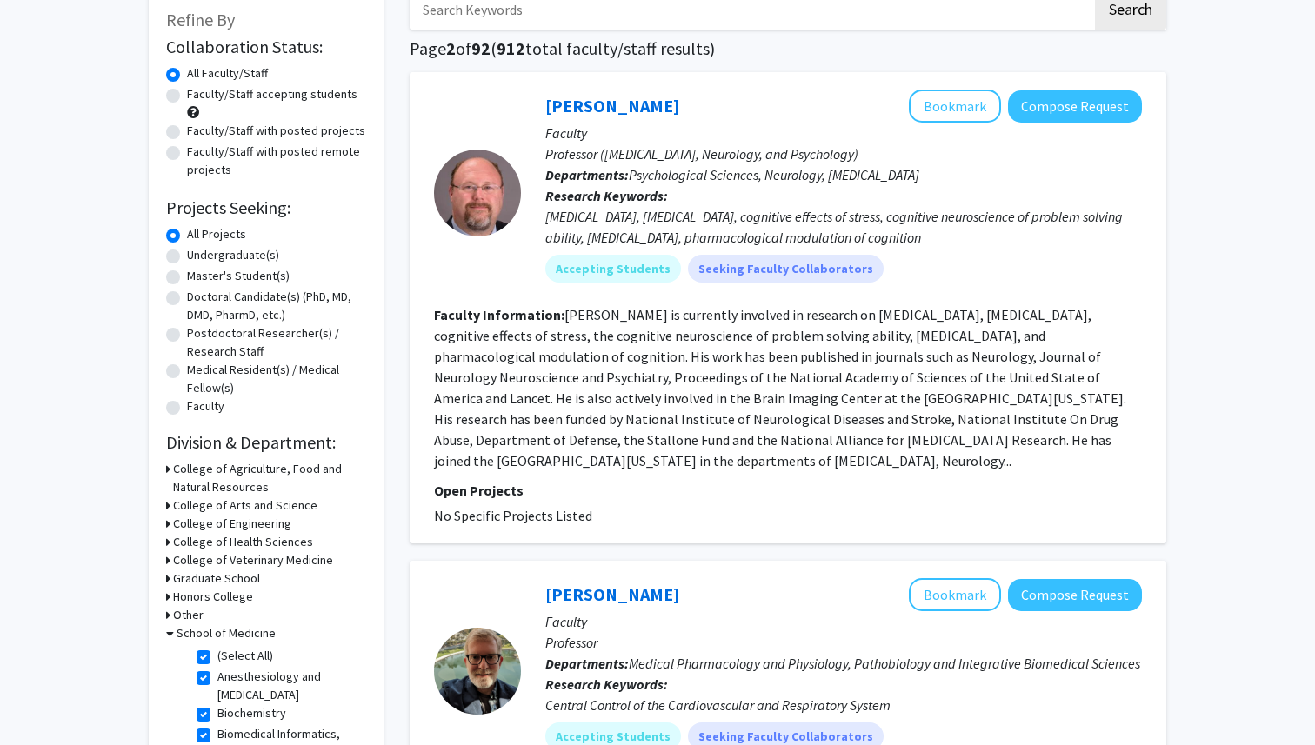
scroll to position [121, 0]
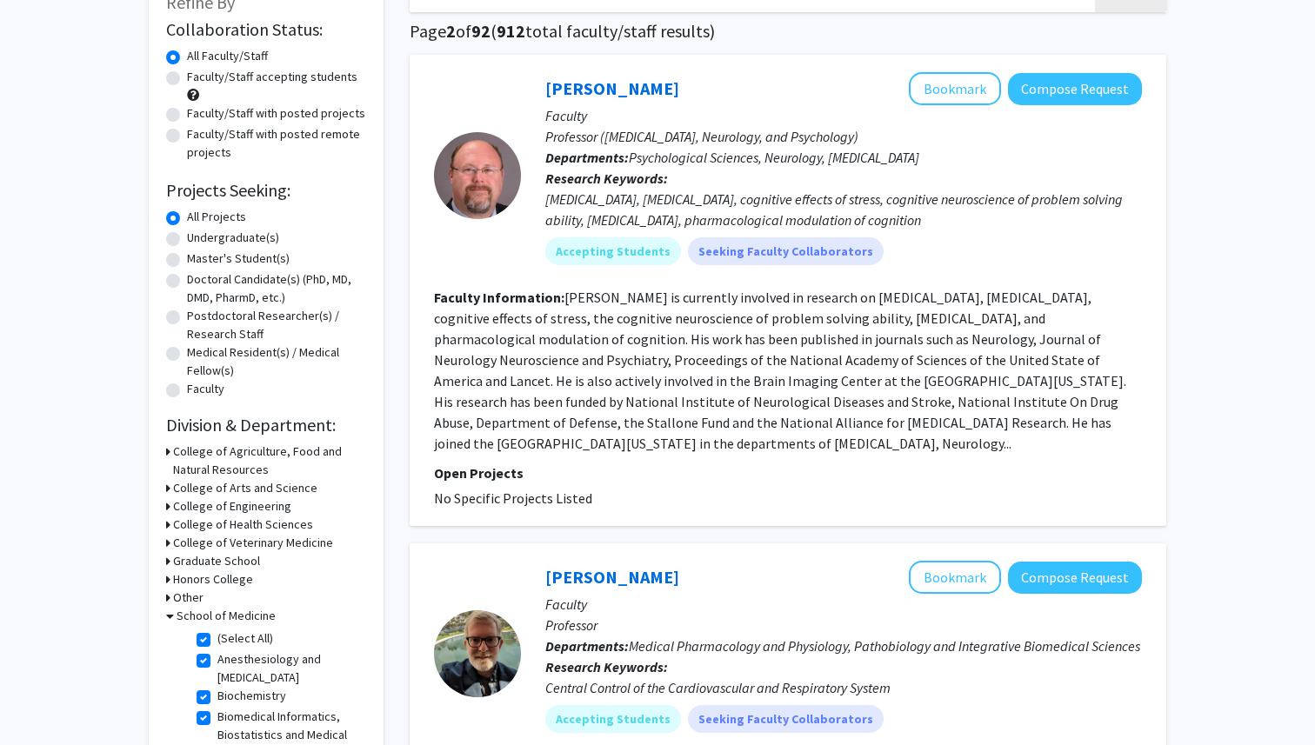
click at [239, 635] on label "(Select All)" at bounding box center [245, 639] width 56 height 18
click at [229, 635] on input "(Select All)" at bounding box center [222, 635] width 11 height 11
checkbox input "false"
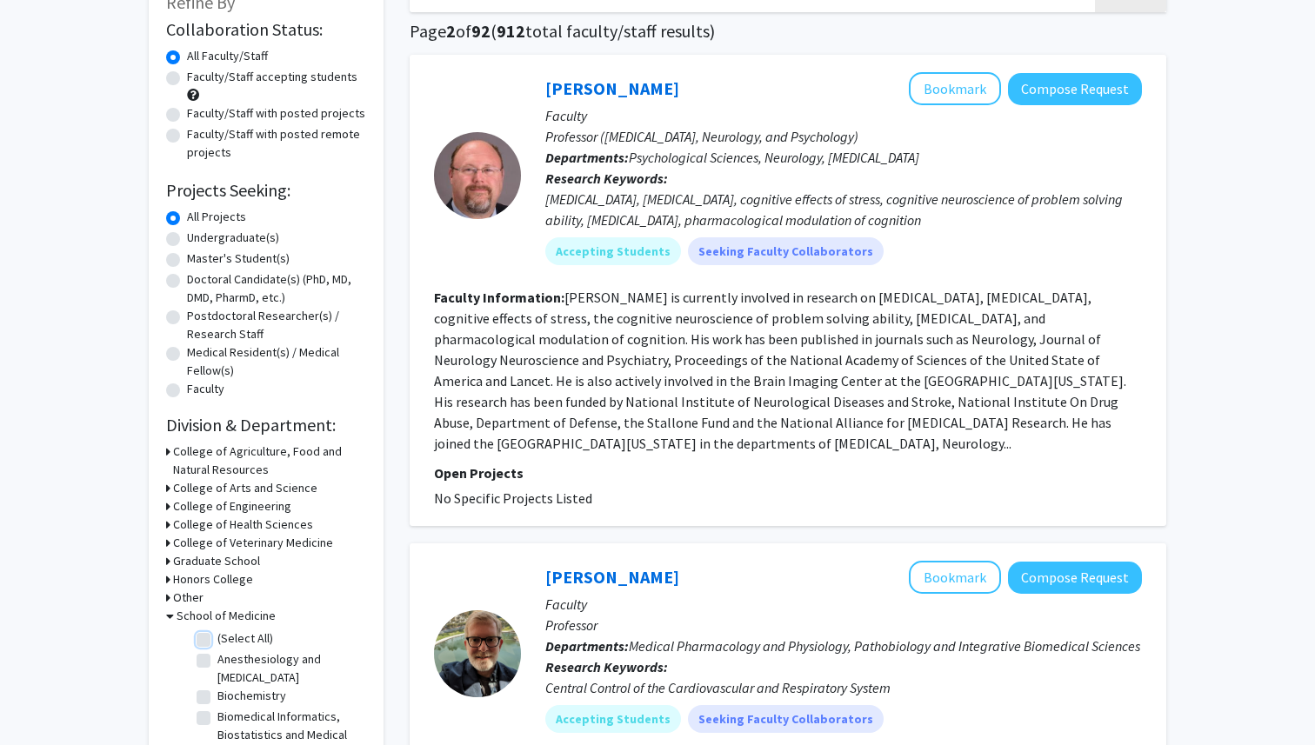
checkbox input "false"
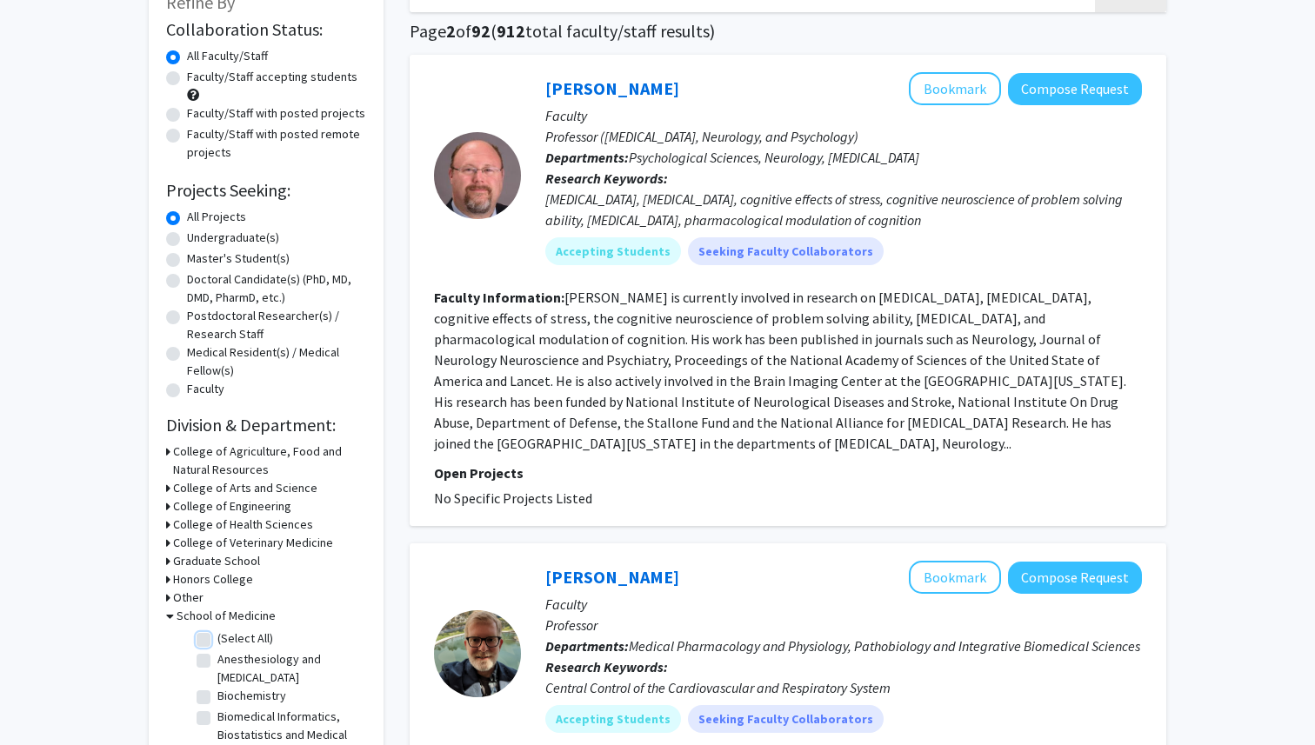
checkbox input "false"
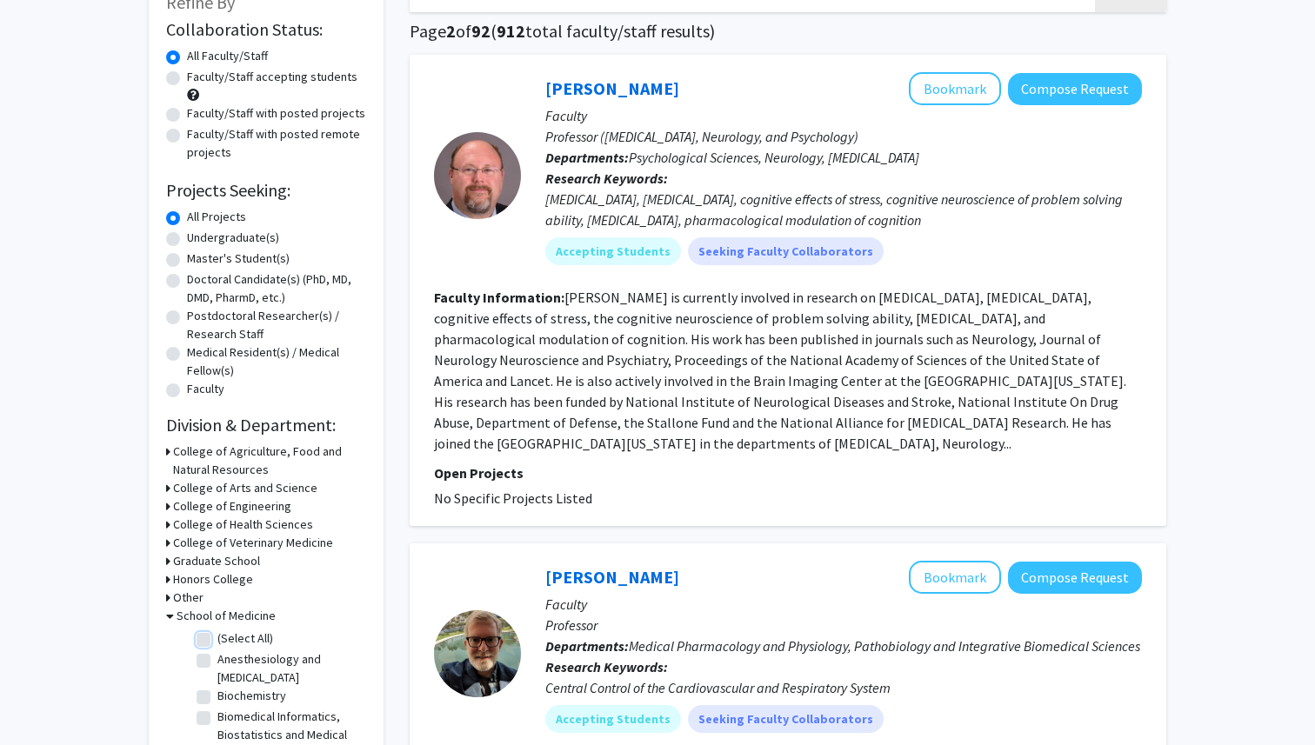
checkbox input "false"
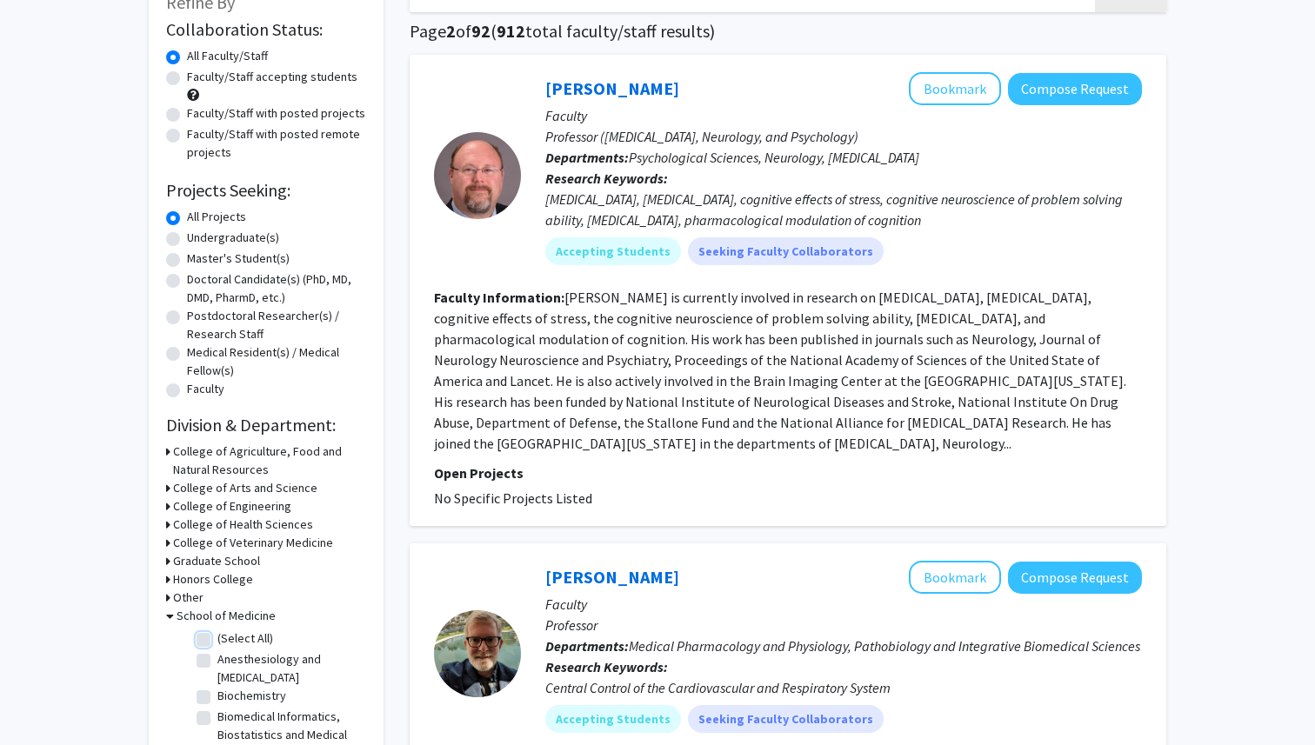
checkbox input "false"
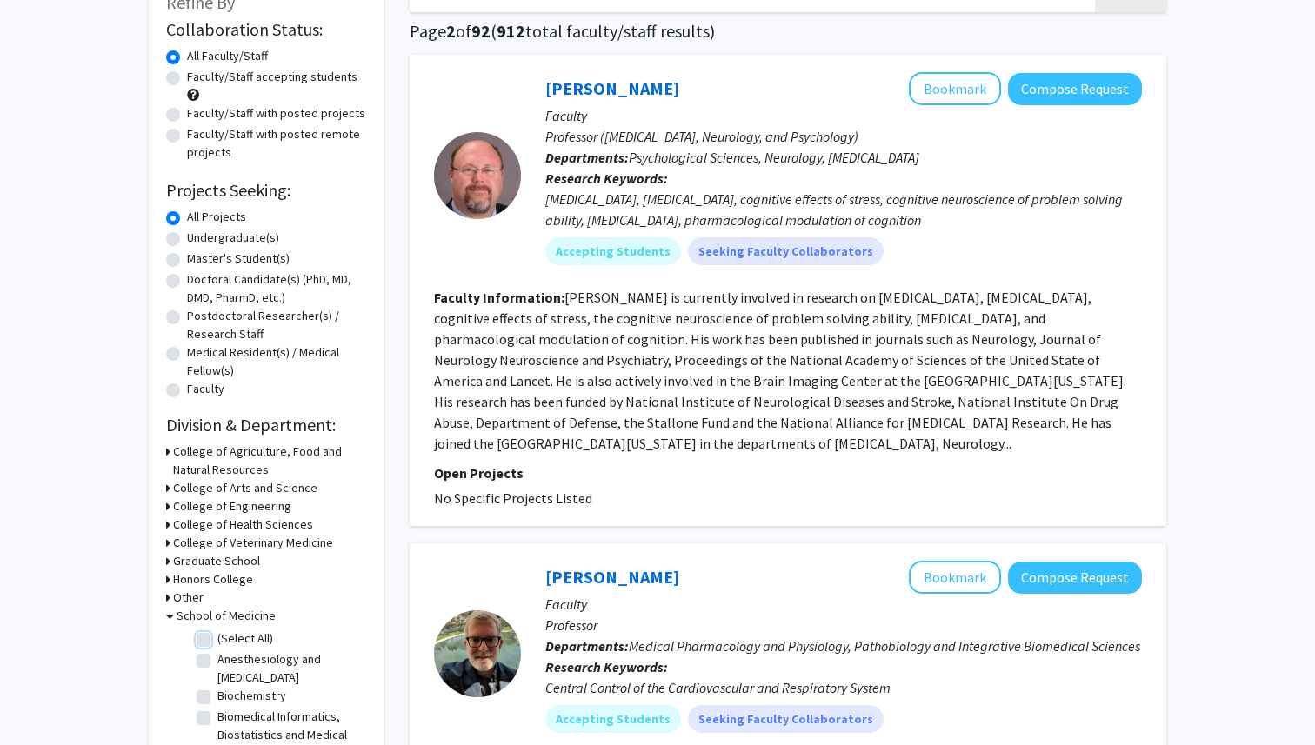
checkbox input "false"
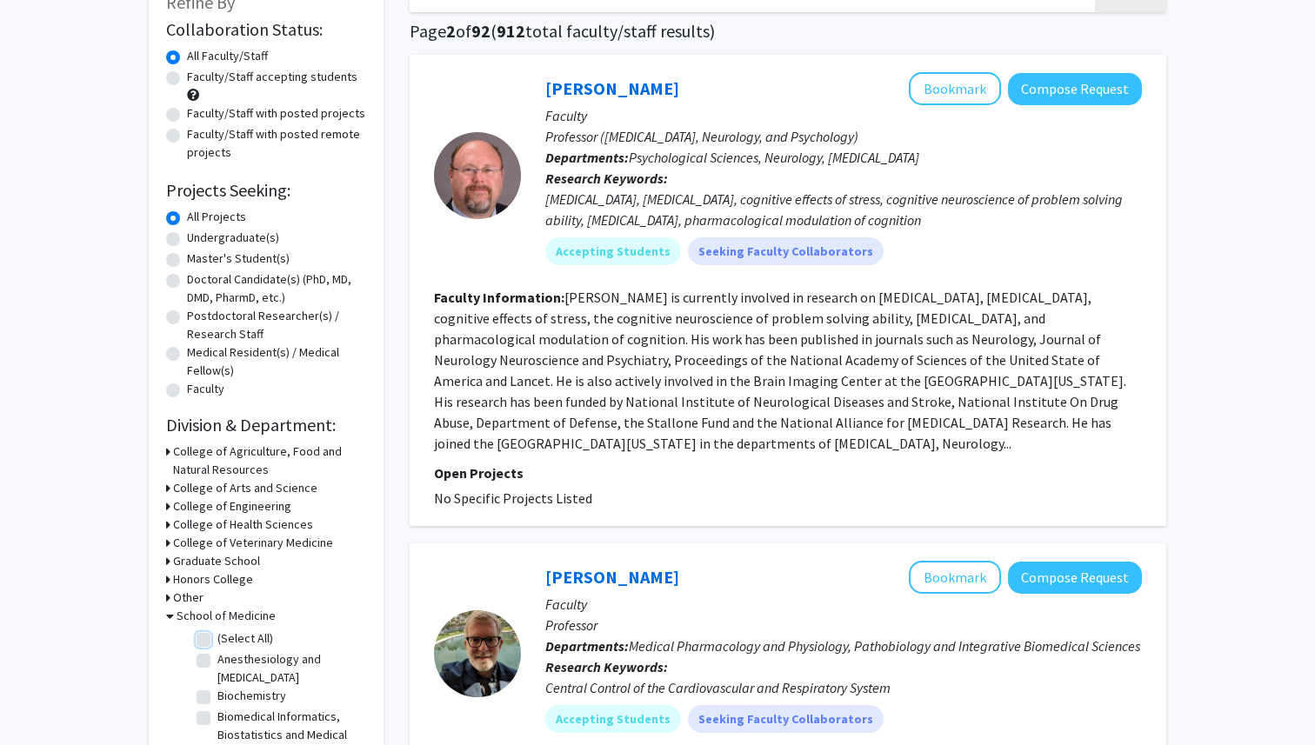
checkbox input "false"
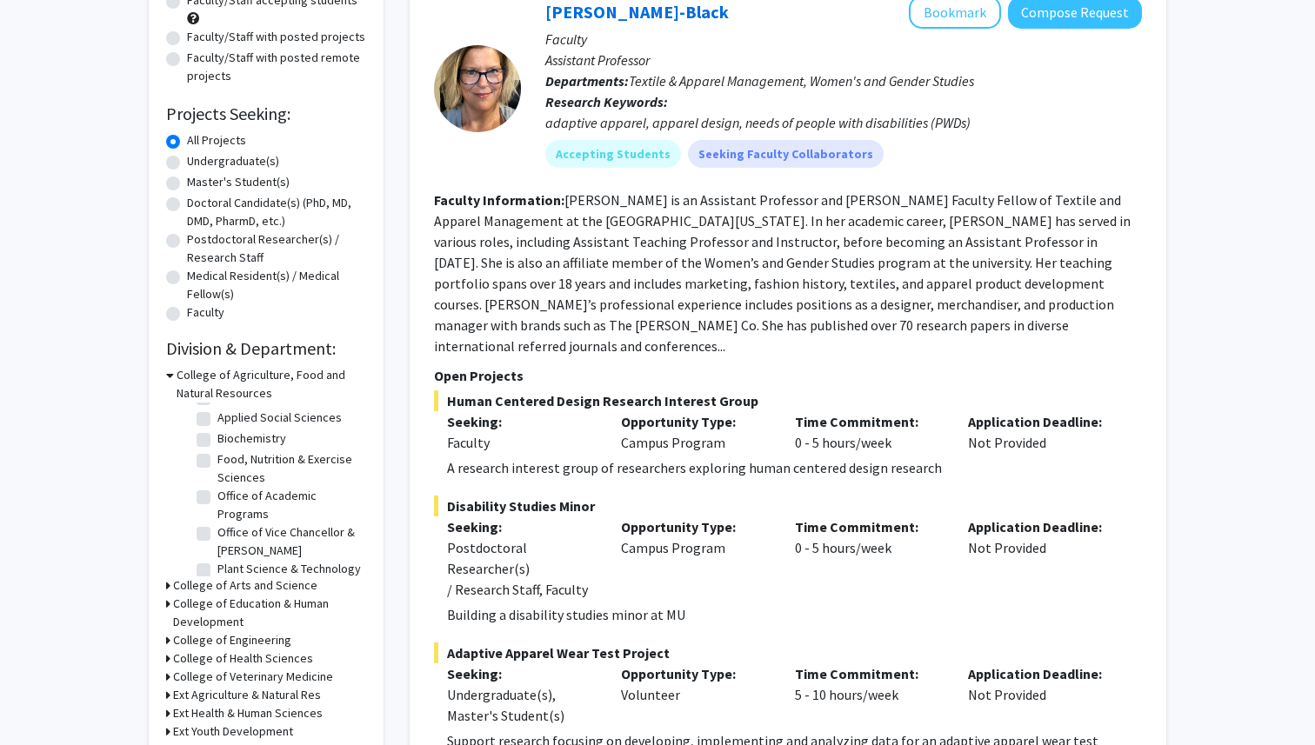
scroll to position [201, 0]
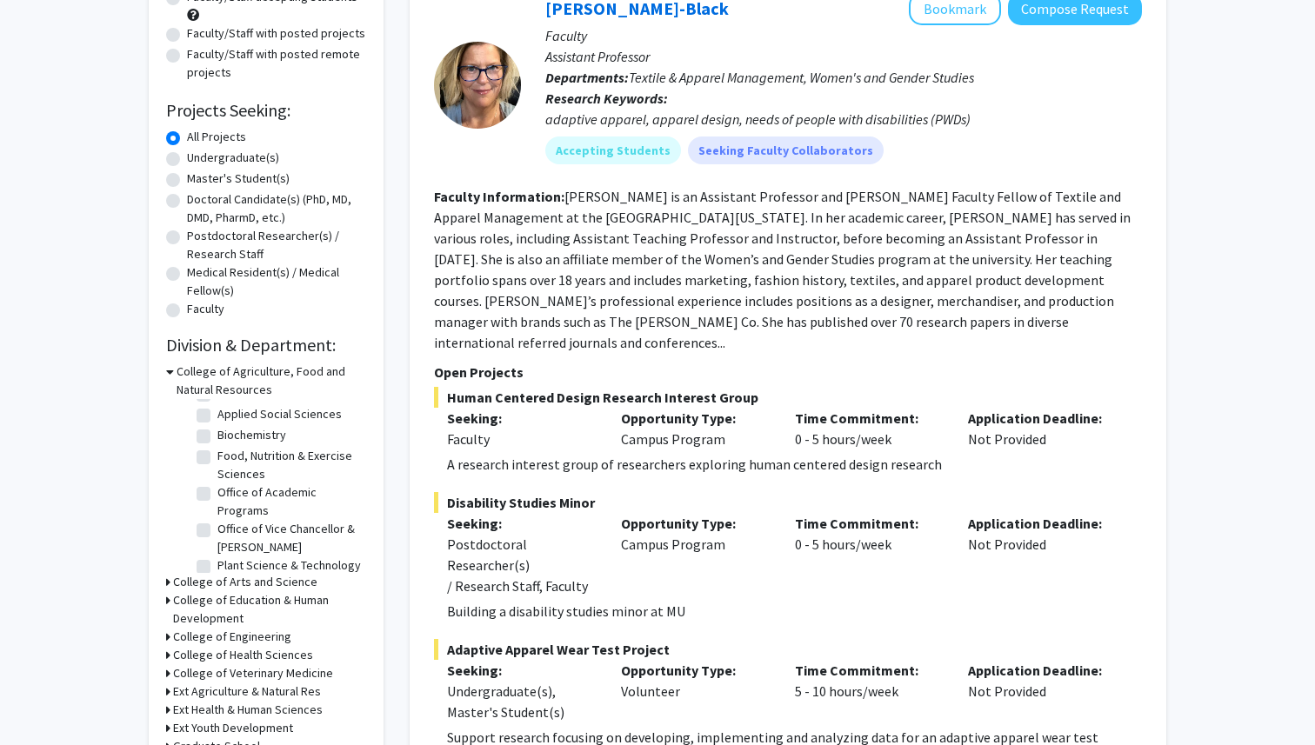
click at [271, 584] on h3 "College of Arts and Science" at bounding box center [245, 582] width 144 height 18
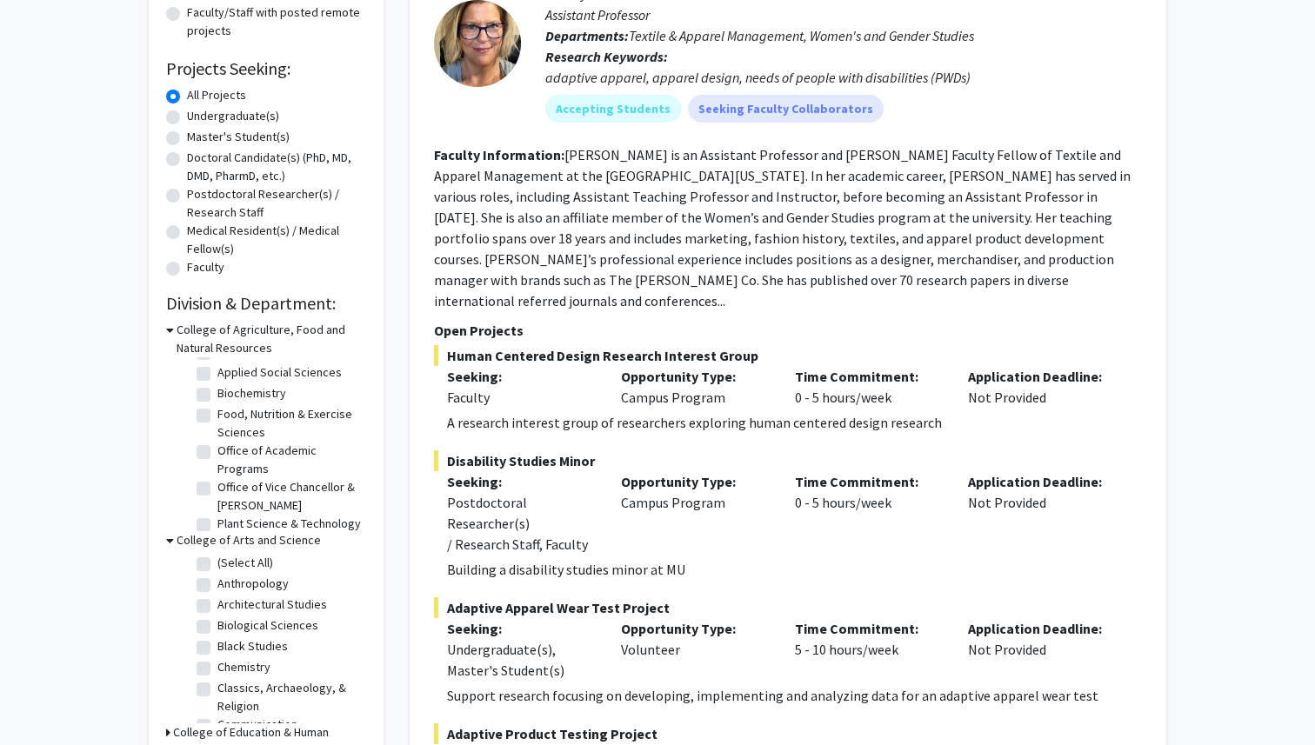
scroll to position [244, 0]
click at [253, 558] on label "(Select All)" at bounding box center [245, 562] width 56 height 18
click at [229, 558] on input "(Select All)" at bounding box center [222, 558] width 11 height 11
checkbox input "true"
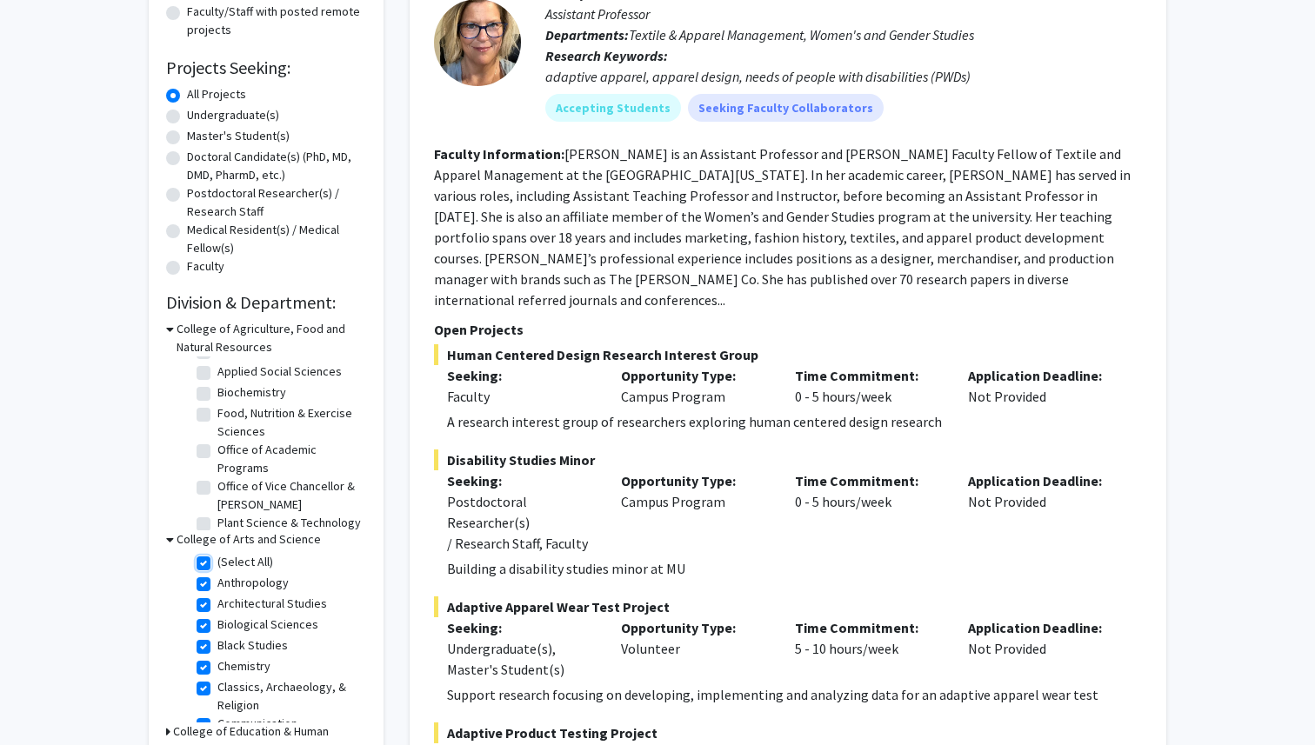
checkbox input "true"
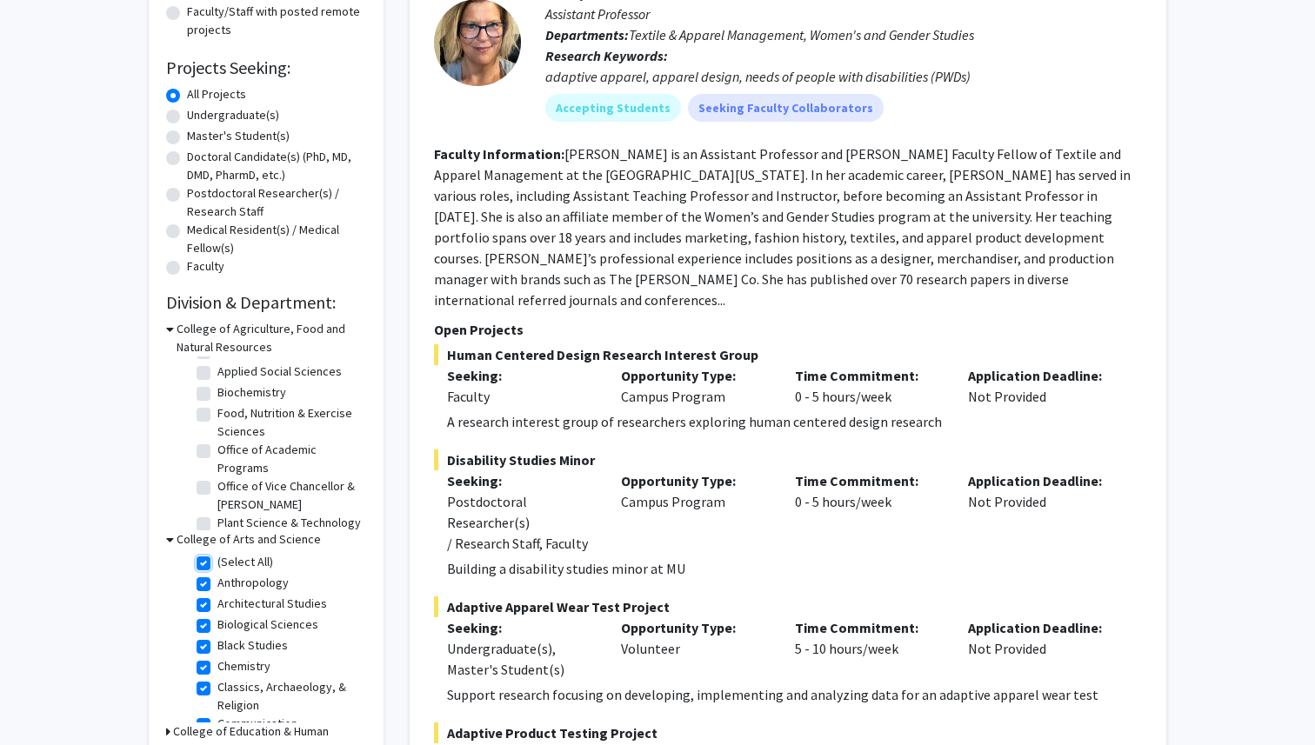
checkbox input "true"
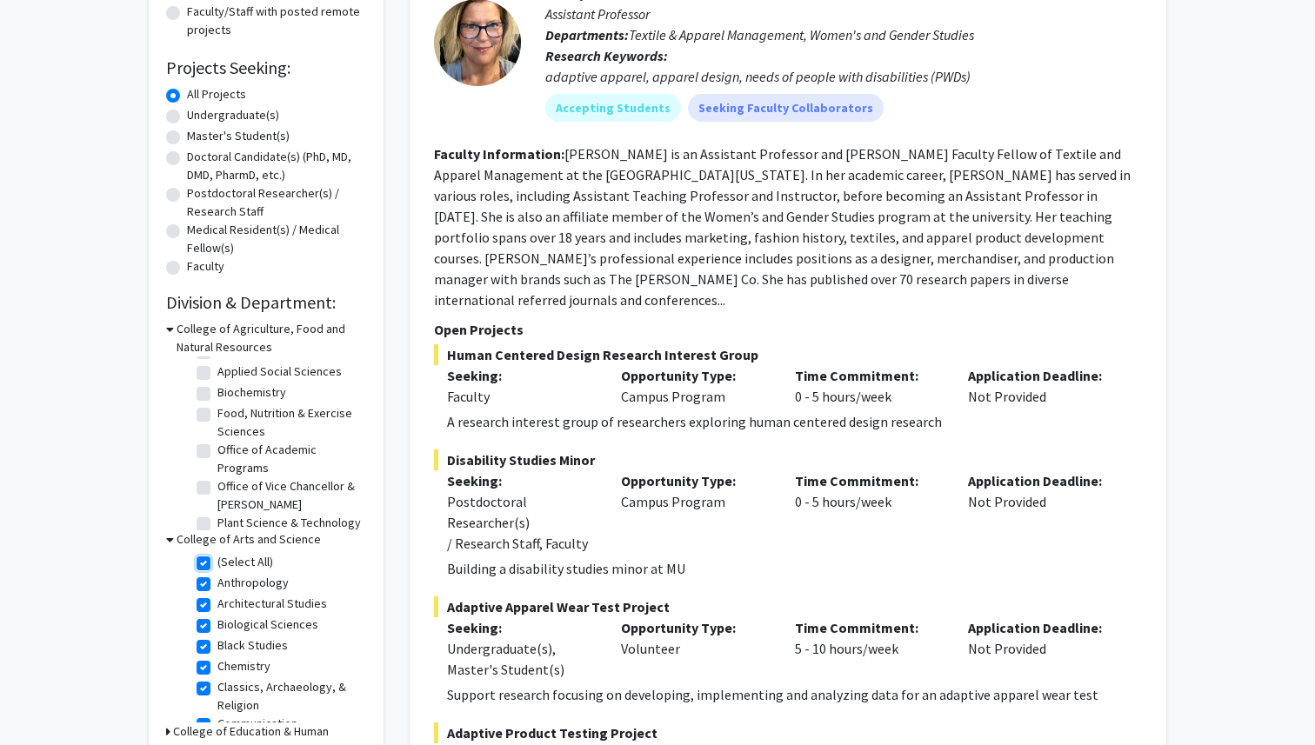
checkbox input "true"
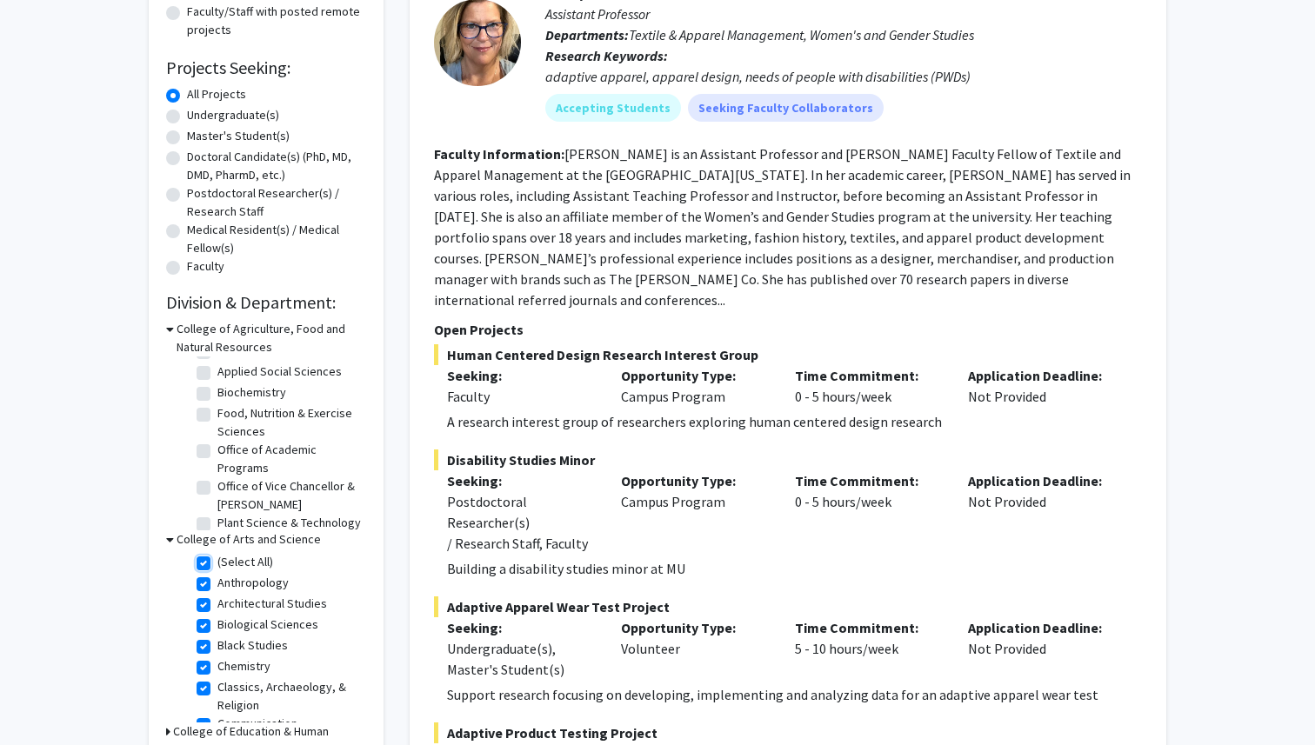
checkbox input "true"
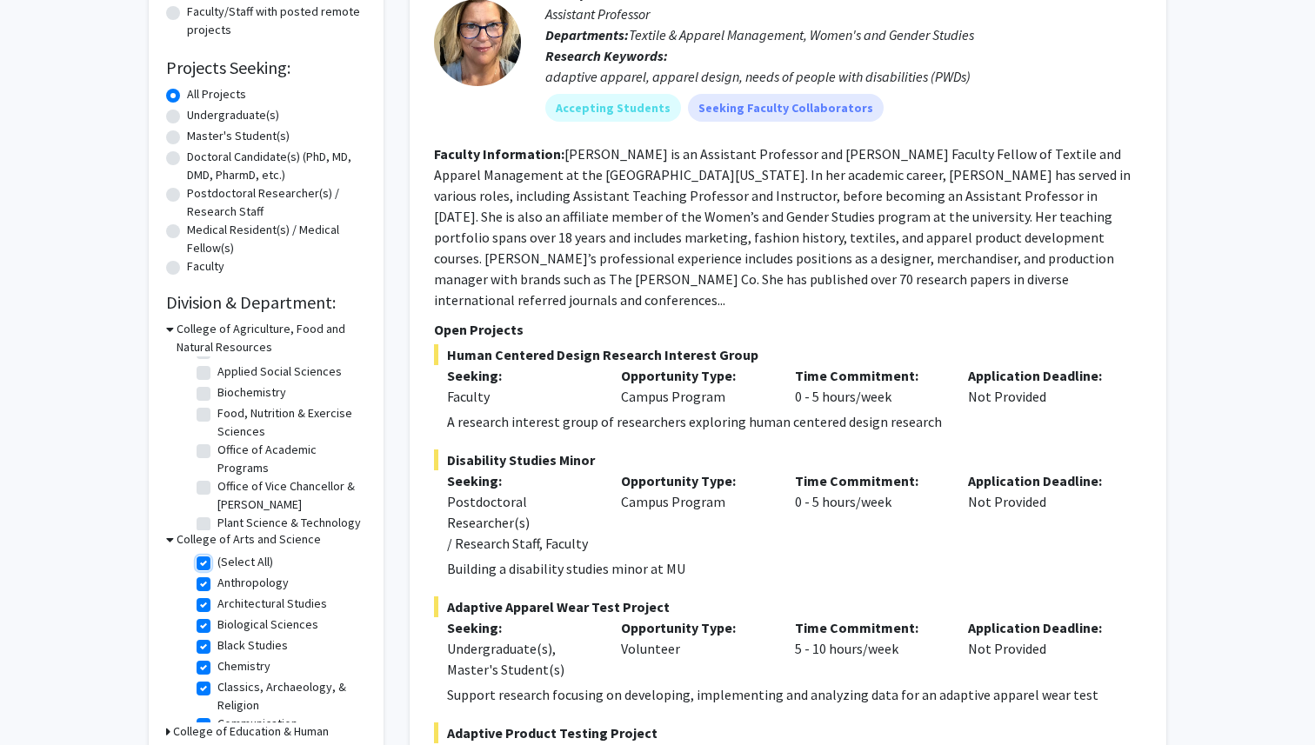
checkbox input "true"
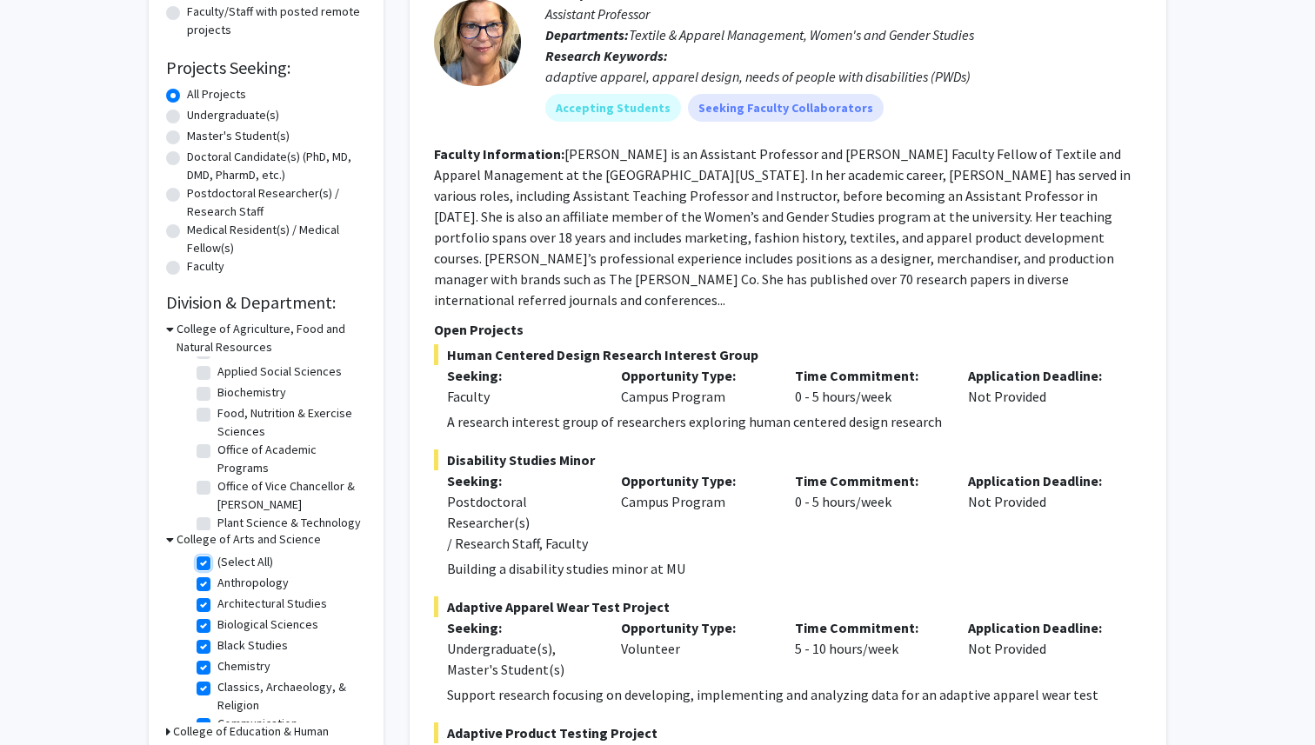
checkbox input "true"
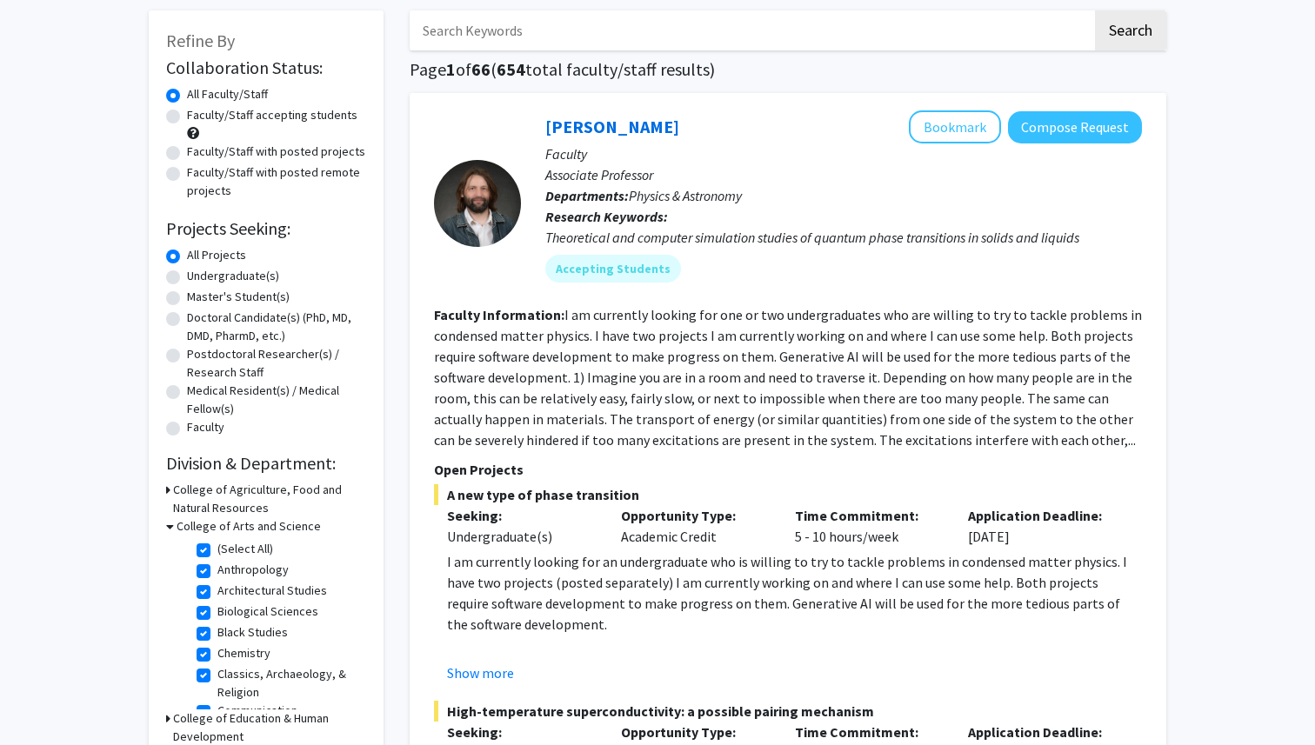
scroll to position [103, 0]
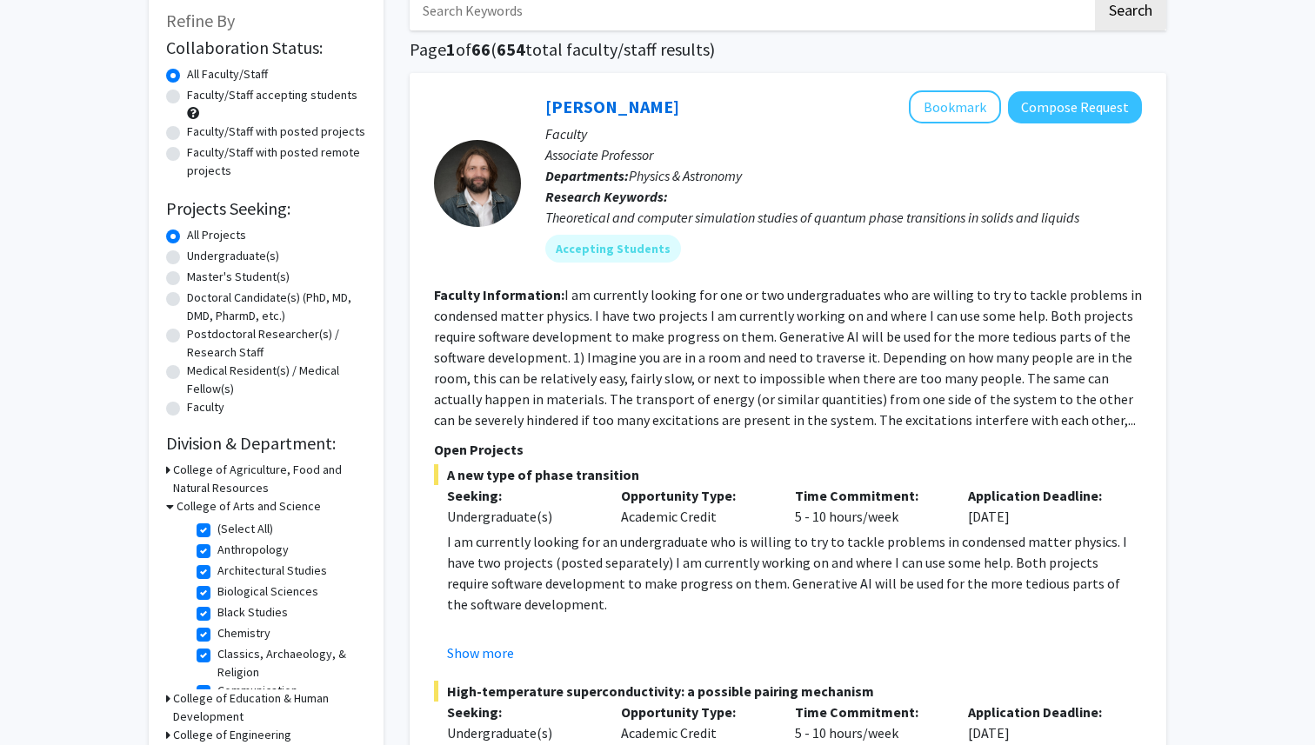
click at [232, 510] on h3 "College of Arts and Science" at bounding box center [249, 506] width 144 height 18
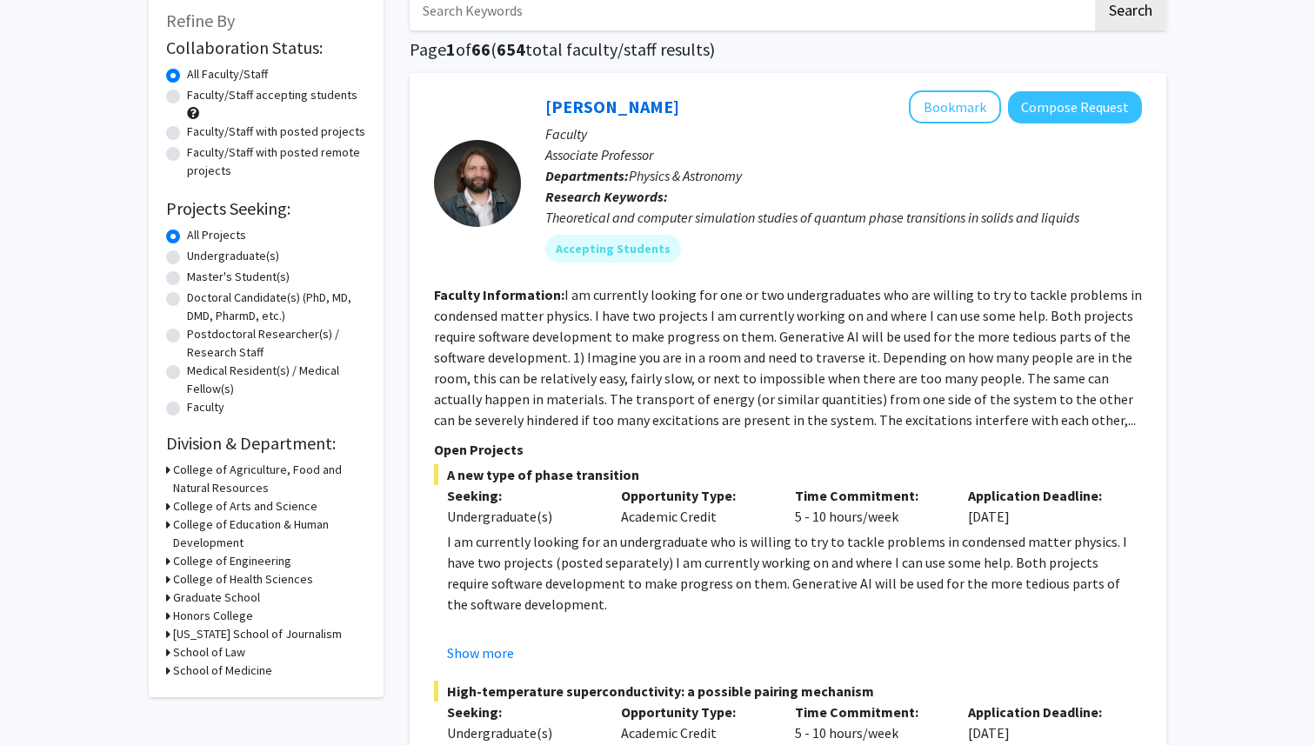
click at [234, 581] on h3 "College of Health Sciences" at bounding box center [243, 580] width 140 height 18
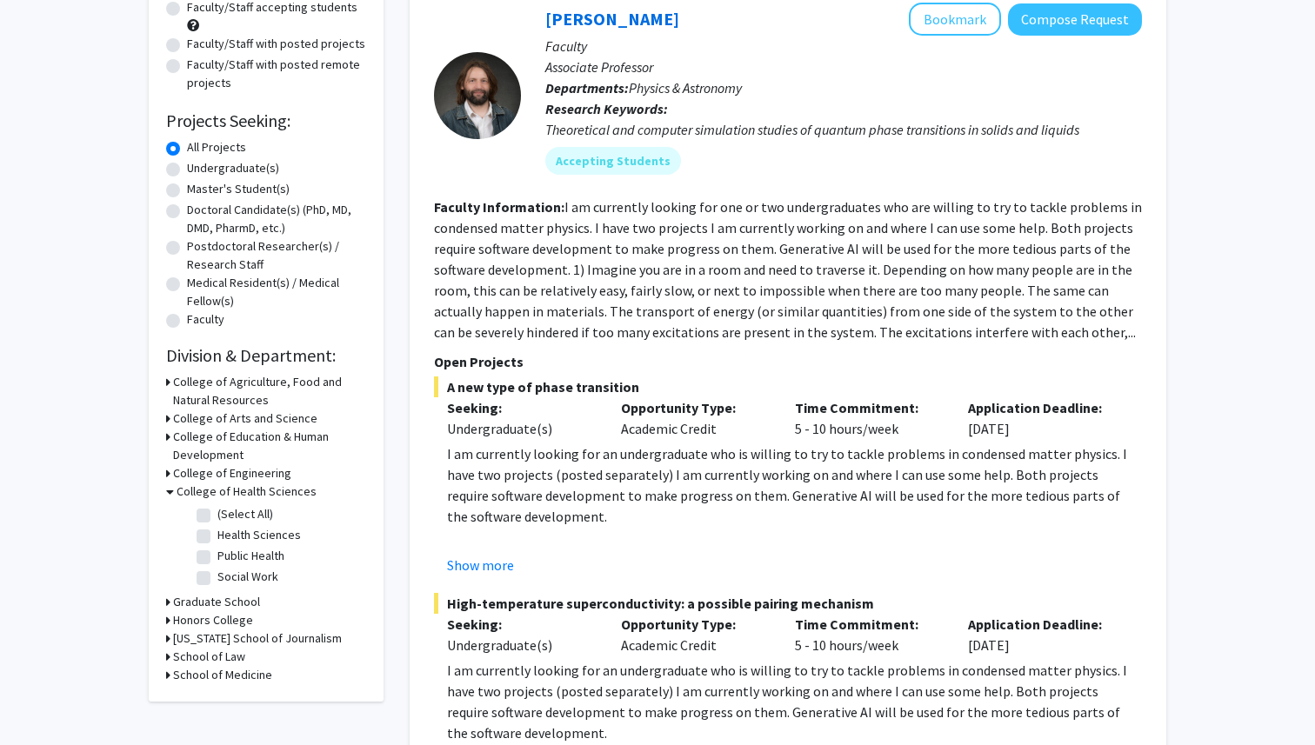
scroll to position [202, 0]
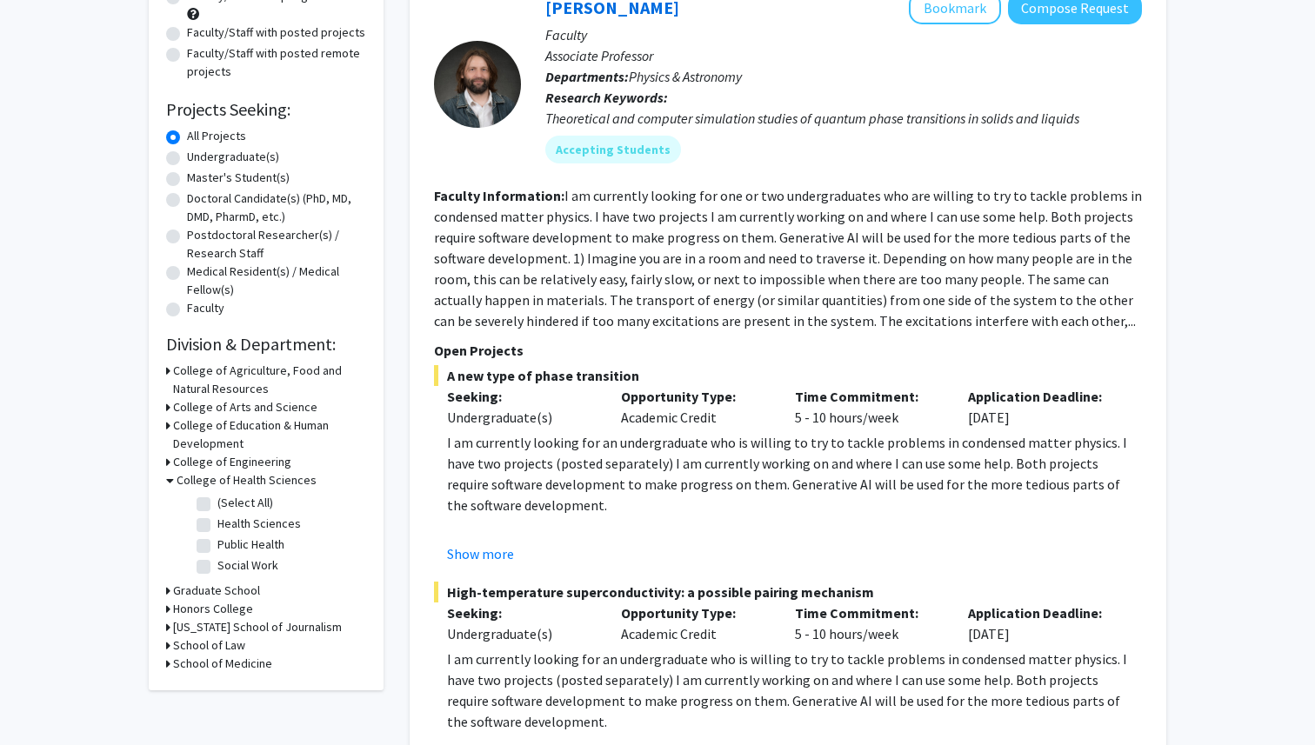
click at [253, 508] on label "(Select All)" at bounding box center [245, 503] width 56 height 18
click at [229, 505] on input "(Select All)" at bounding box center [222, 499] width 11 height 11
checkbox input "true"
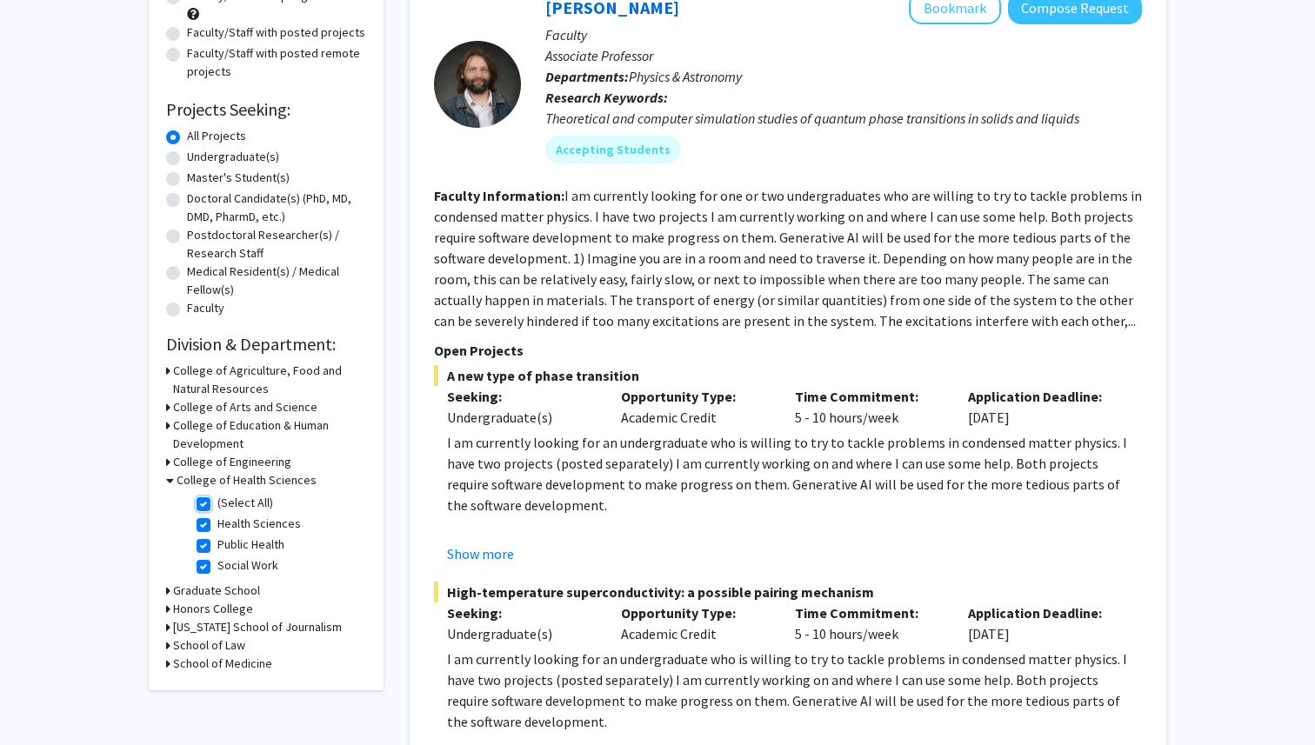
checkbox input "true"
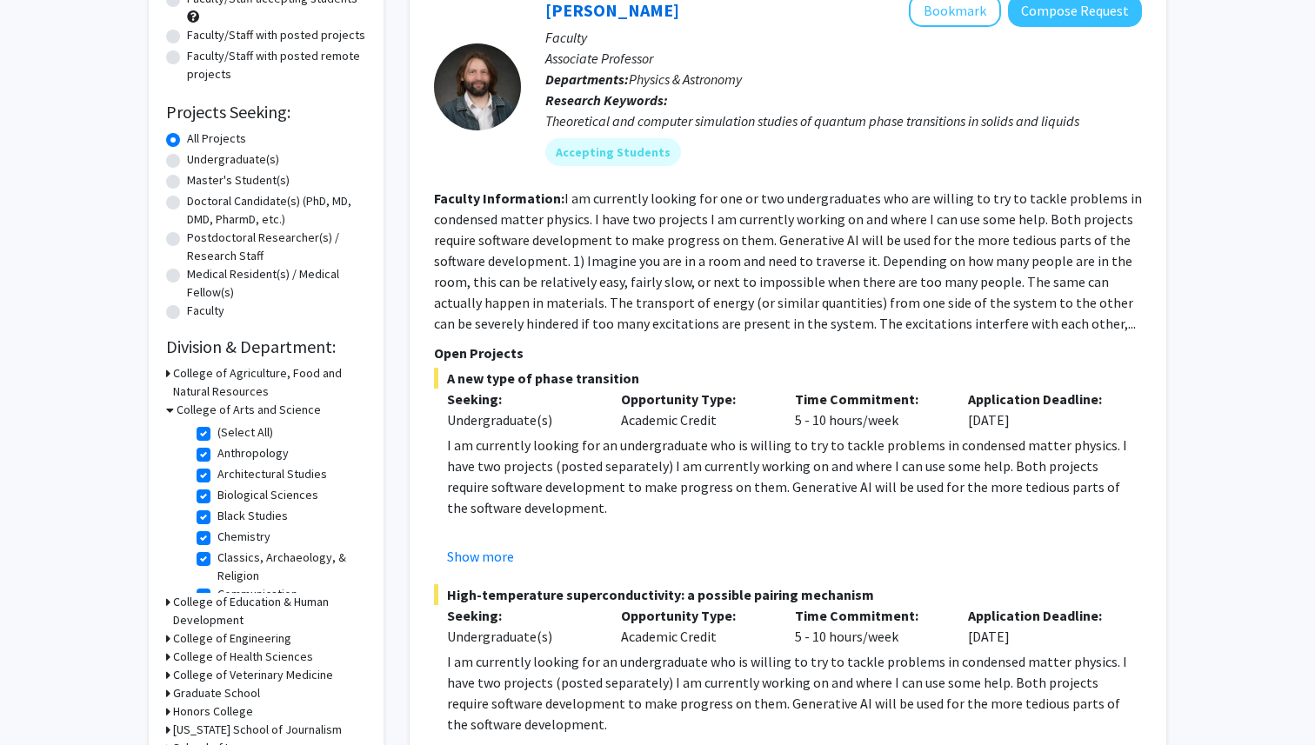
scroll to position [210, 0]
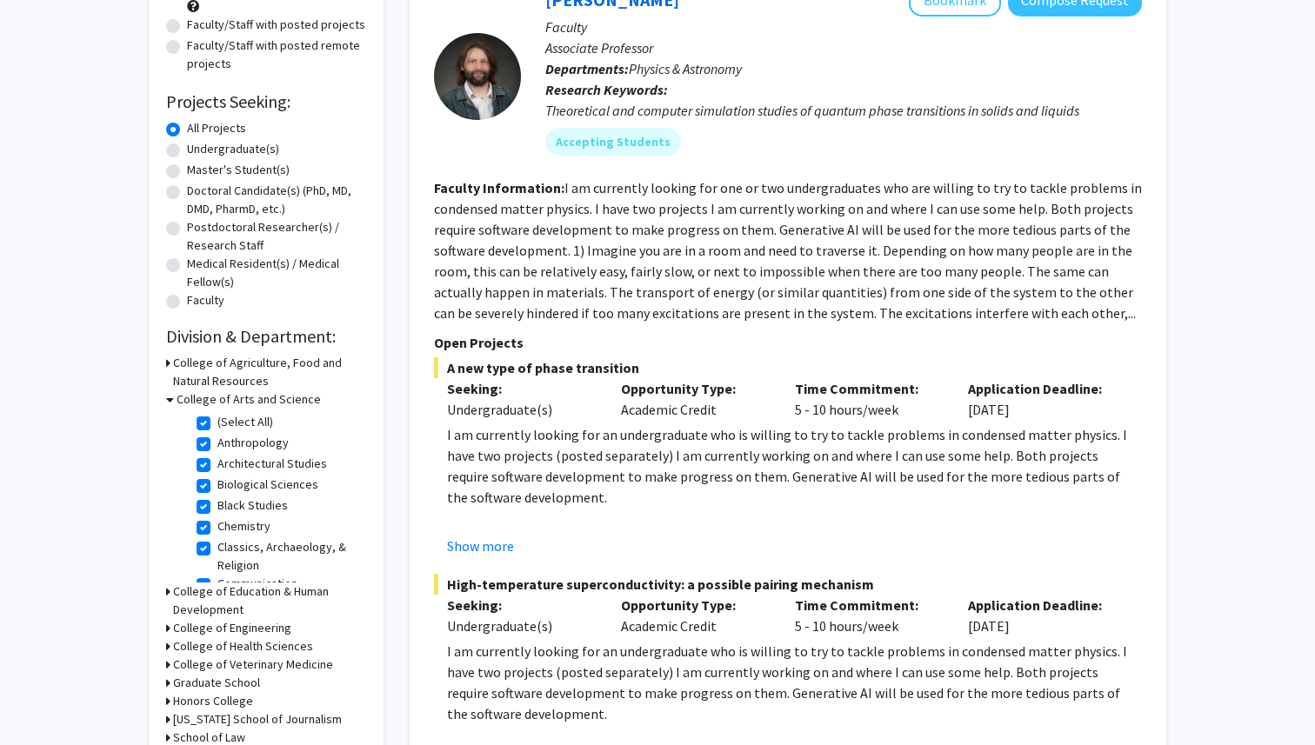
click at [250, 417] on label "(Select All)" at bounding box center [245, 422] width 56 height 18
click at [229, 417] on input "(Select All)" at bounding box center [222, 418] width 11 height 11
checkbox input "false"
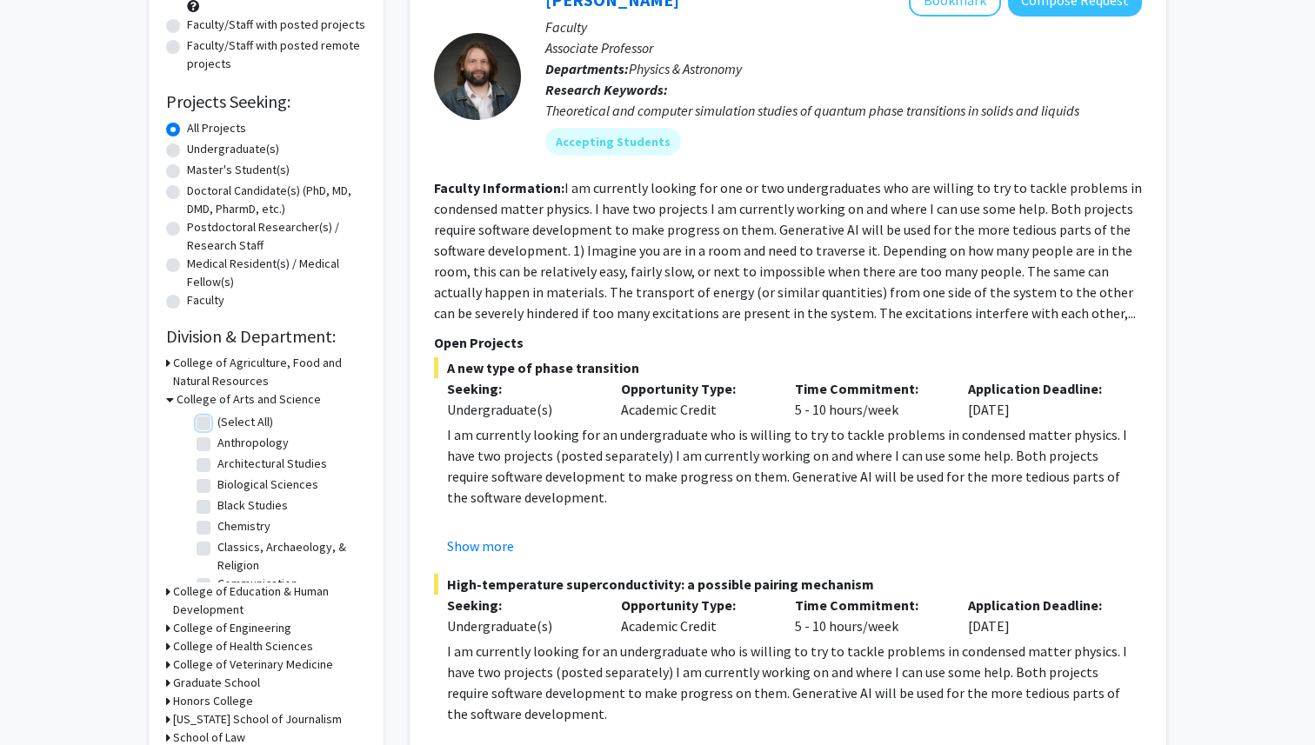
checkbox input "false"
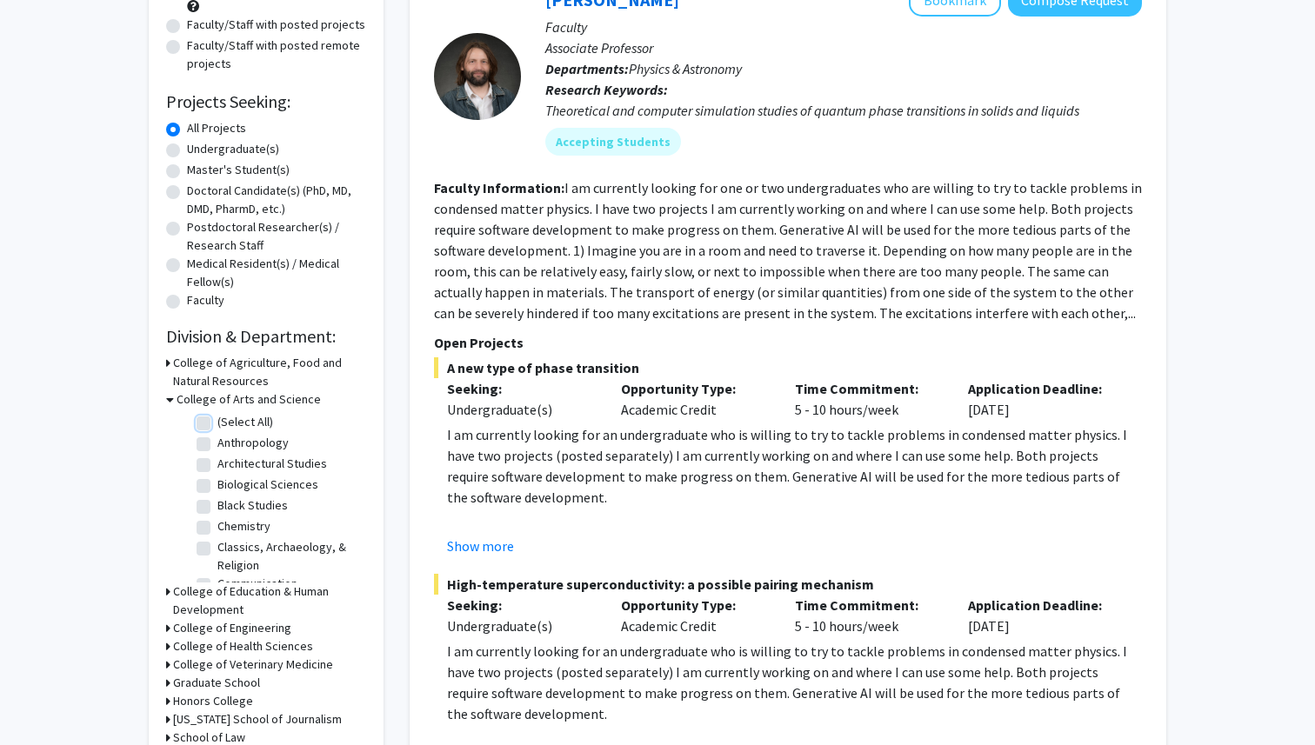
checkbox input "false"
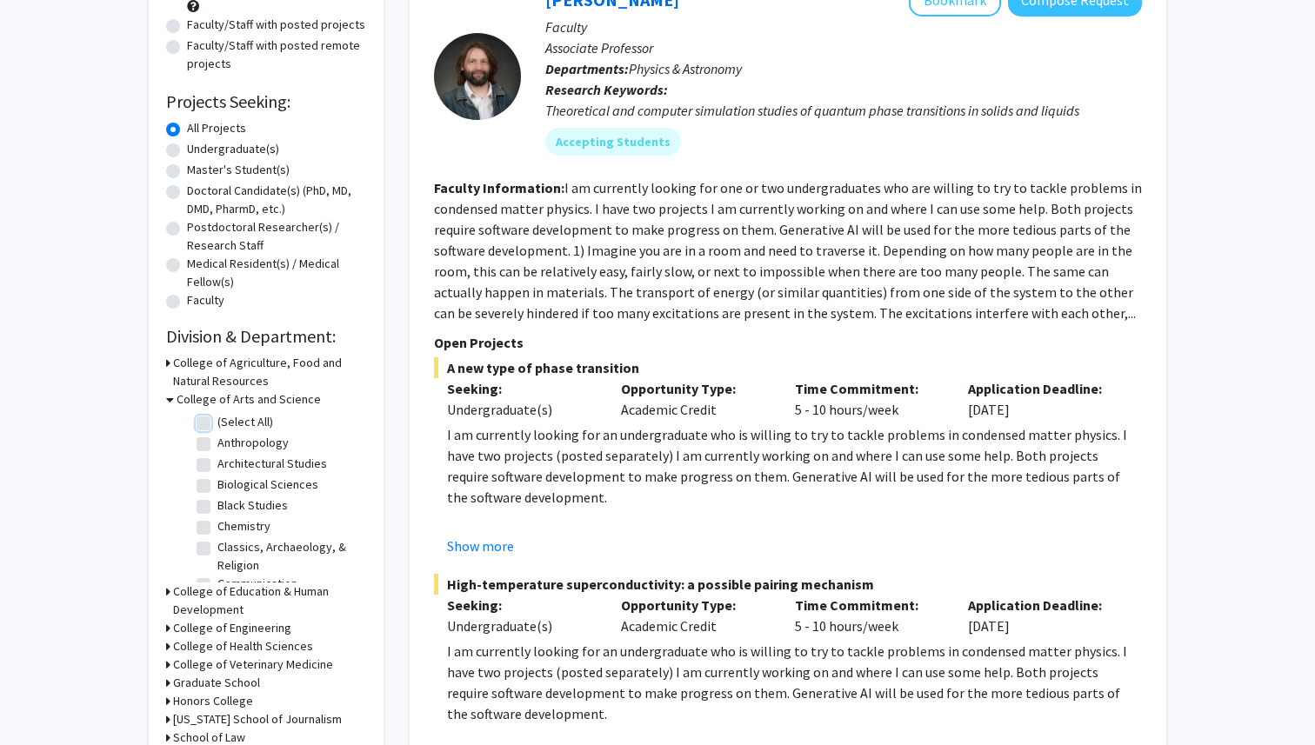
checkbox input "false"
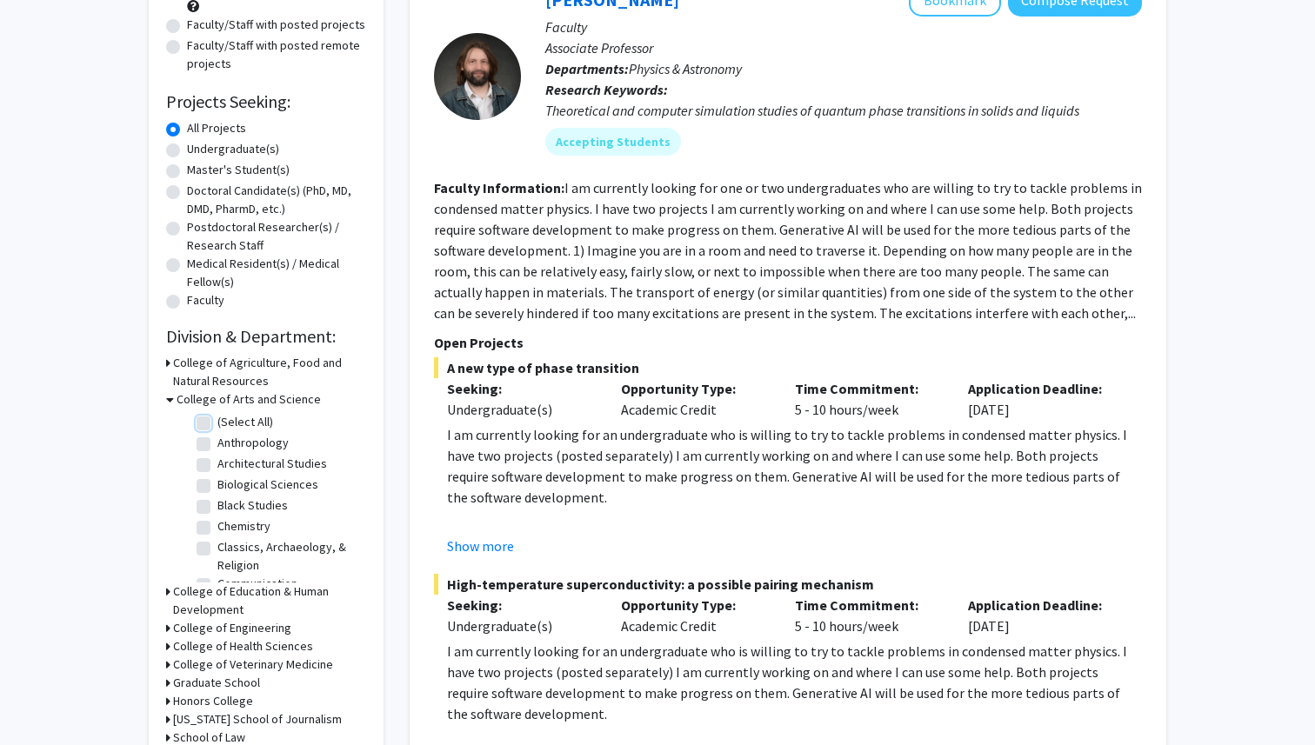
checkbox input "false"
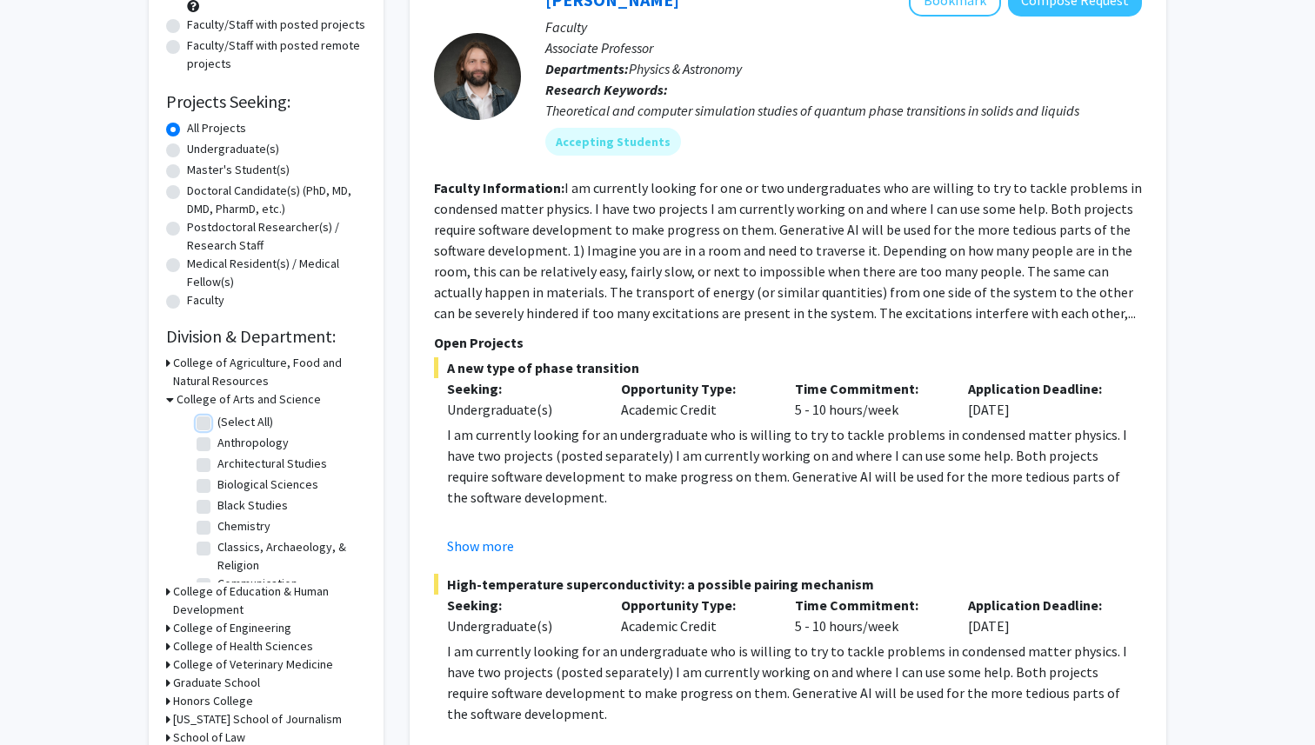
checkbox input "false"
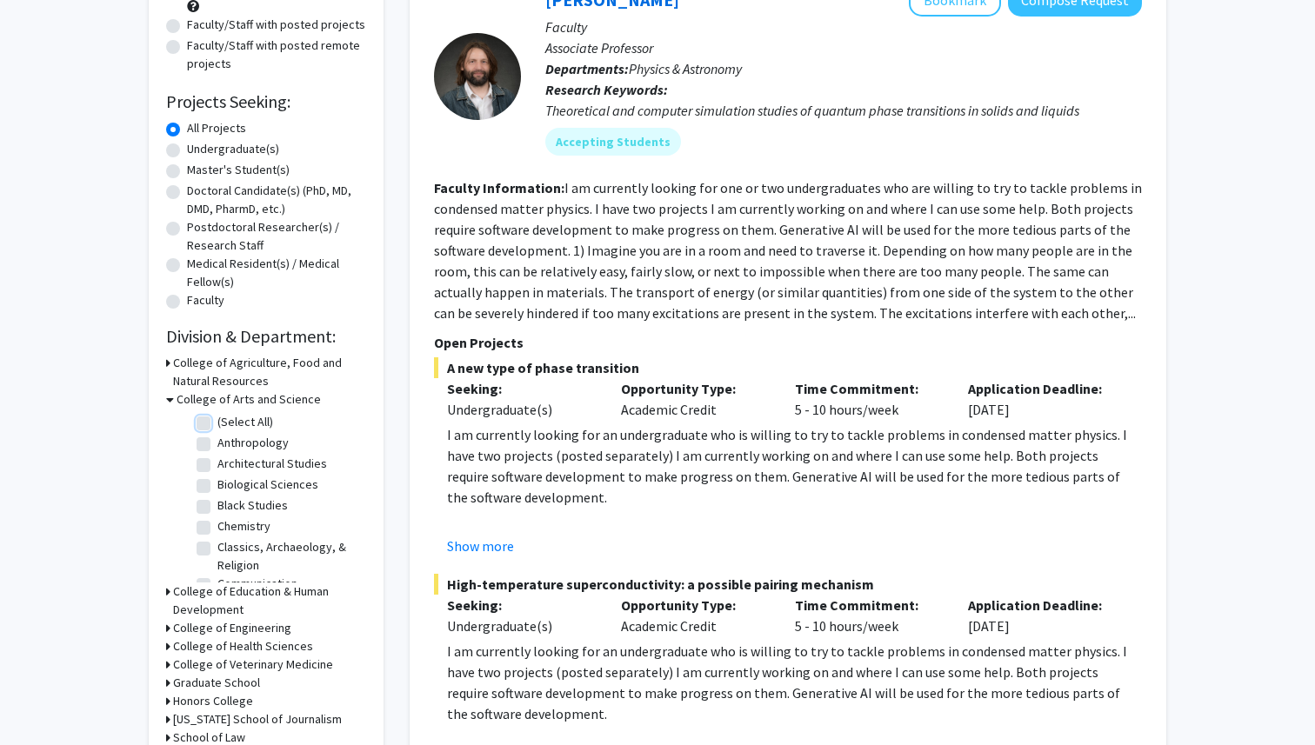
checkbox input "false"
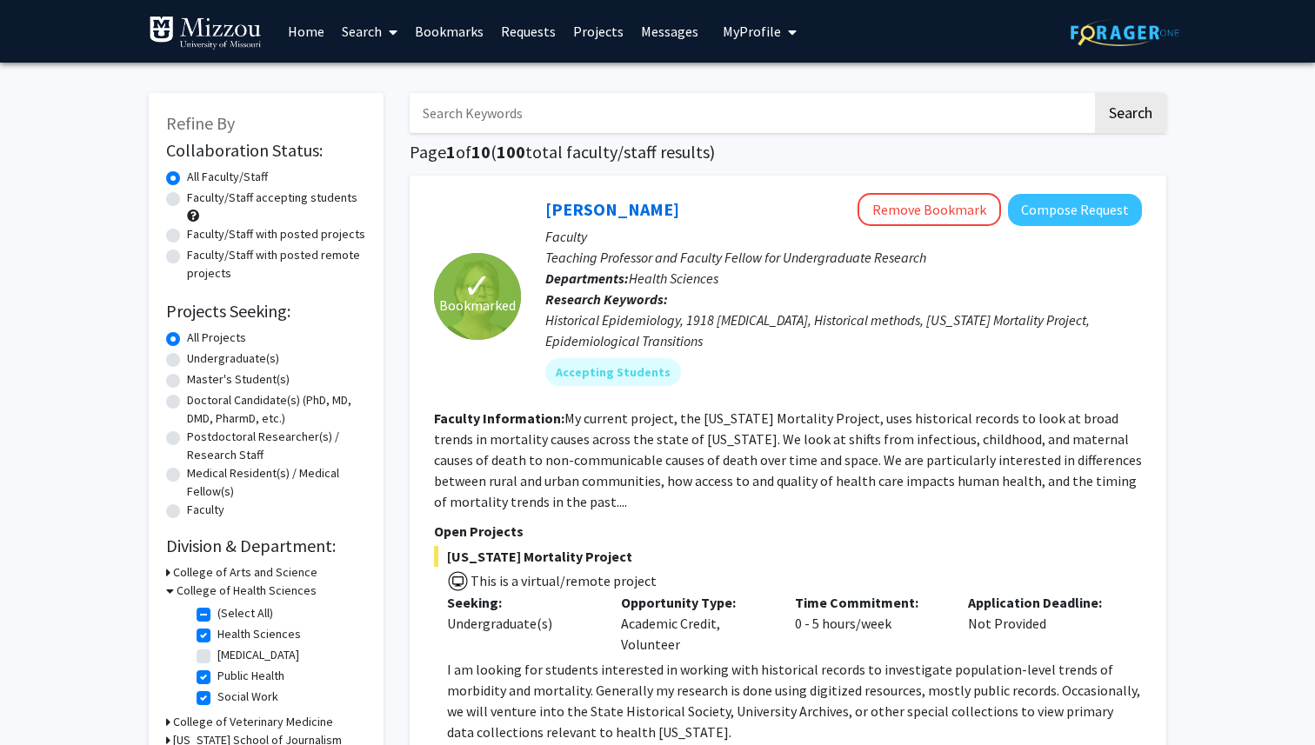
click at [213, 357] on label "Undergraduate(s)" at bounding box center [233, 359] width 92 height 18
click at [198, 357] on input "Undergraduate(s)" at bounding box center [192, 355] width 11 height 11
radio input "true"
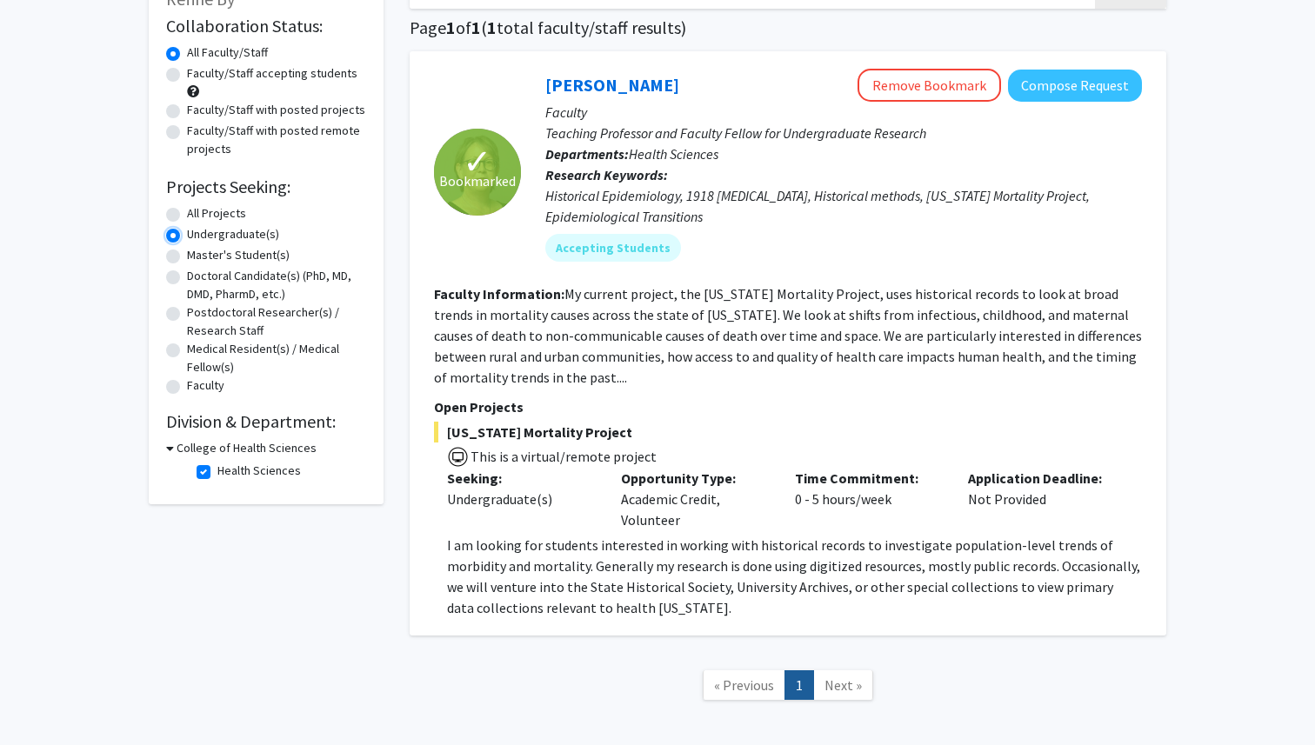
scroll to position [126, 0]
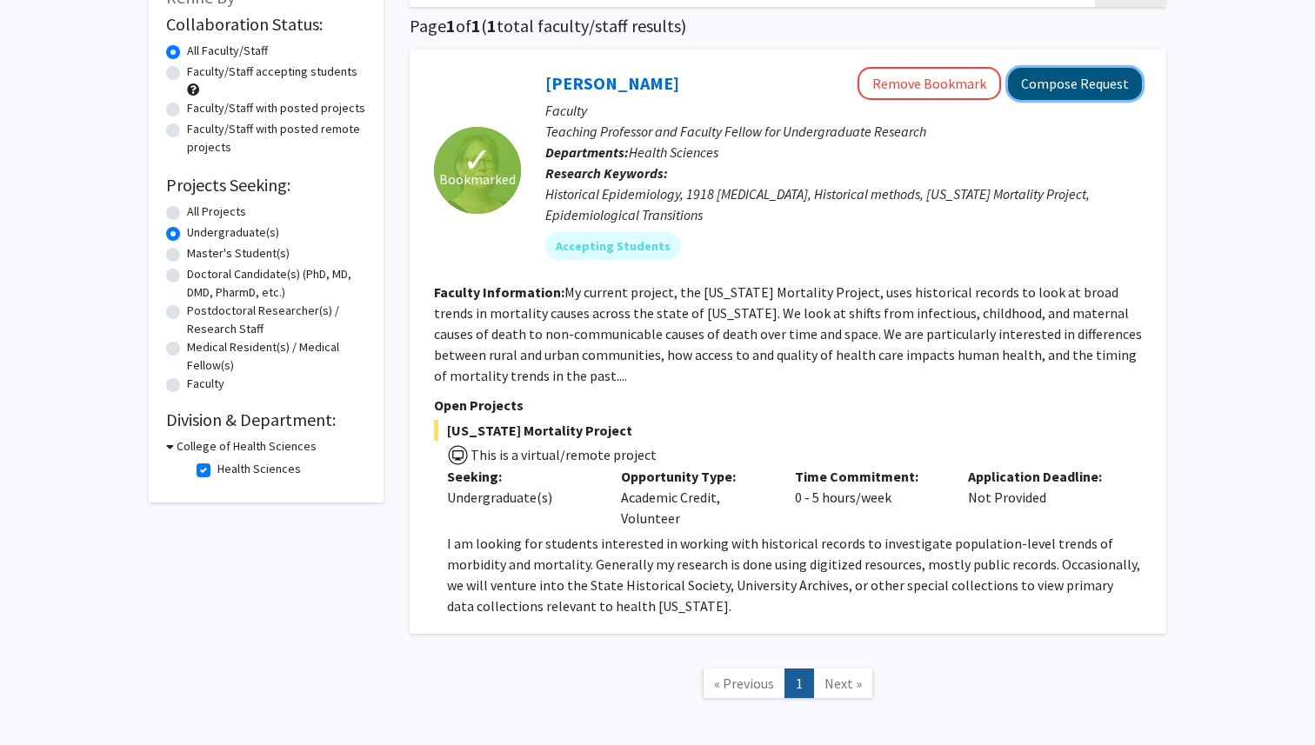
click at [1075, 91] on button "Compose Request" at bounding box center [1075, 84] width 134 height 32
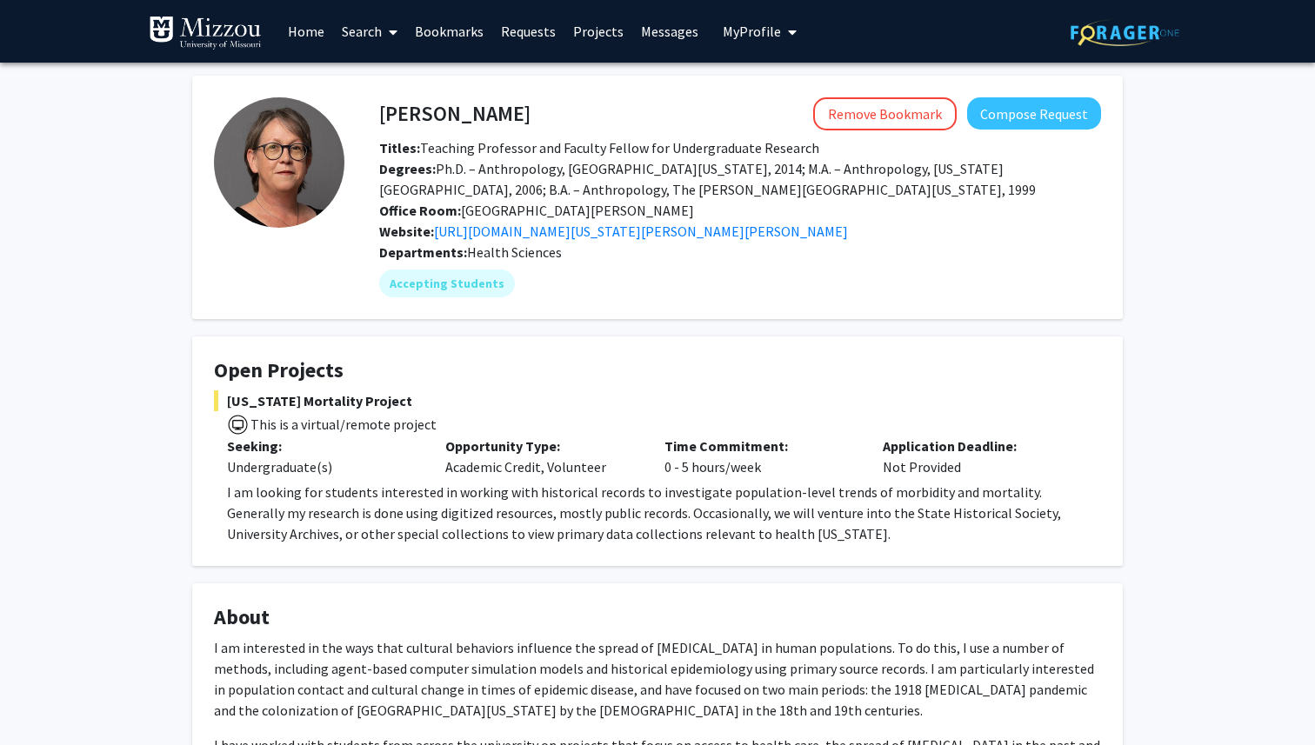
click at [467, 28] on link "Bookmarks" at bounding box center [449, 31] width 86 height 61
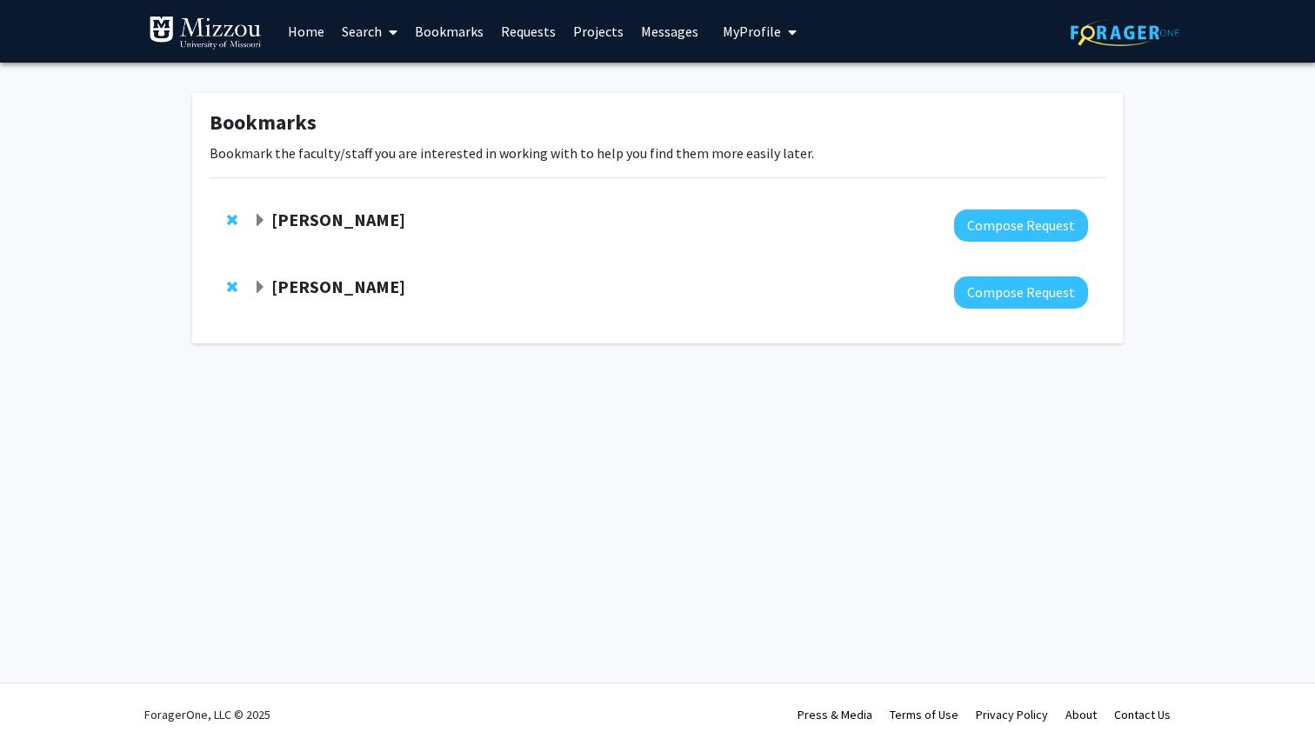
click at [485, 282] on div "[PERSON_NAME]" at bounding box center [441, 288] width 376 height 22
click at [326, 287] on strong "[PERSON_NAME]" at bounding box center [338, 287] width 134 height 22
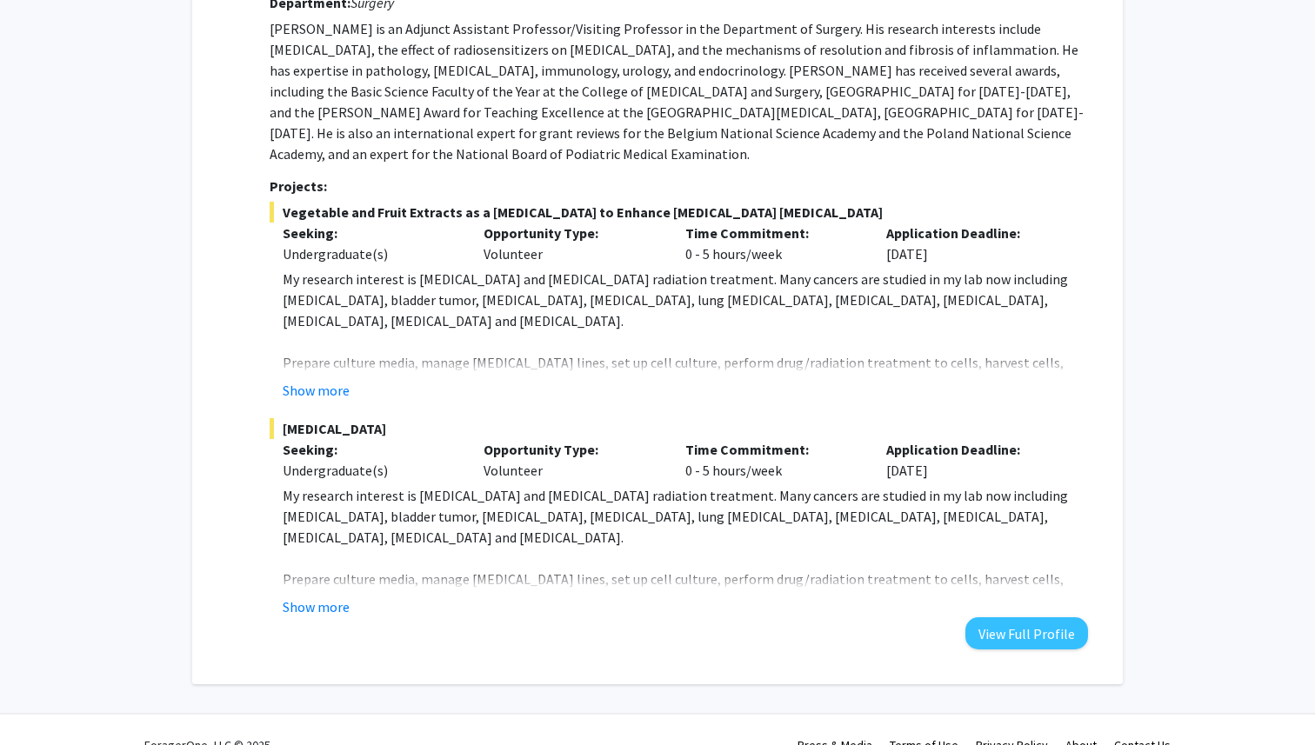
scroll to position [344, 0]
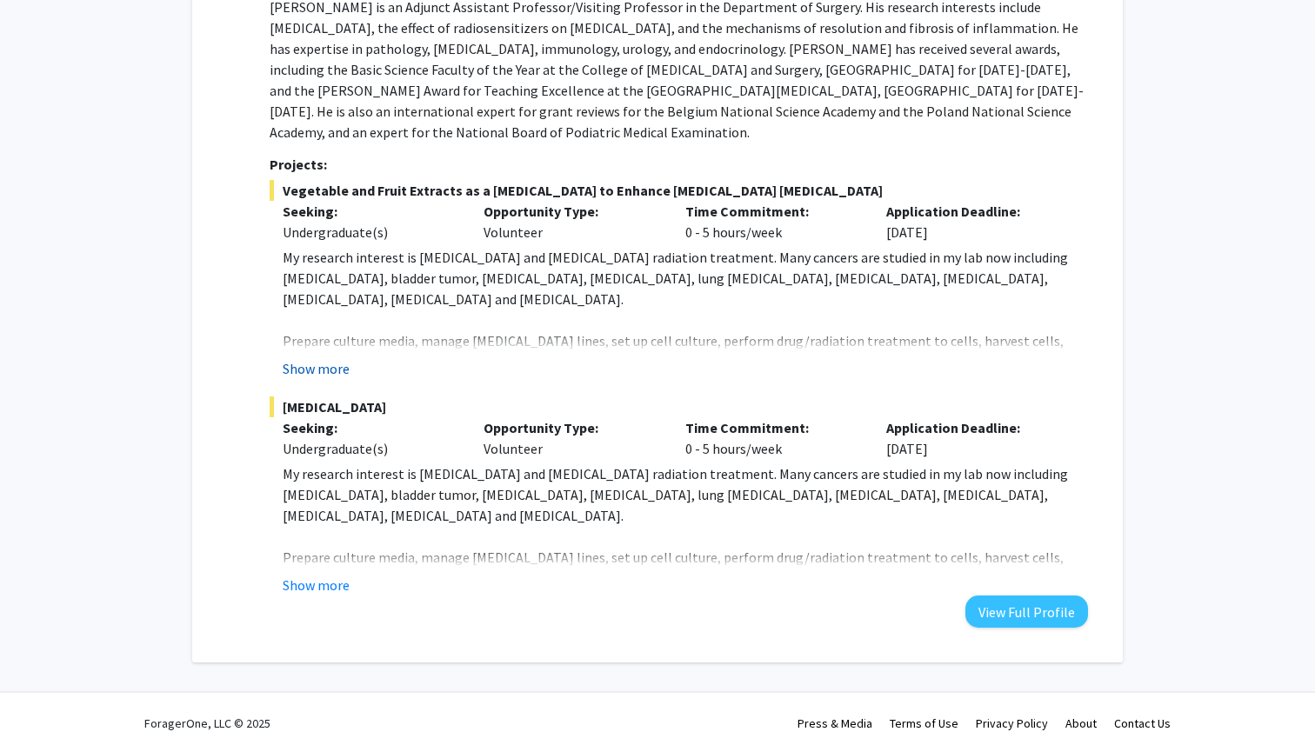
click at [331, 369] on button "Show more" at bounding box center [316, 368] width 67 height 21
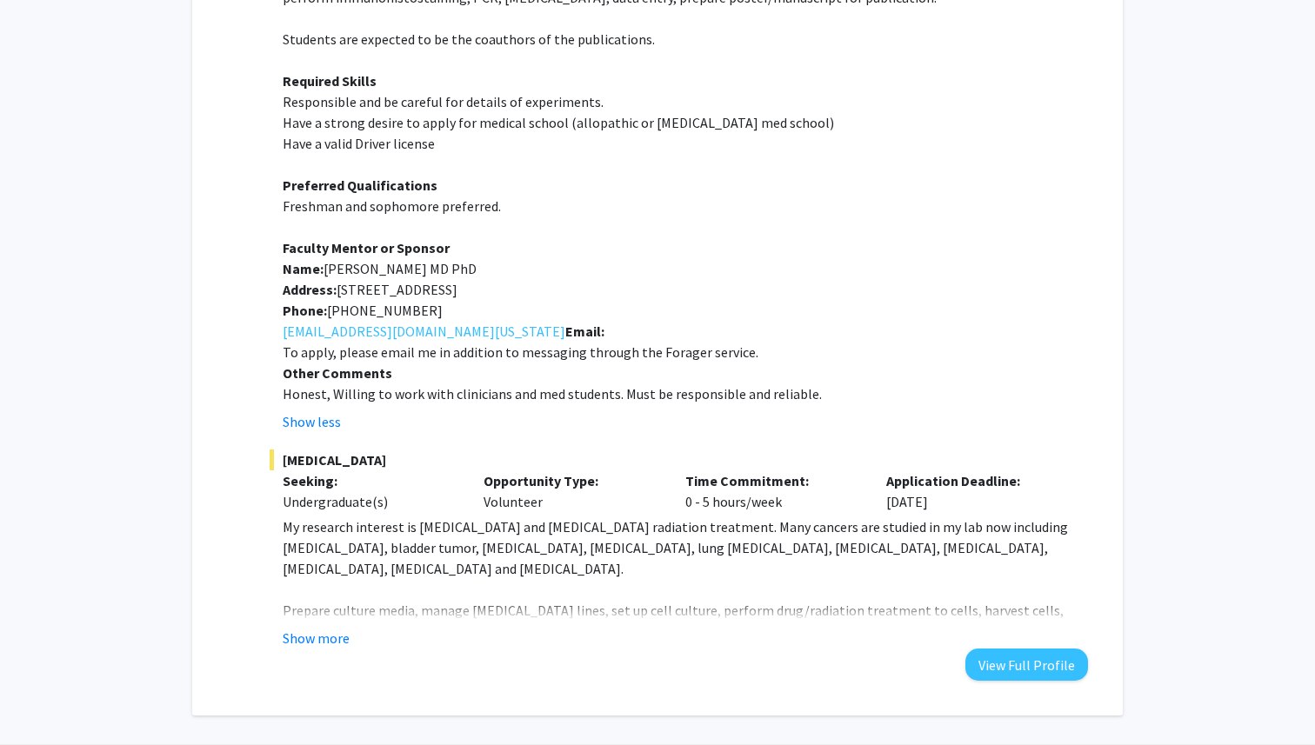
scroll to position [758, 0]
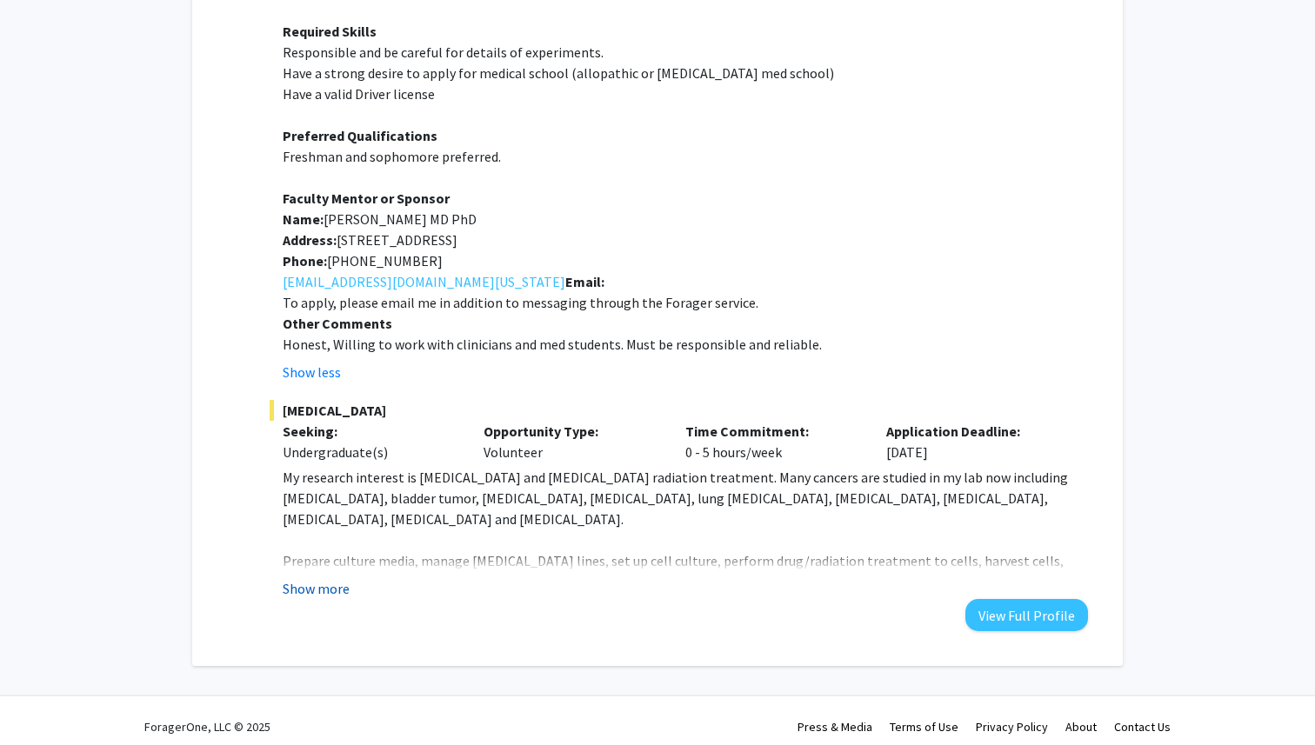
click at [305, 583] on button "Show more" at bounding box center [316, 588] width 67 height 21
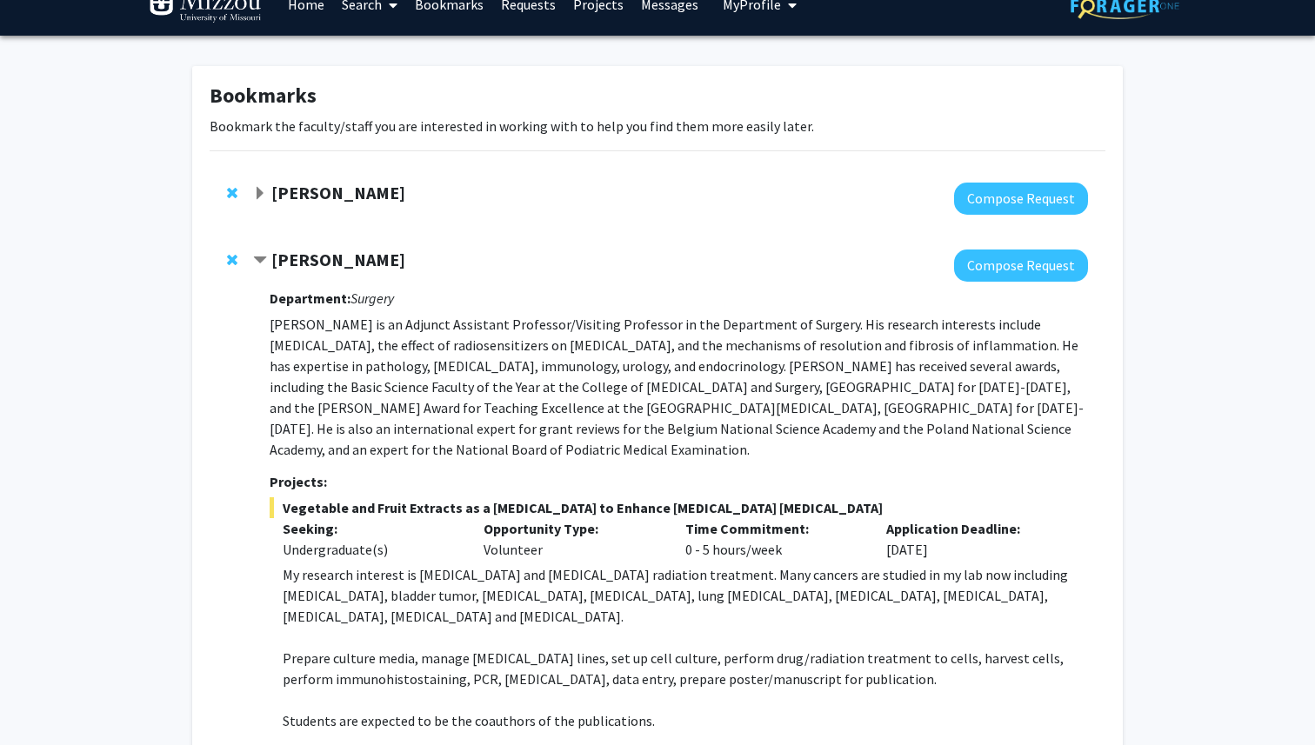
scroll to position [26, 0]
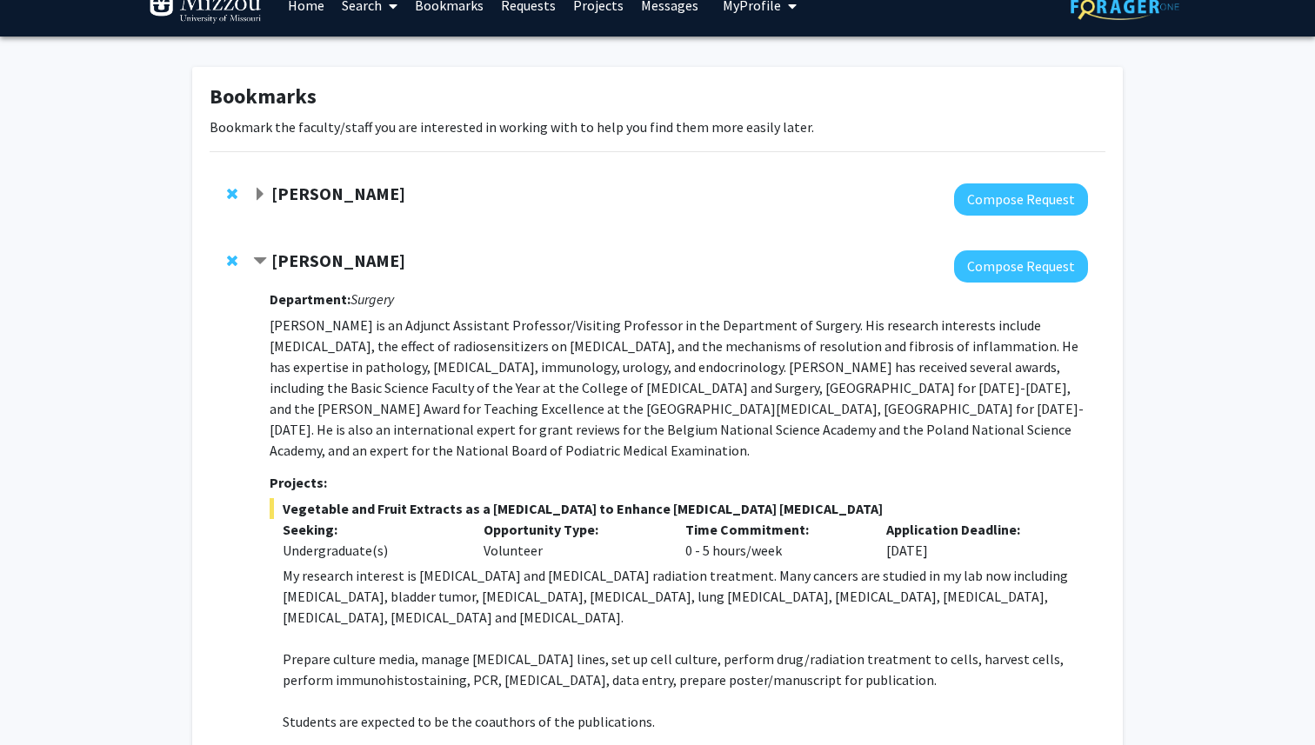
click at [541, 130] on p "Bookmark the faculty/staff you are interested in working with to help you find …" at bounding box center [658, 127] width 896 height 21
click at [378, 192] on strong "[PERSON_NAME]" at bounding box center [338, 194] width 134 height 22
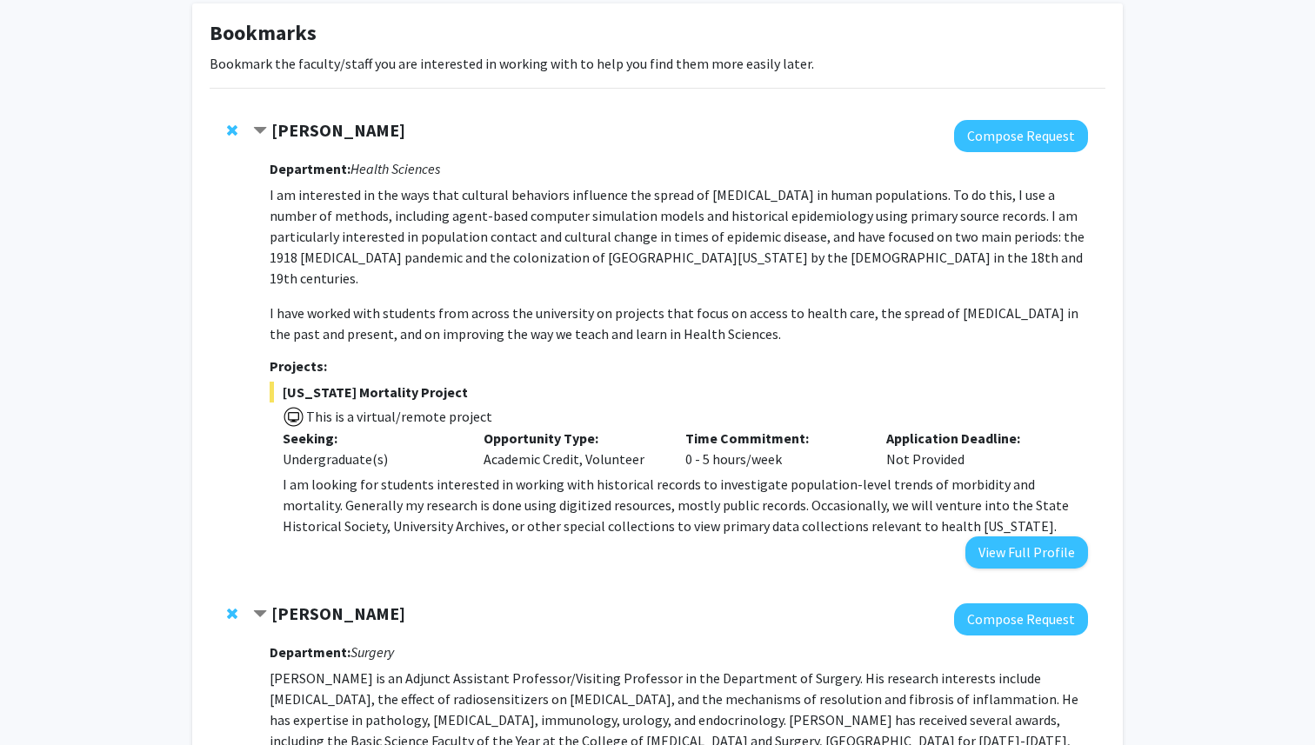
scroll to position [91, 0]
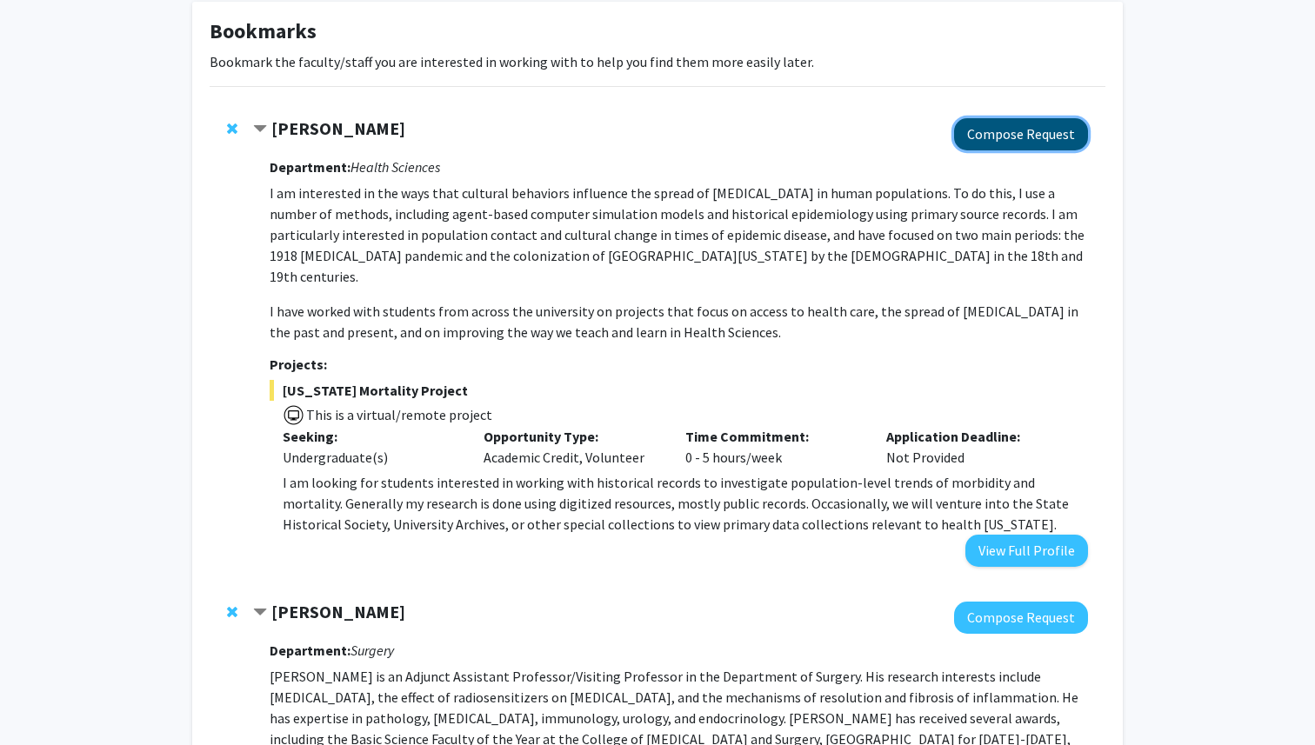
click at [988, 132] on button "Compose Request" at bounding box center [1021, 134] width 134 height 32
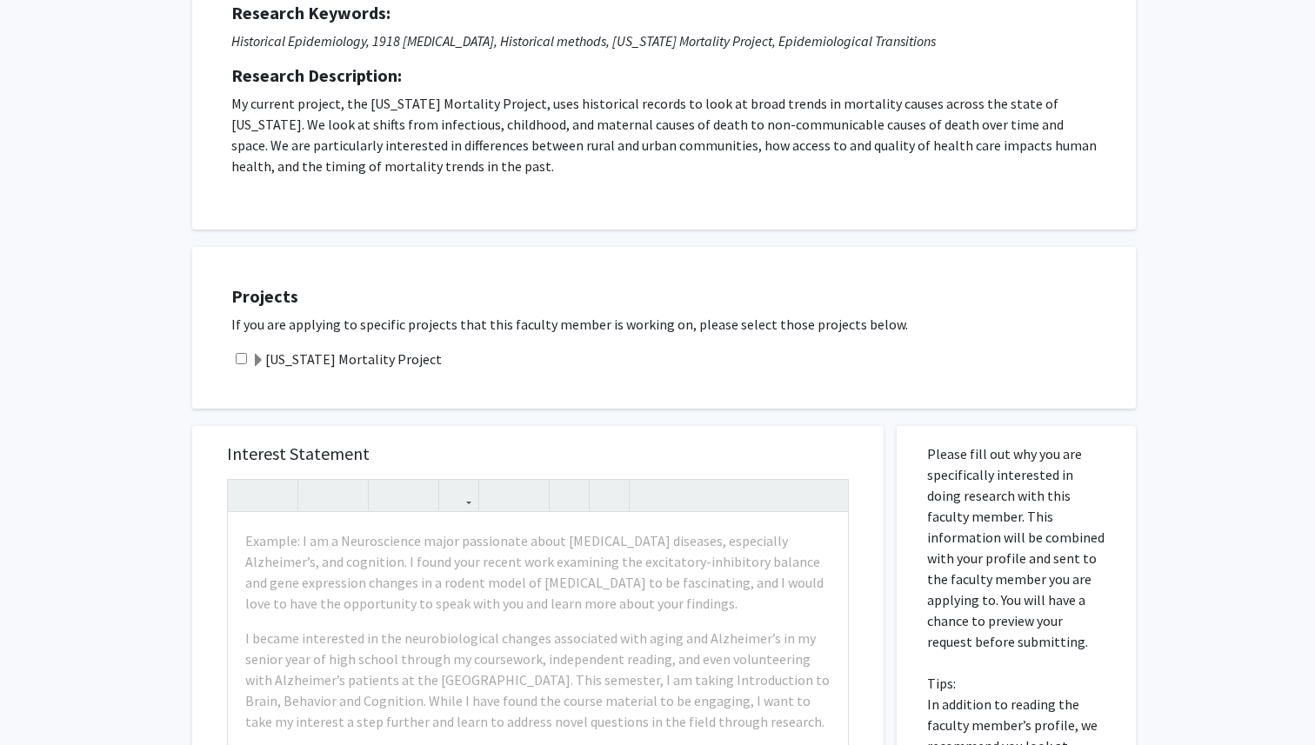
scroll to position [286, 0]
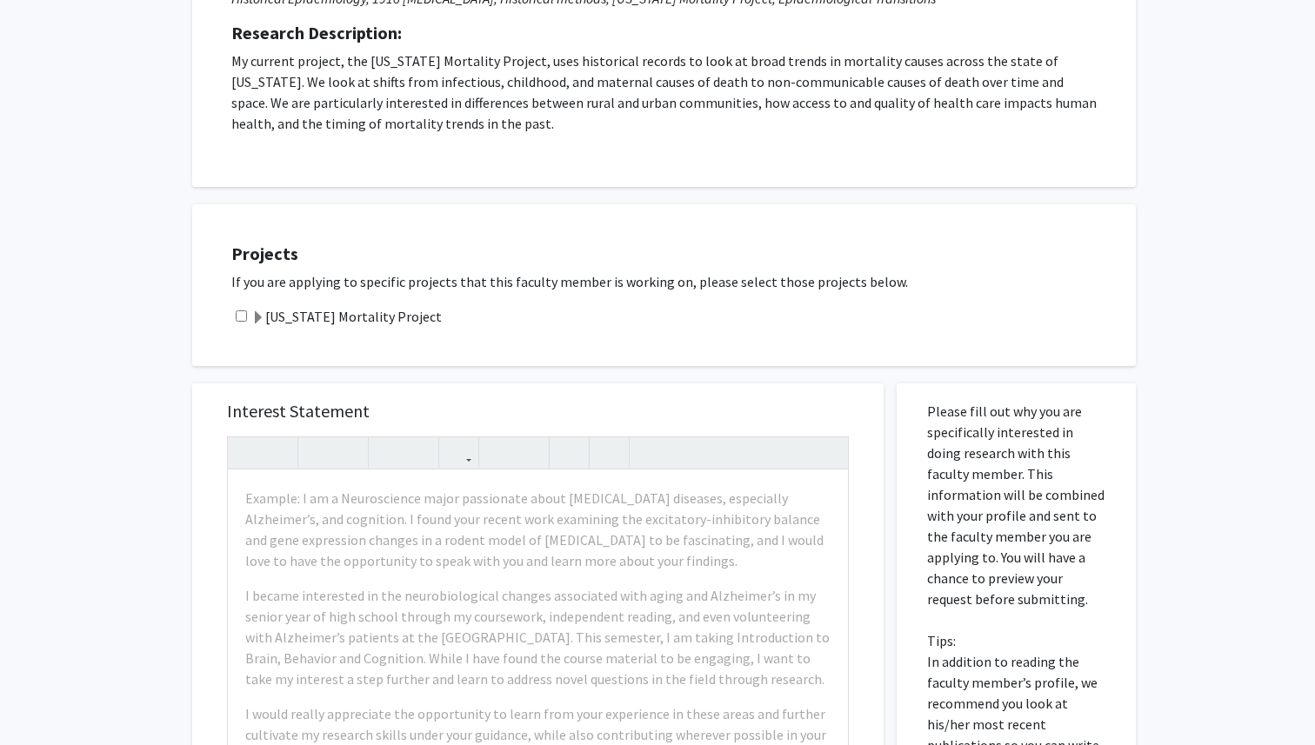
click at [366, 320] on label "[US_STATE] Mortality Project" at bounding box center [346, 316] width 190 height 21
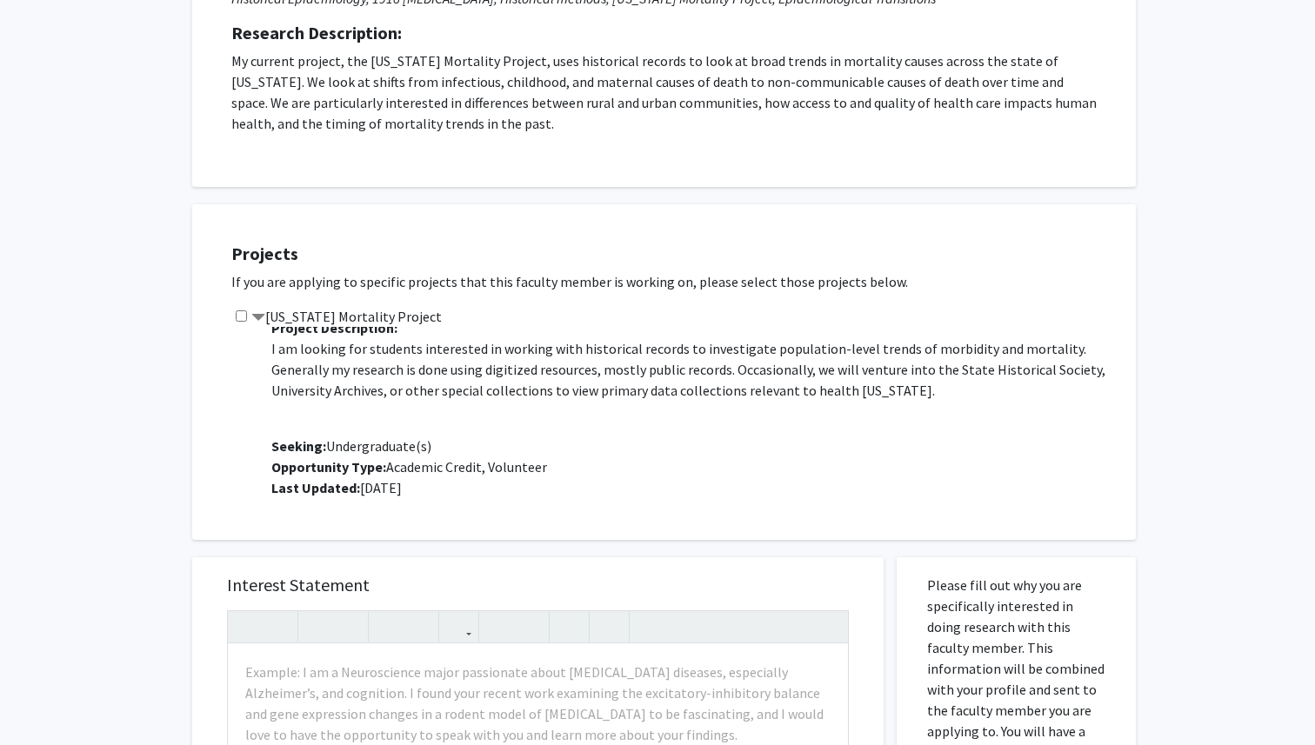
scroll to position [43, 0]
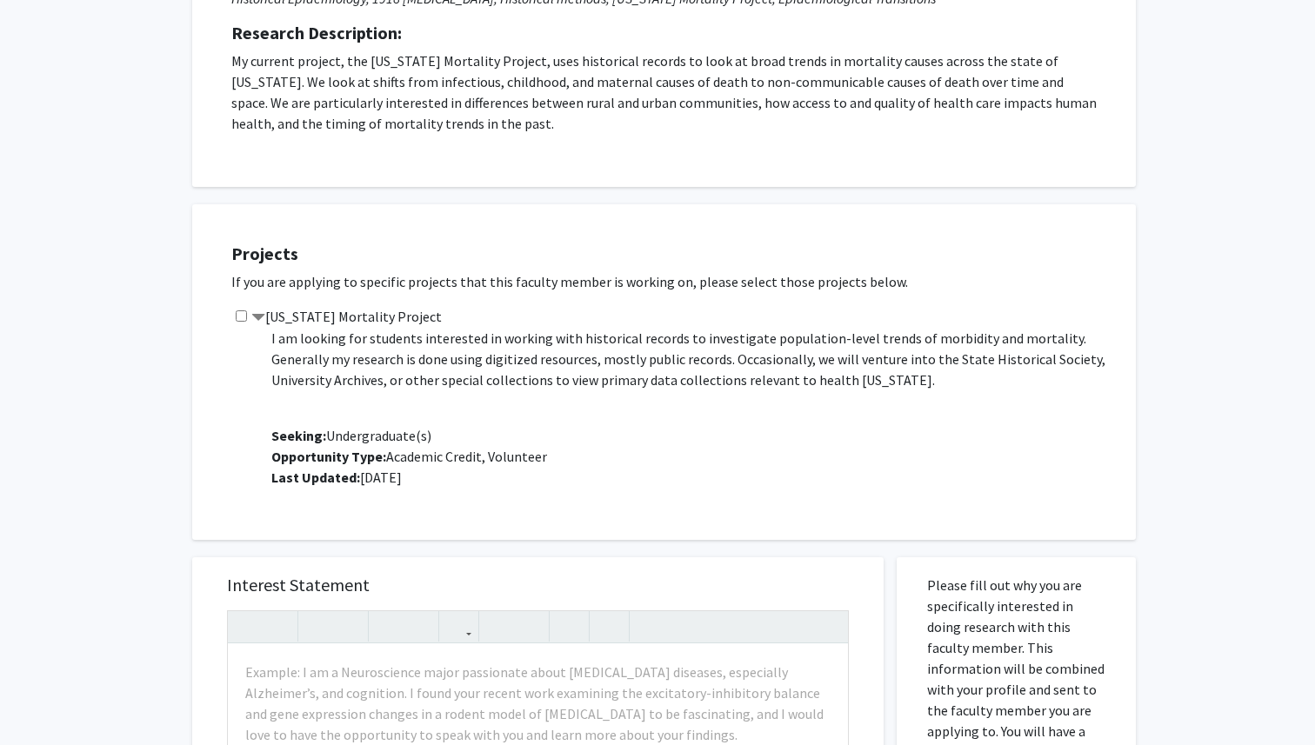
click at [239, 314] on input "checkbox" at bounding box center [241, 315] width 11 height 11
click at [241, 316] on input "checkbox" at bounding box center [241, 315] width 11 height 11
checkbox input "false"
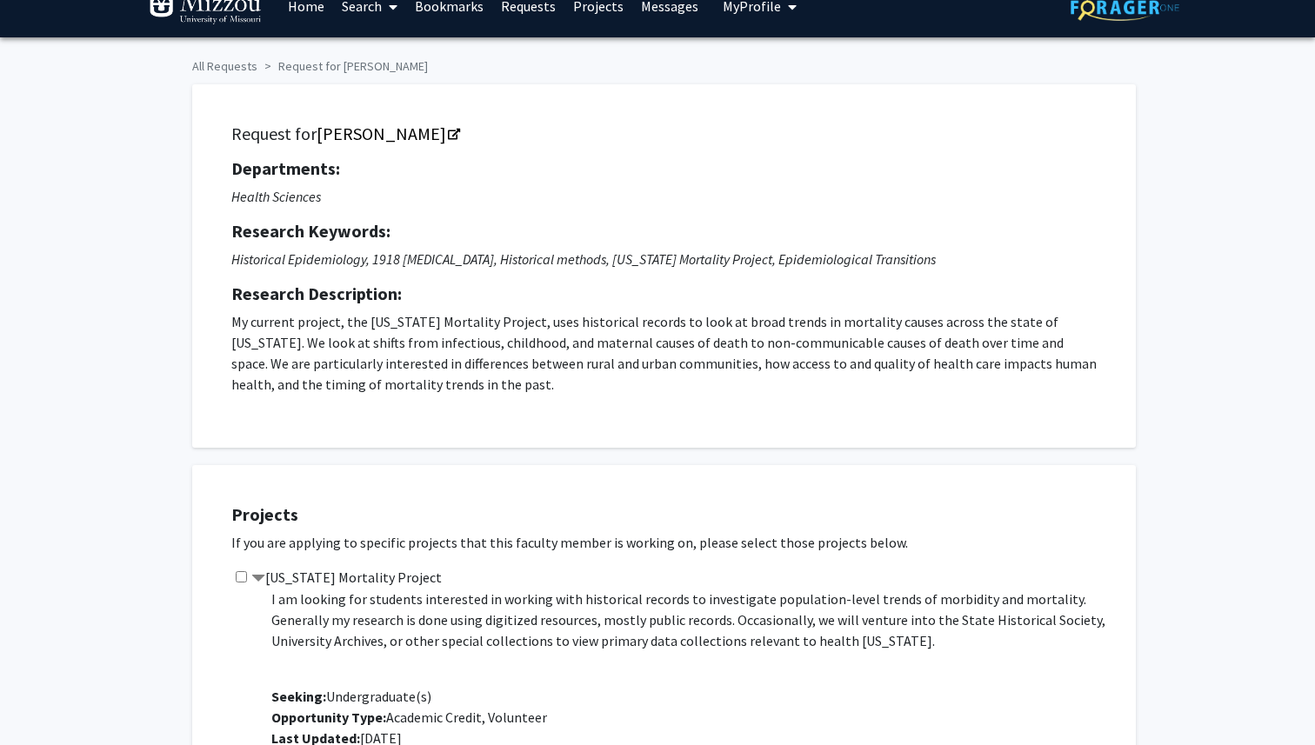
scroll to position [0, 0]
